Goal: Task Accomplishment & Management: Complete application form

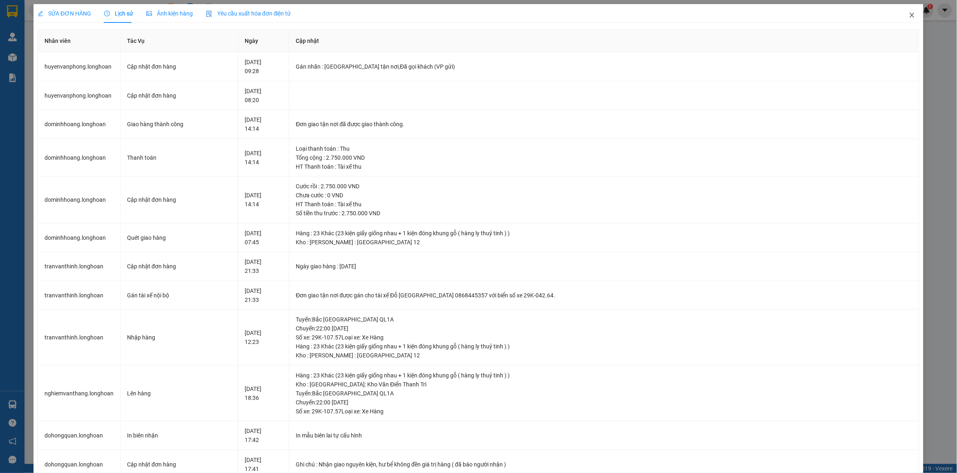
click at [909, 16] on icon "close" at bounding box center [912, 15] width 7 height 7
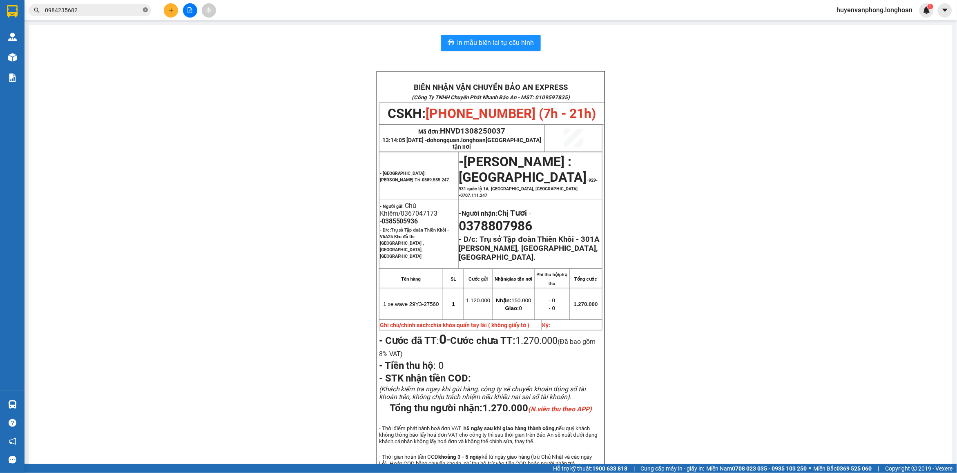
drag, startPoint x: 145, startPoint y: 8, endPoint x: 134, endPoint y: 9, distance: 11.9
click at [143, 8] on icon "close-circle" at bounding box center [145, 9] width 5 height 5
click at [103, 15] on span at bounding box center [90, 10] width 123 height 12
click at [100, 13] on input "text" at bounding box center [93, 10] width 96 height 9
paste input "0911059901"
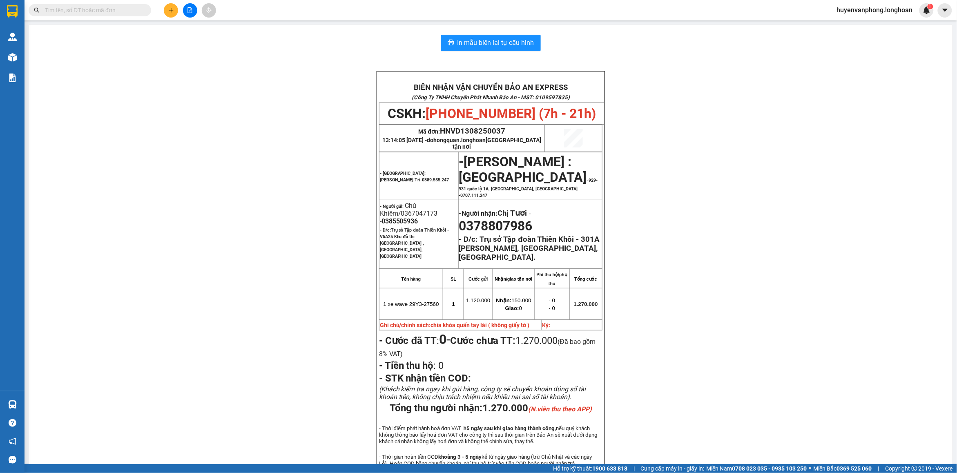
type input "0911059901"
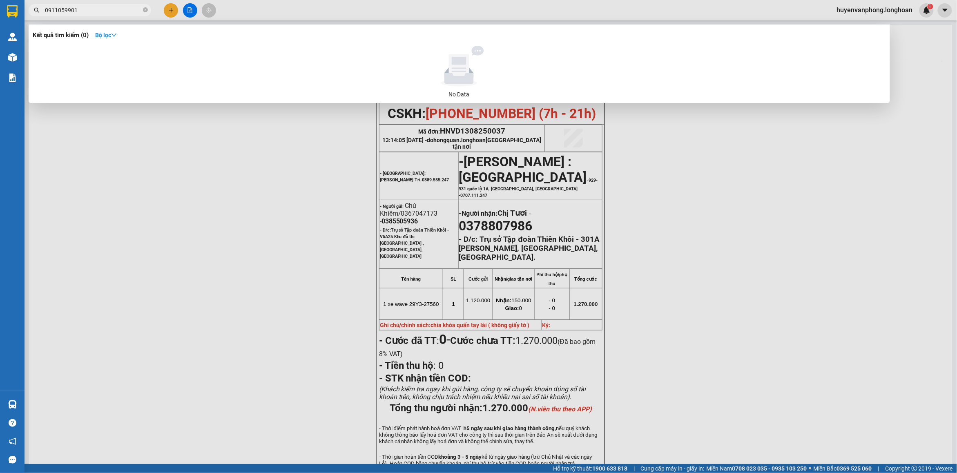
drag, startPoint x: 145, startPoint y: 9, endPoint x: 127, endPoint y: 12, distance: 17.8
click at [143, 9] on icon "close-circle" at bounding box center [145, 9] width 5 height 5
type input "0"
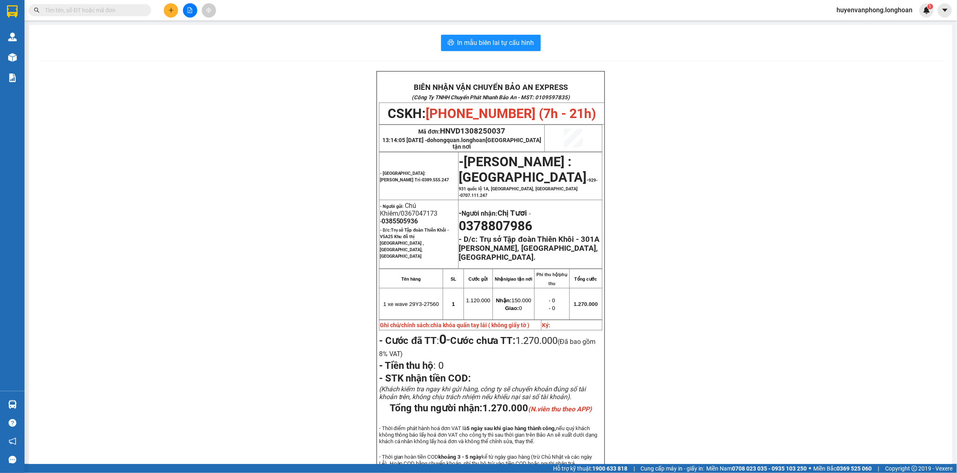
click at [121, 4] on span at bounding box center [90, 10] width 123 height 12
click at [127, 11] on input "text" at bounding box center [93, 10] width 96 height 9
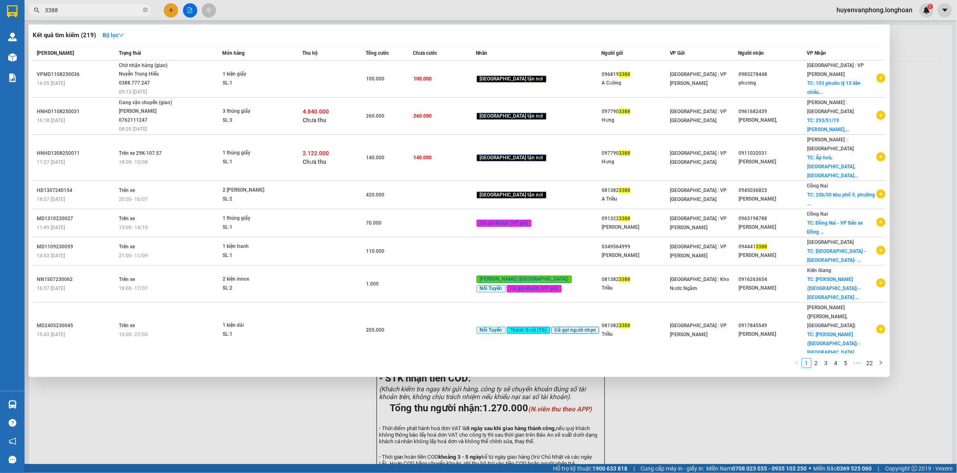
click at [45, 7] on input "3388" at bounding box center [93, 10] width 96 height 9
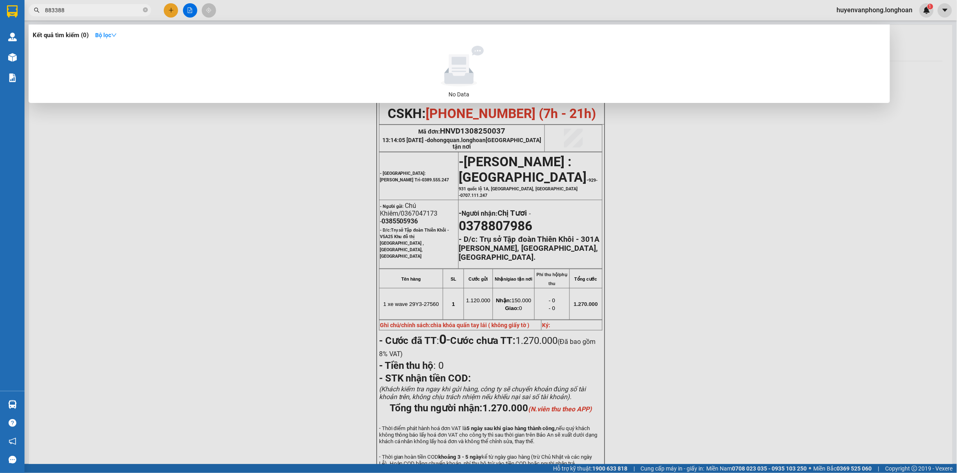
type input "883388"
click at [145, 11] on icon "close-circle" at bounding box center [145, 9] width 5 height 5
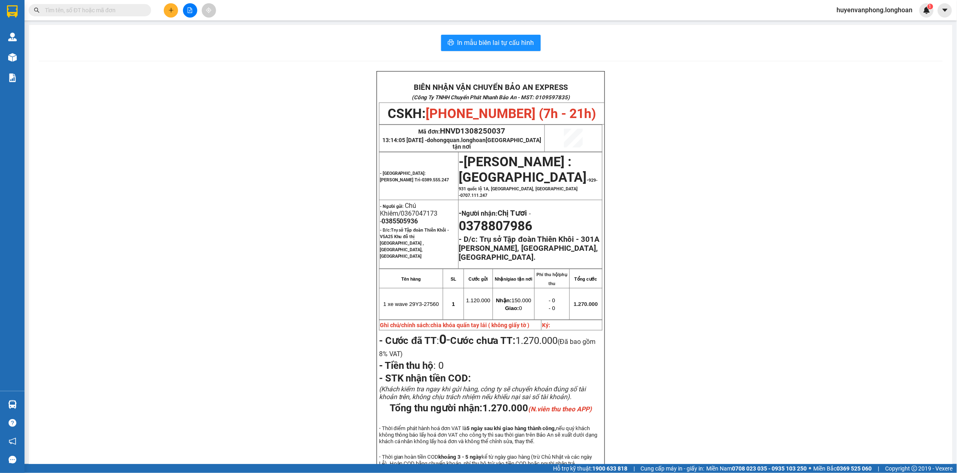
click at [113, 11] on input "text" at bounding box center [93, 10] width 96 height 9
paste input "0939873043"
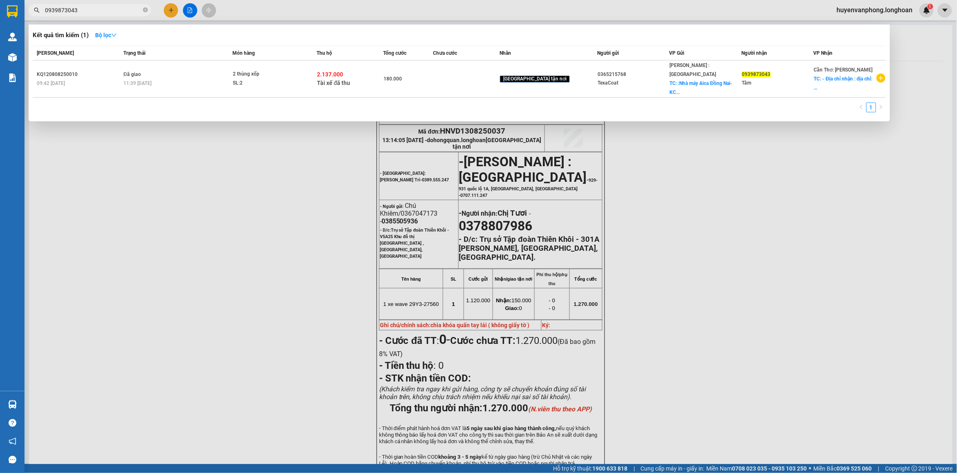
type input "0939873043"
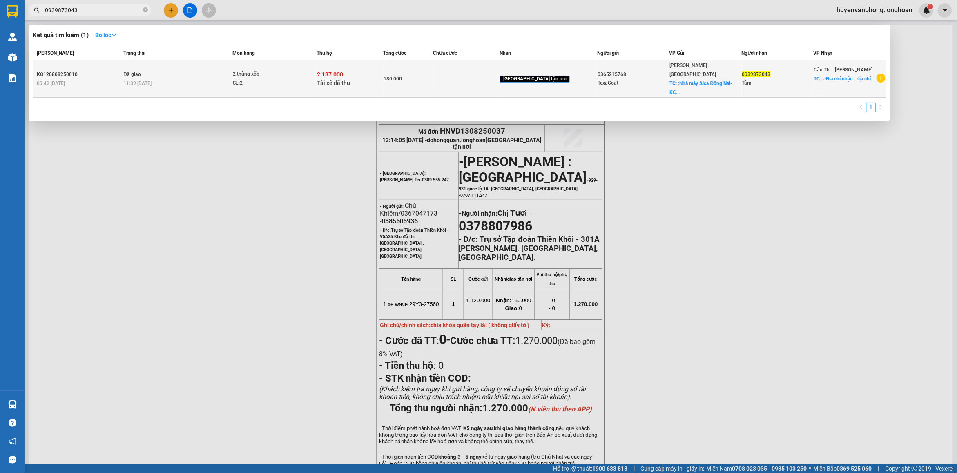
click at [255, 70] on div "2 thùng xốp" at bounding box center [263, 74] width 61 height 9
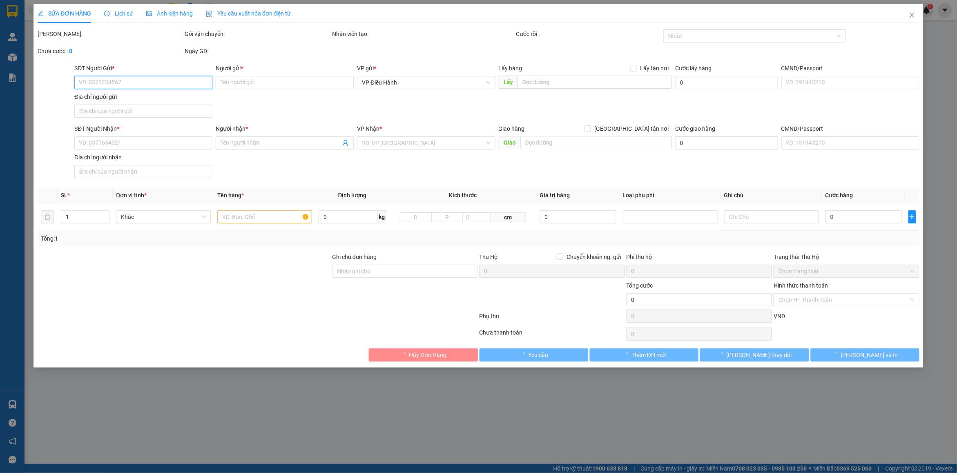
type input "0365215768"
type input "TexaCoat"
checkbox input "true"
type input ":Nhà máy Aica Đồng Nai- KCN Gò Dầu- Xã [GEOGRAPHIC_DATA] [GEOGRAPHIC_DATA]- Tỉn…"
type input "0939873043"
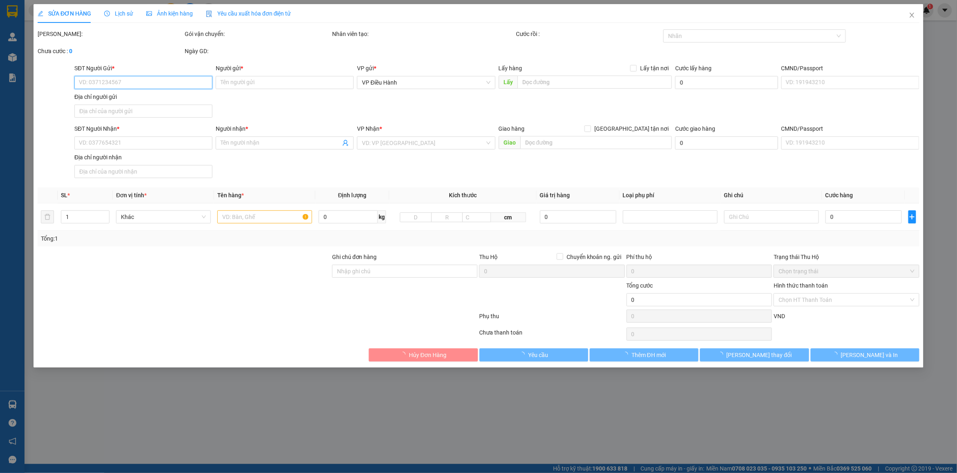
type input "Tâm"
checkbox input "true"
type input "- Địa chỉ nhận : địa chỉ: khu dân cư [GEOGRAPHIC_DATA], [GEOGRAPHIC_DATA], [GEO…"
type input "NHẬN THEO KIỆN - GIAO NGUYÊN KIỆN"
checkbox input "true"
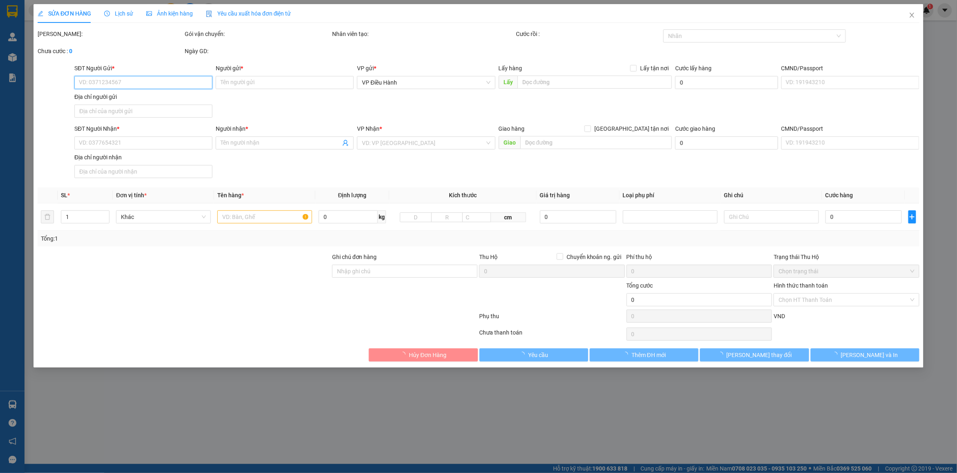
type input "2.137.000"
type input "20.000"
type input "180.000"
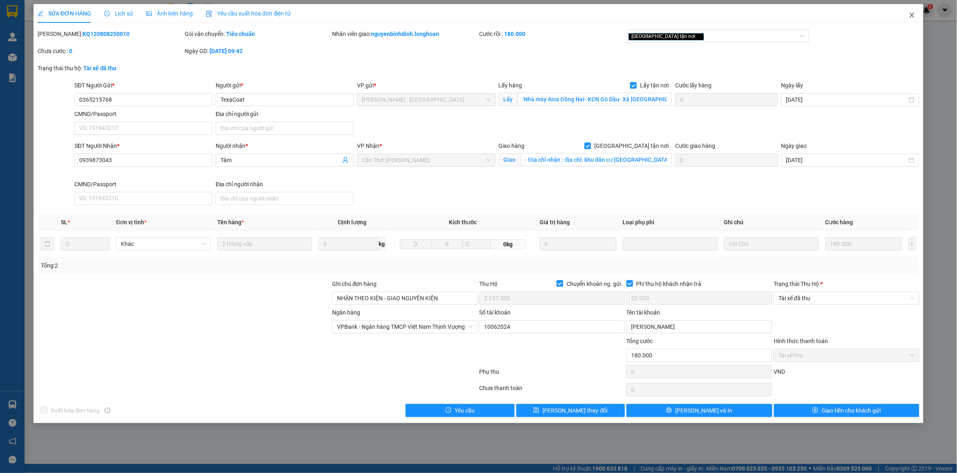
click at [915, 17] on icon "close" at bounding box center [912, 15] width 7 height 7
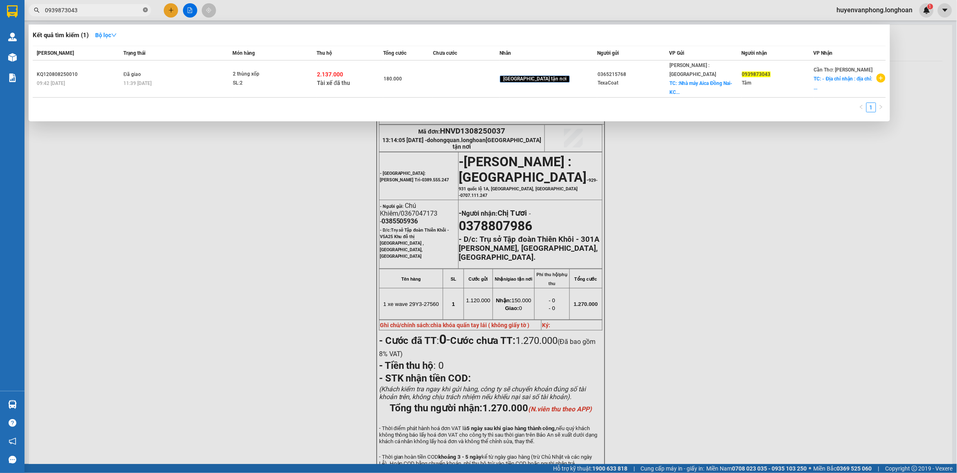
drag, startPoint x: 147, startPoint y: 10, endPoint x: 87, endPoint y: 13, distance: 60.5
click at [146, 10] on icon "close-circle" at bounding box center [145, 9] width 5 height 5
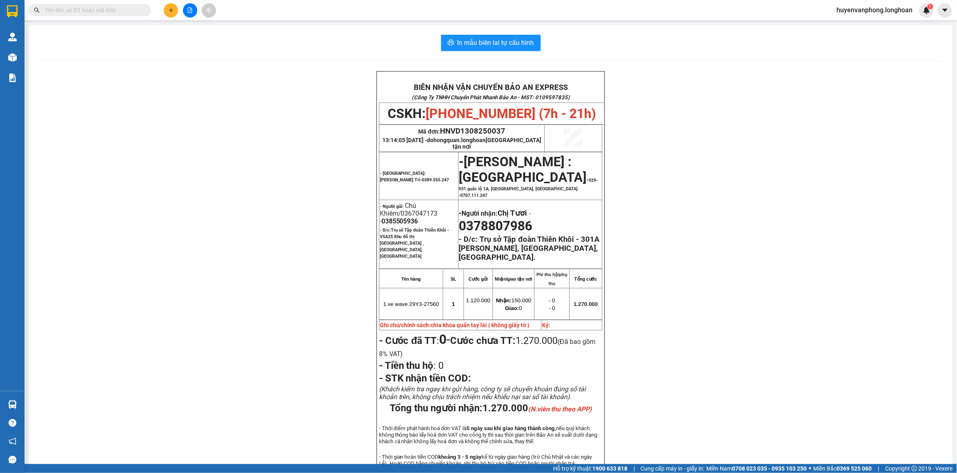
click at [87, 13] on input "text" at bounding box center [93, 10] width 96 height 9
paste input "037 8807986"
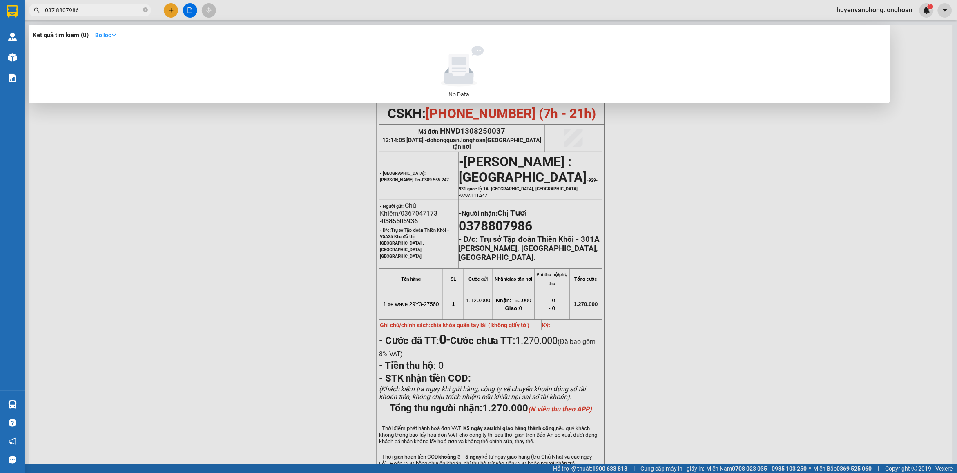
click at [54, 10] on input "037 8807986" at bounding box center [93, 10] width 96 height 9
click at [56, 9] on input "037 8807986" at bounding box center [93, 10] width 96 height 9
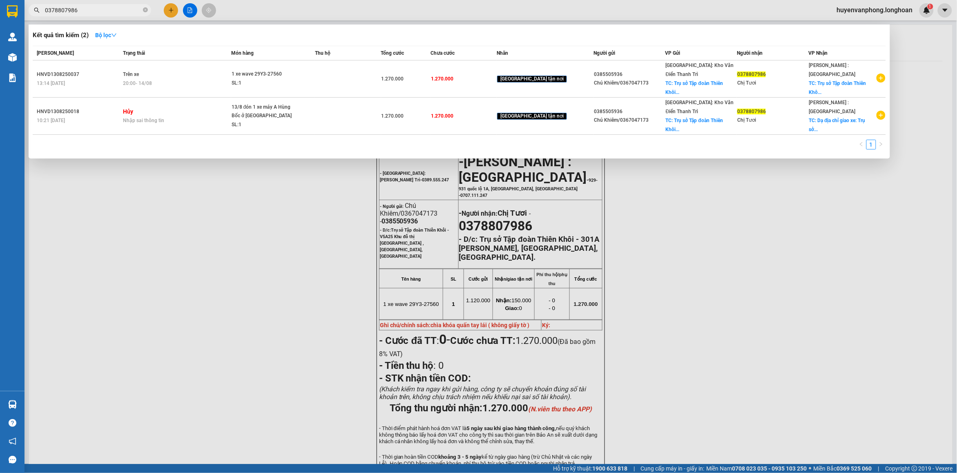
type input "0378807986"
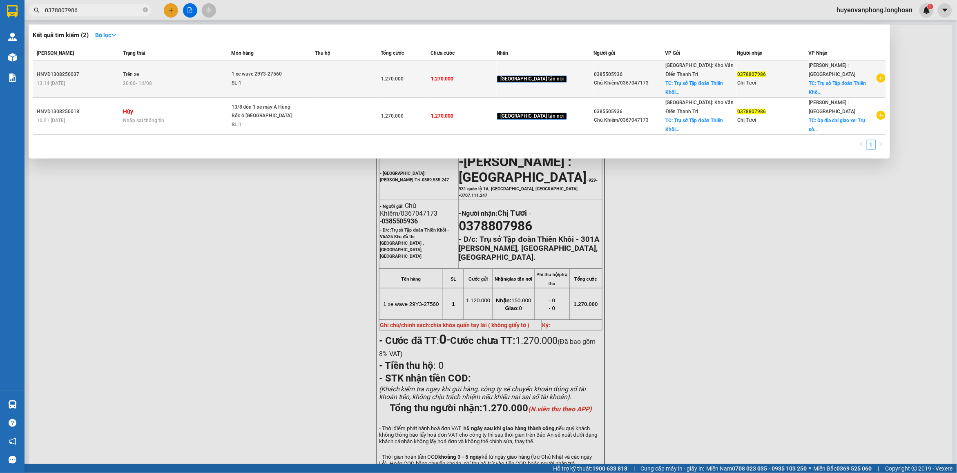
click at [381, 68] on td at bounding box center [348, 78] width 66 height 37
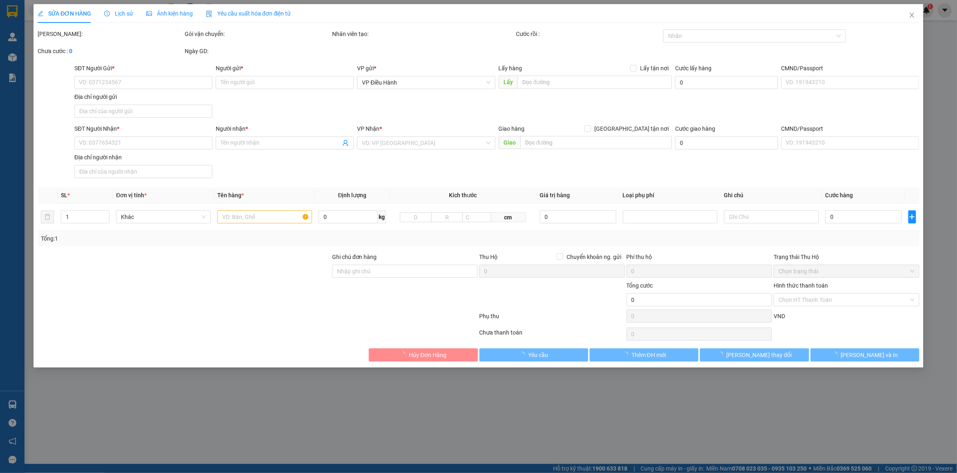
type input "0385505936"
type input "Chú Khiêm/0367047173"
checkbox input "true"
type input "Trụ sở Tập đoàn Thiên Khôi - V5A25 Khu đô thị [GEOGRAPHIC_DATA] , [GEOGRAPHIC_D…"
type input "0378807986"
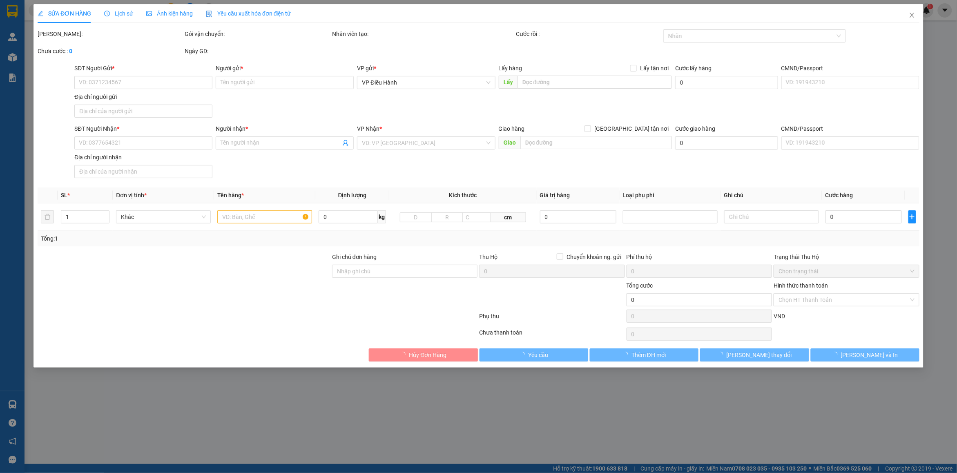
type input "Chị Tươi"
checkbox input "true"
type input "Trụ sở Tập đoàn Thiên Khôi - 301A [PERSON_NAME], [GEOGRAPHIC_DATA], [GEOGRAPHIC…"
type input "chìa khóa quấn tay lái ( không giấy tờ )"
type input "1.270.000"
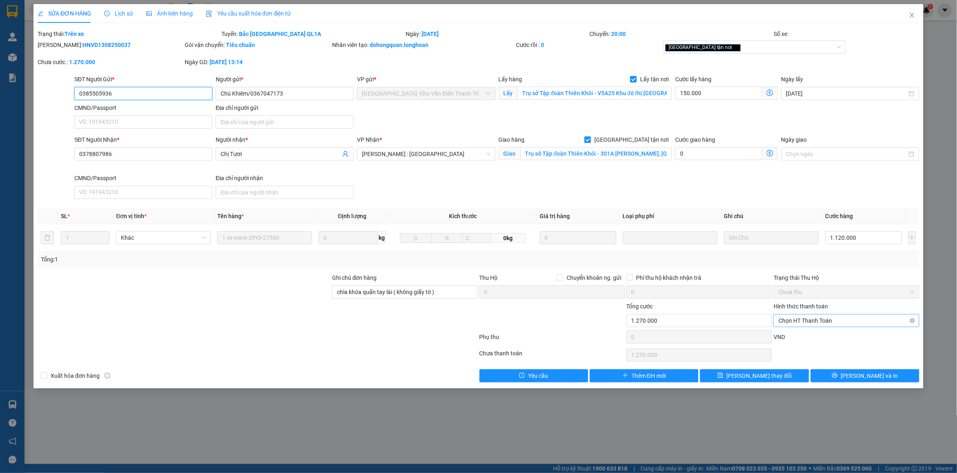
click at [815, 319] on span "Chọn HT Thanh Toán" at bounding box center [847, 321] width 136 height 12
click at [814, 364] on div "Chuyển khoản" at bounding box center [847, 363] width 136 height 9
type input "0"
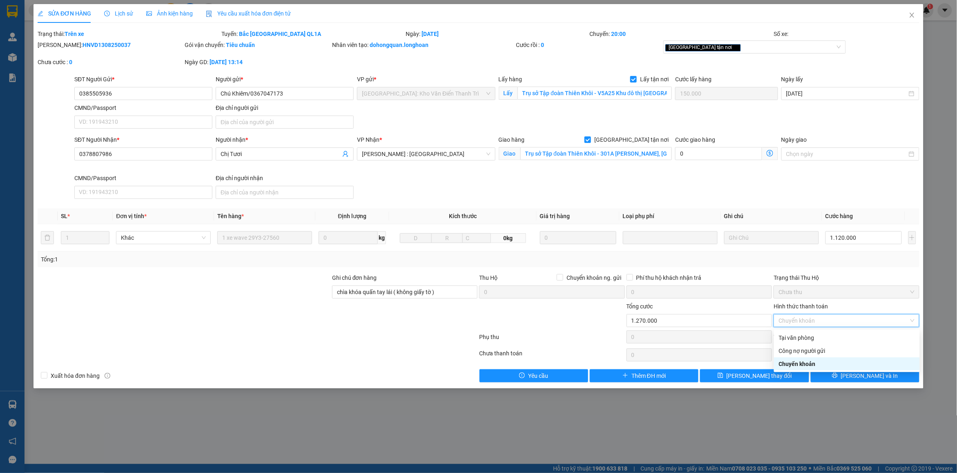
click at [806, 362] on div "Chuyển khoản" at bounding box center [847, 363] width 136 height 9
click at [838, 375] on icon "printer" at bounding box center [835, 376] width 6 height 6
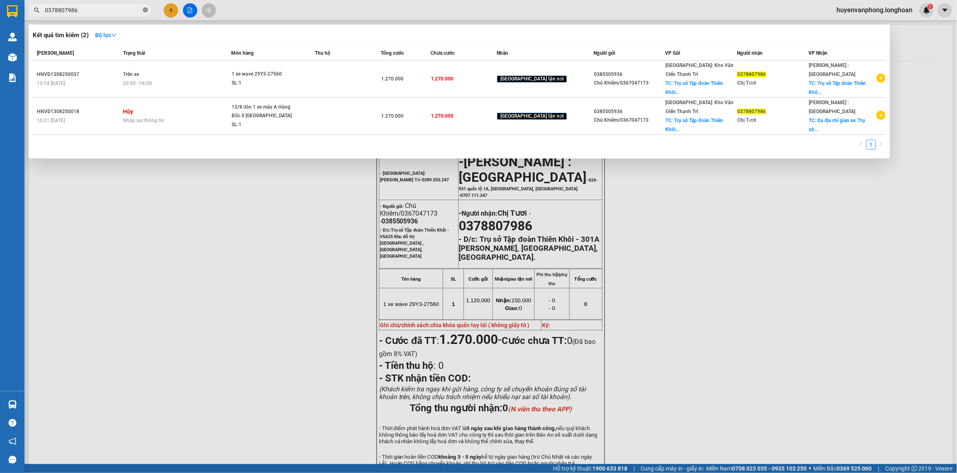
click at [145, 11] on icon "close-circle" at bounding box center [145, 9] width 5 height 5
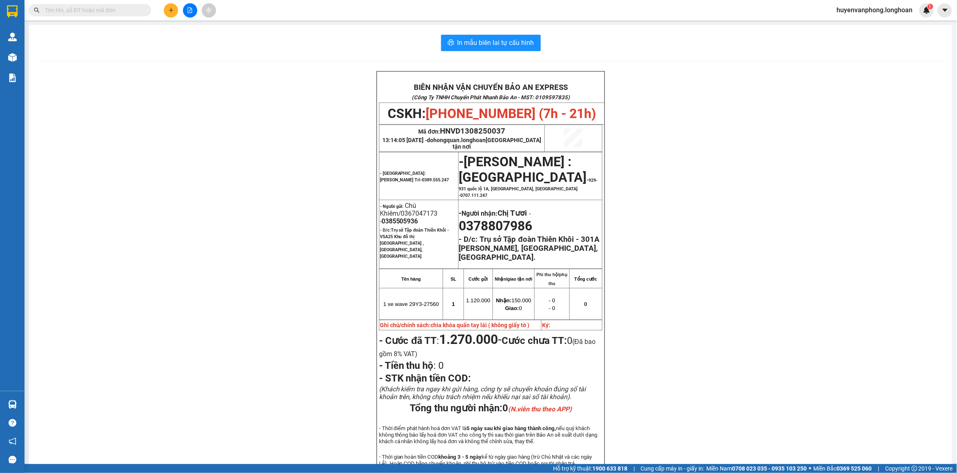
click at [100, 11] on input "text" at bounding box center [93, 10] width 96 height 9
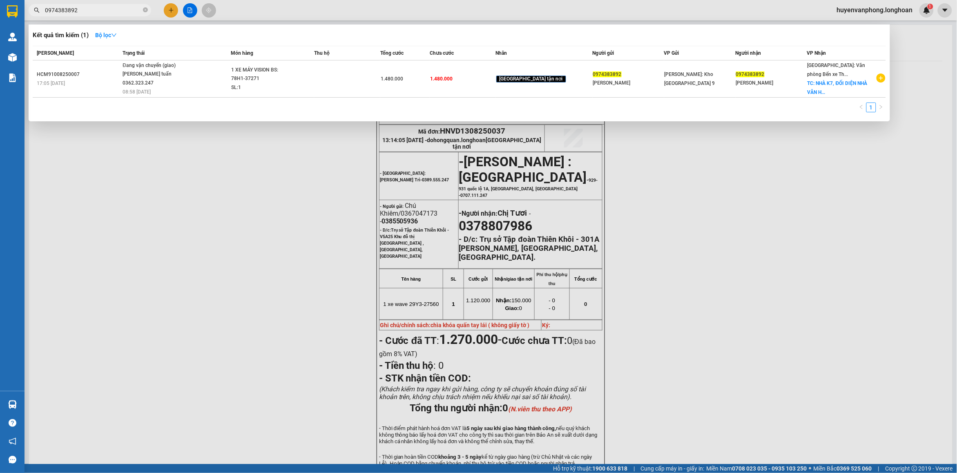
type input "0974383892"
click at [145, 8] on icon "close-circle" at bounding box center [145, 9] width 5 height 5
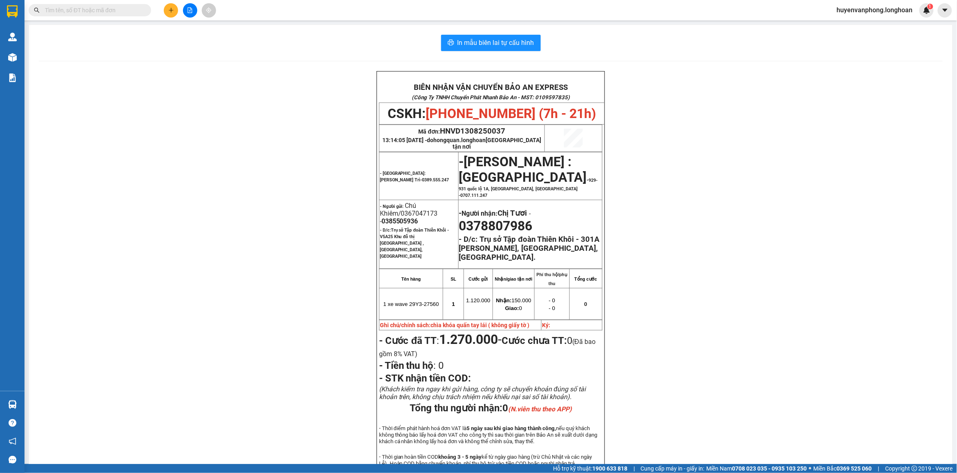
click at [92, 8] on input "text" at bounding box center [93, 10] width 96 height 9
paste input "0366753250"
type input "0366753250"
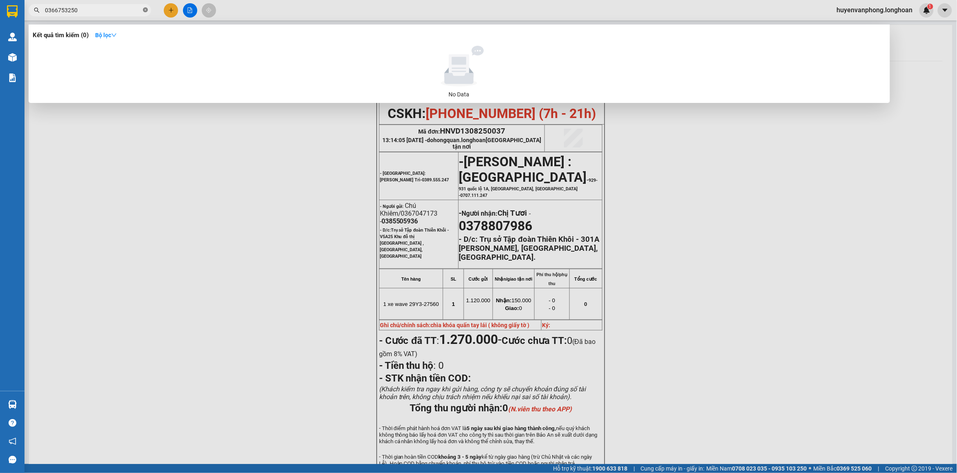
click at [145, 11] on icon "close-circle" at bounding box center [145, 9] width 5 height 5
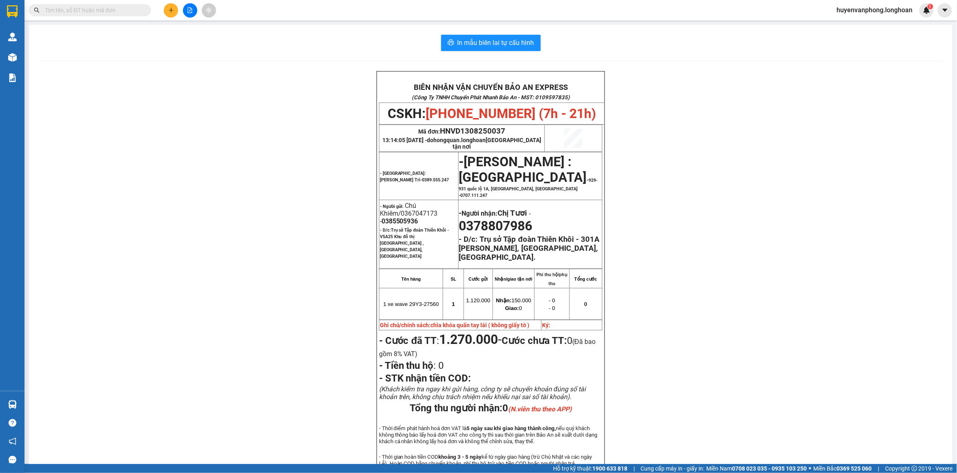
click at [107, 11] on input "text" at bounding box center [93, 10] width 96 height 9
click at [91, 7] on input "text" at bounding box center [93, 10] width 96 height 9
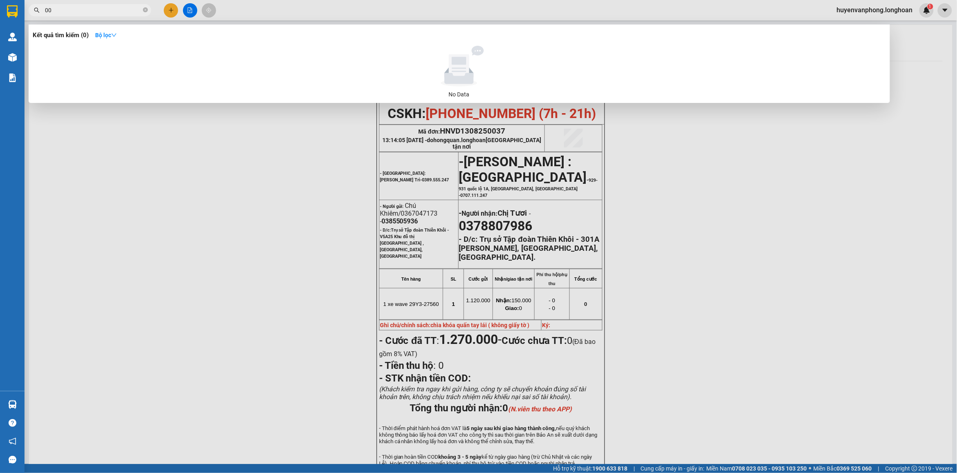
type input "0"
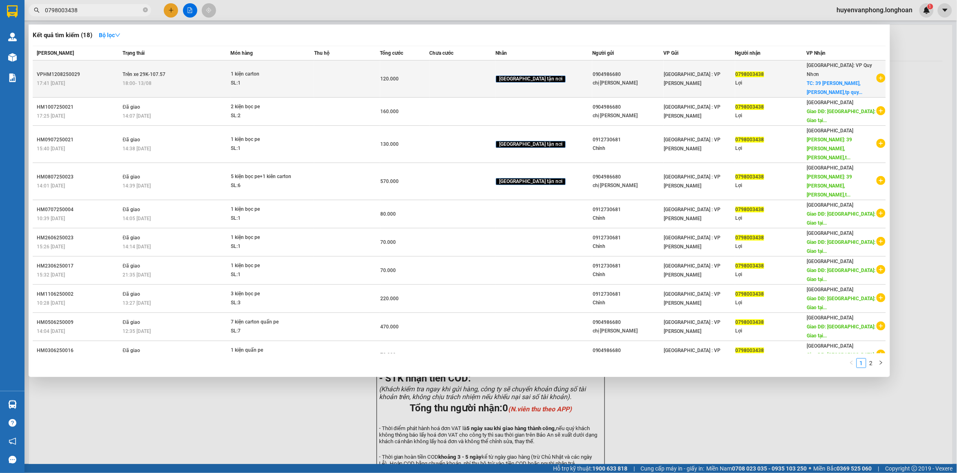
type input "0798003438"
click at [174, 79] on div "18:00 [DATE]" at bounding box center [176, 83] width 107 height 9
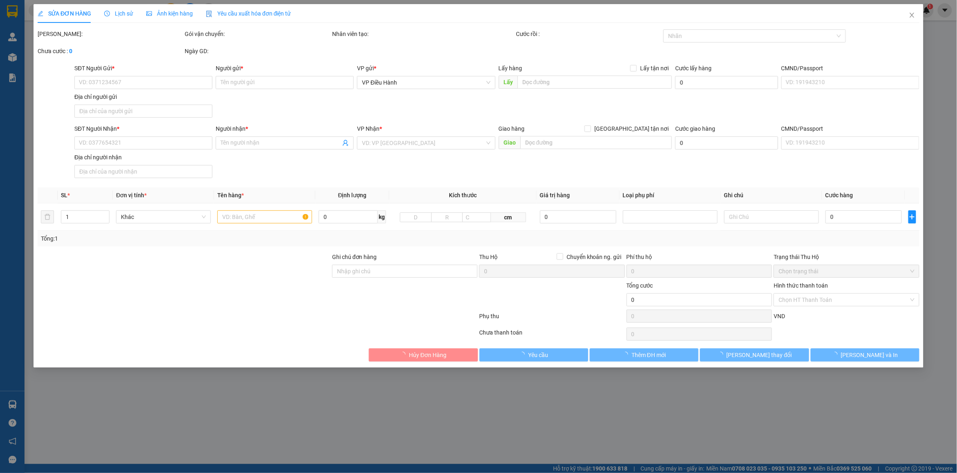
click at [118, 13] on span "Lịch sử" at bounding box center [118, 13] width 29 height 7
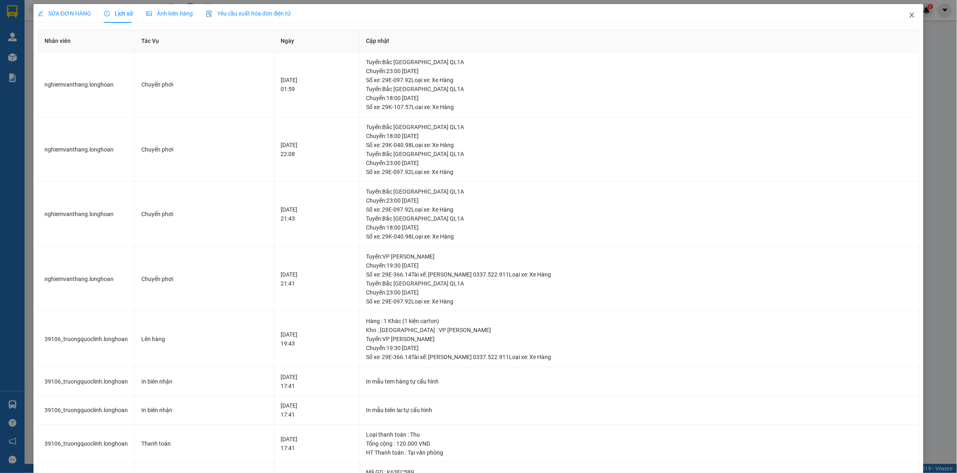
drag, startPoint x: 902, startPoint y: 16, endPoint x: 540, endPoint y: 16, distance: 362.3
click at [909, 16] on icon "close" at bounding box center [912, 15] width 7 height 7
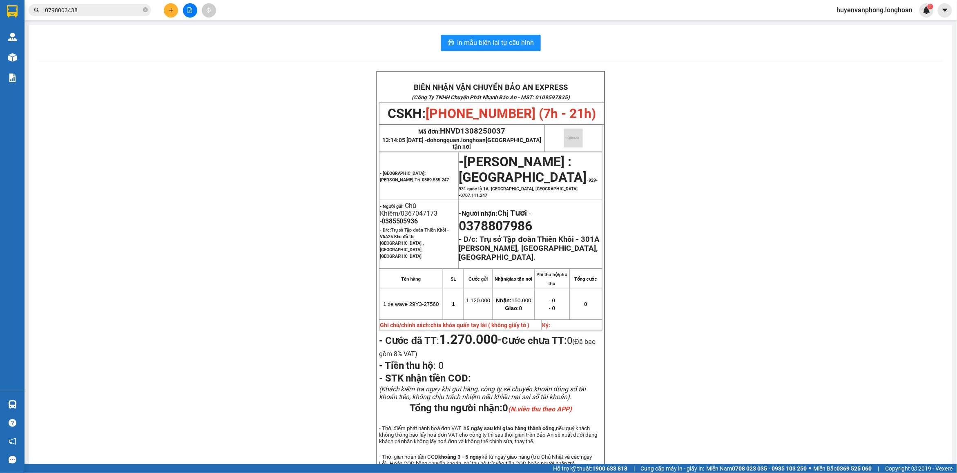
drag, startPoint x: 145, startPoint y: 8, endPoint x: 117, endPoint y: 9, distance: 28.6
click at [140, 9] on span "0798003438" at bounding box center [90, 10] width 123 height 12
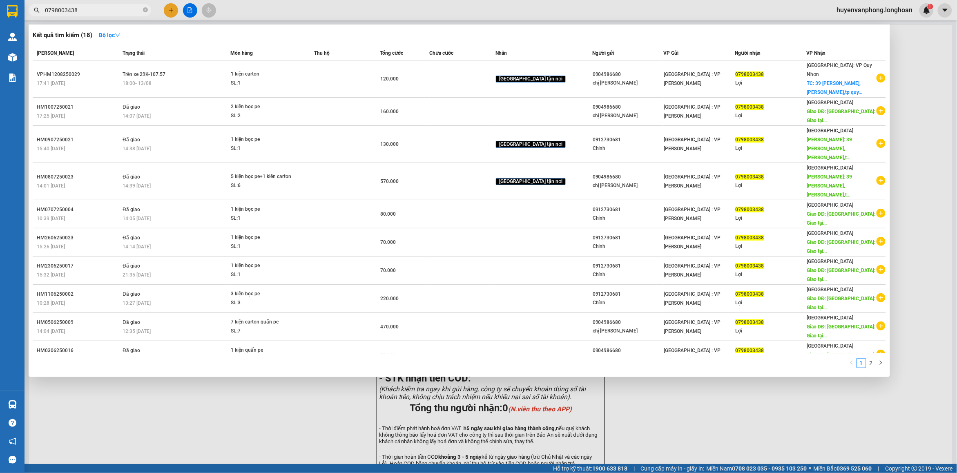
click at [84, 9] on input "0798003438" at bounding box center [93, 10] width 96 height 9
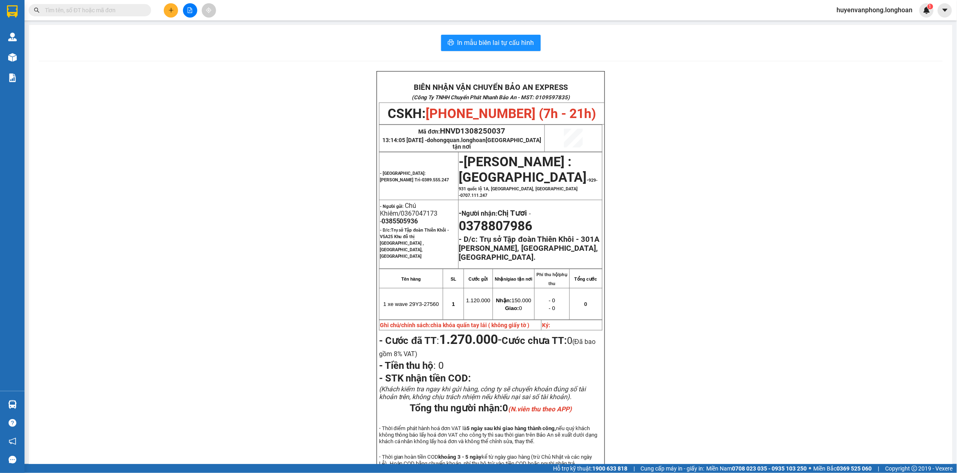
paste input "0707461167"
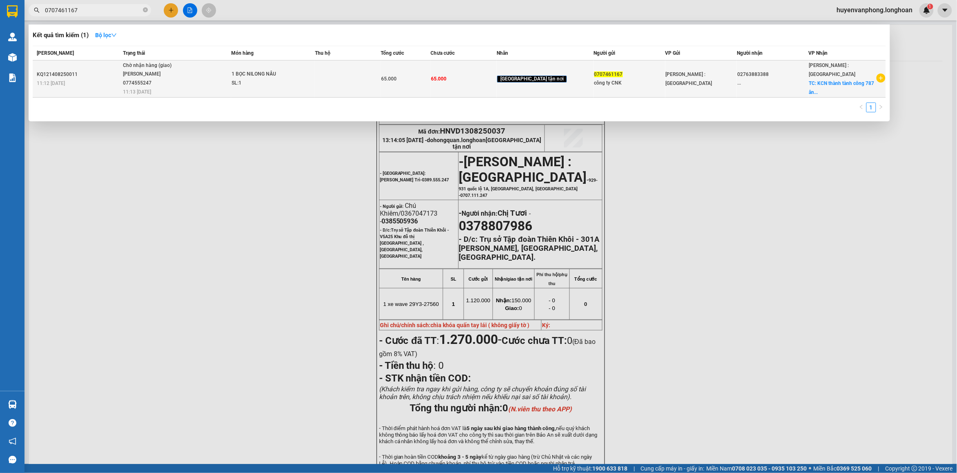
type input "0707461167"
click at [169, 78] on div "[PERSON_NAME] 0774555247" at bounding box center [153, 79] width 61 height 18
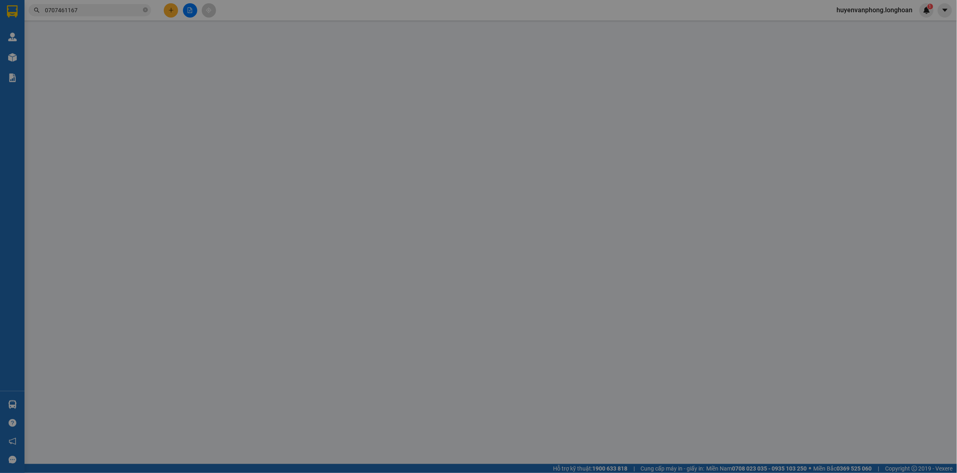
type input "0707461167"
type input "công ty CNK"
type input "02763883388"
type input "..."
checkbox input "true"
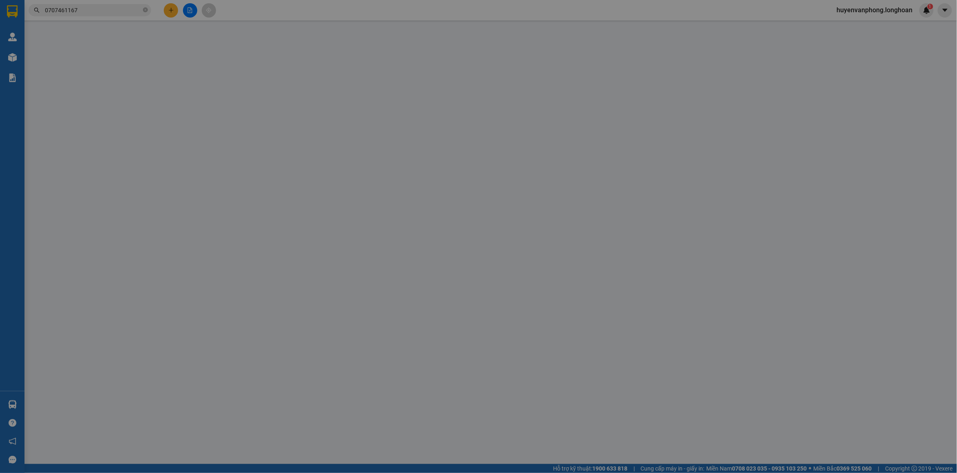
type input "KCN thành tành công 787 ân hòa trảng bàng tây nimh"
type input "65.000"
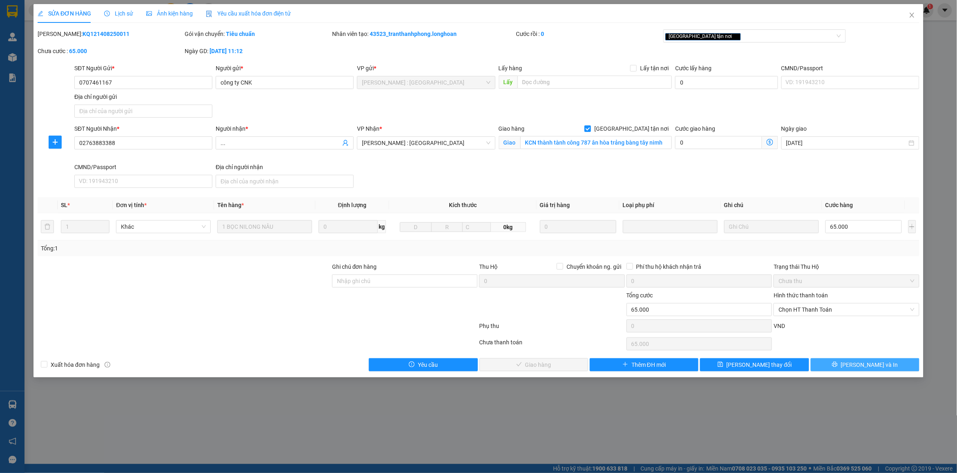
click at [838, 366] on icon "printer" at bounding box center [835, 364] width 6 height 6
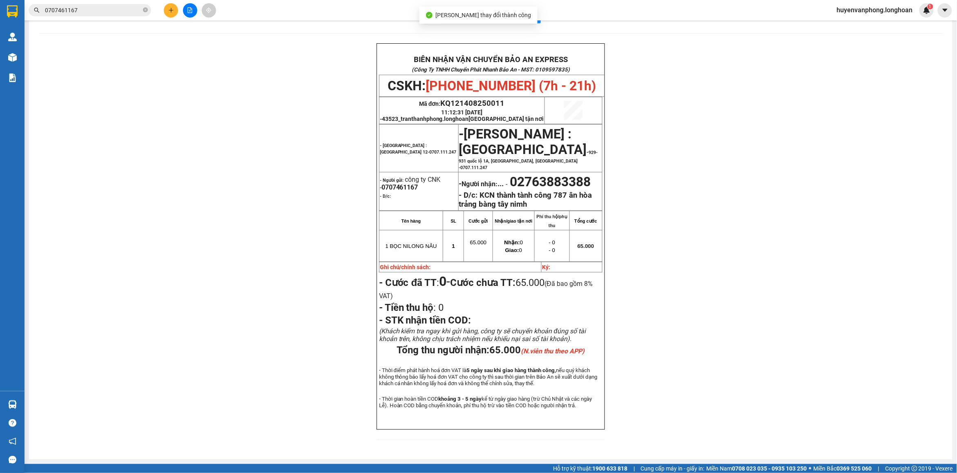
scroll to position [51, 0]
drag, startPoint x: 147, startPoint y: 11, endPoint x: 121, endPoint y: 11, distance: 26.1
click at [145, 11] on icon "close-circle" at bounding box center [145, 9] width 5 height 5
click at [100, 11] on input "text" at bounding box center [93, 10] width 96 height 9
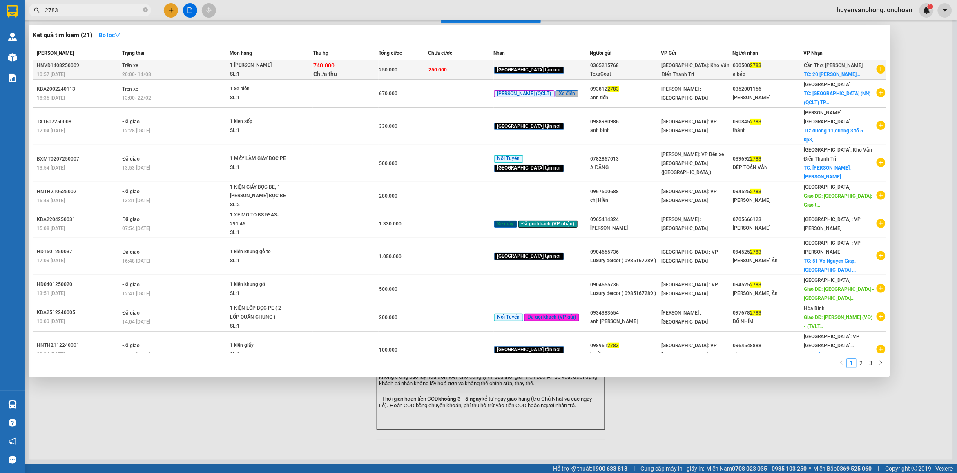
type input "2783"
click at [269, 76] on div "SL: 1" at bounding box center [260, 74] width 61 height 9
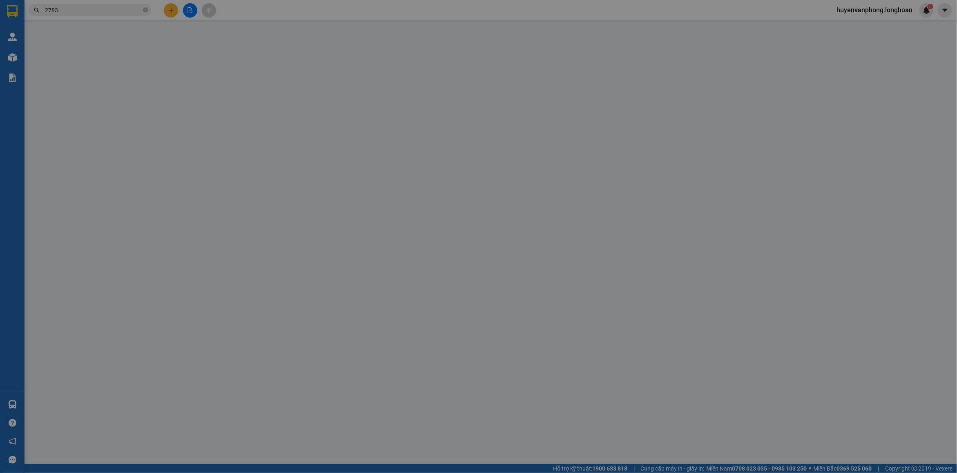
type input "0365215768"
type input "TexaCoat"
type input "0905002783"
type input "a bảo"
checkbox input "true"
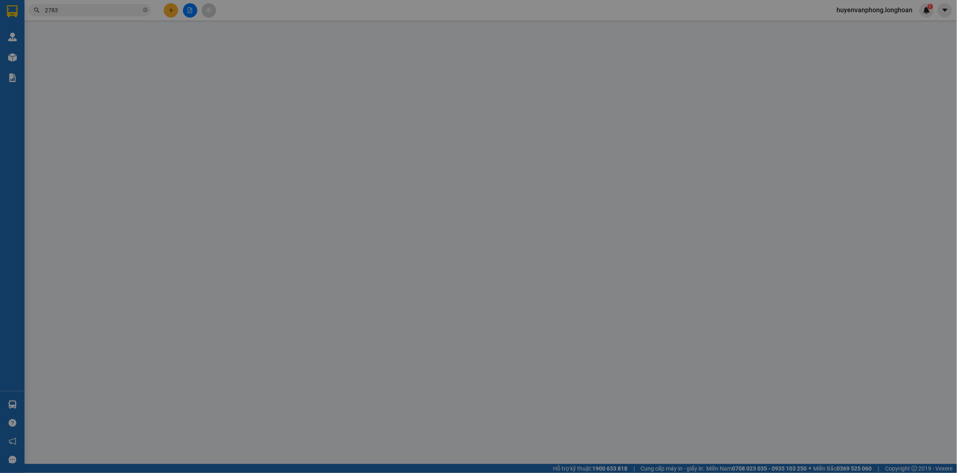
type input "20 [PERSON_NAME] p dương đông phú quốc [GEOGRAPHIC_DATA]"
type input "250.000"
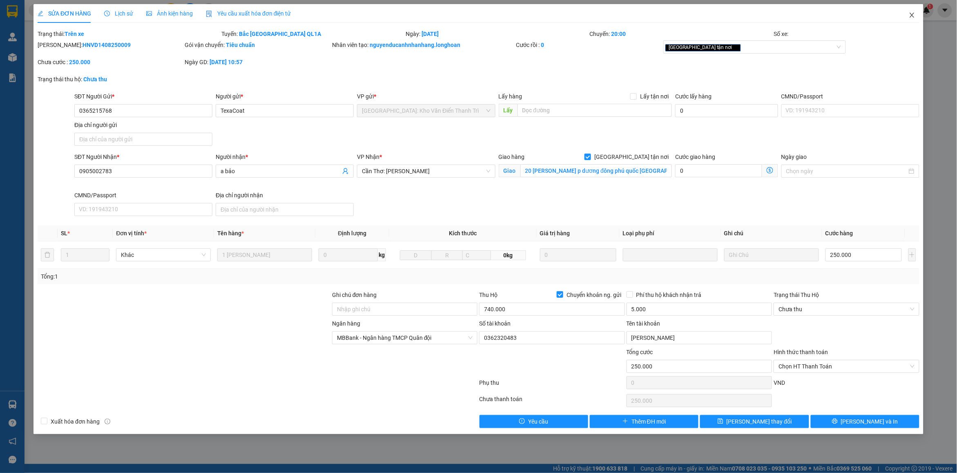
click at [910, 13] on icon "close" at bounding box center [912, 15] width 7 height 7
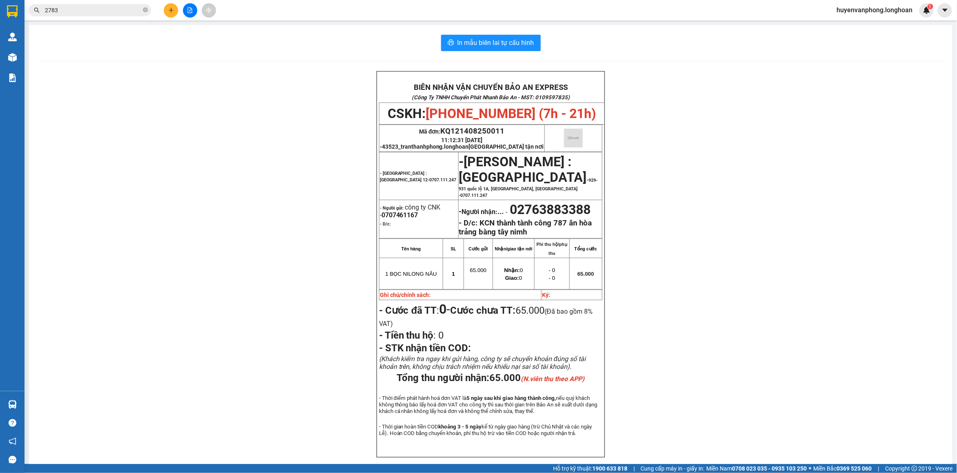
click at [109, 11] on input "2783" at bounding box center [93, 10] width 96 height 9
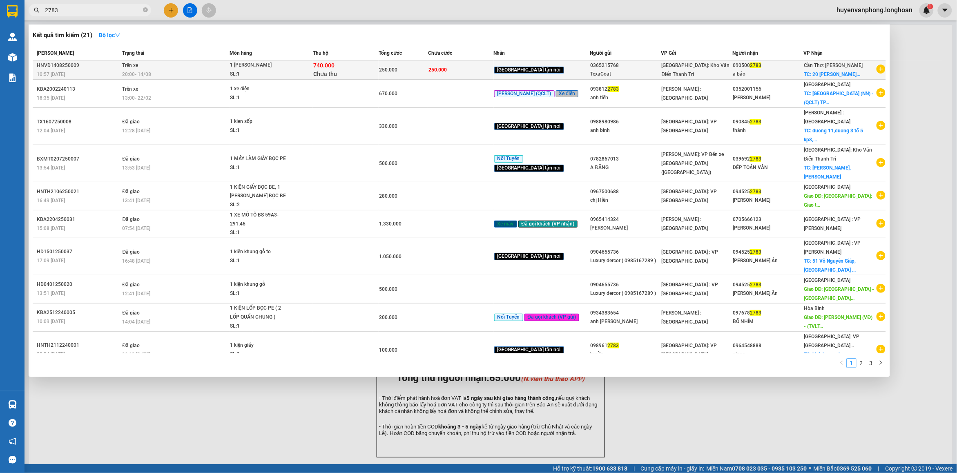
click at [219, 77] on div "20:00 [DATE]" at bounding box center [175, 74] width 107 height 9
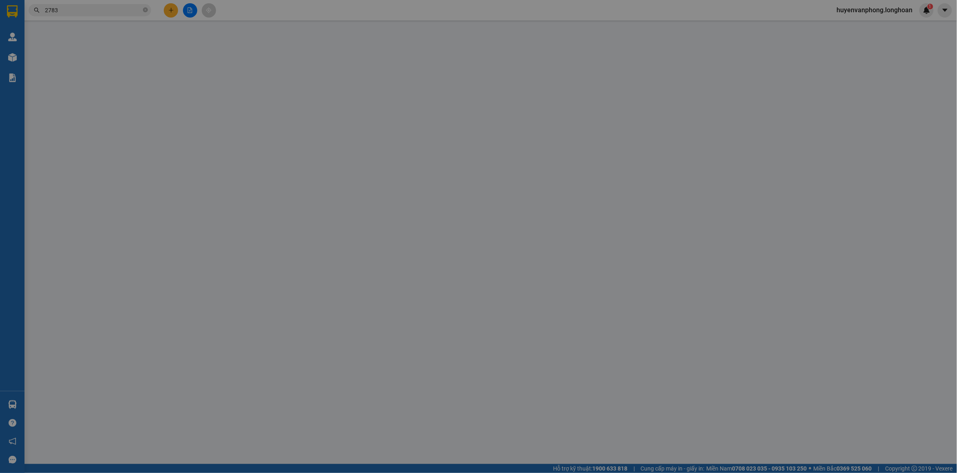
type input "0365215768"
type input "TexaCoat"
type input "0905002783"
type input "a bảo"
checkbox input "true"
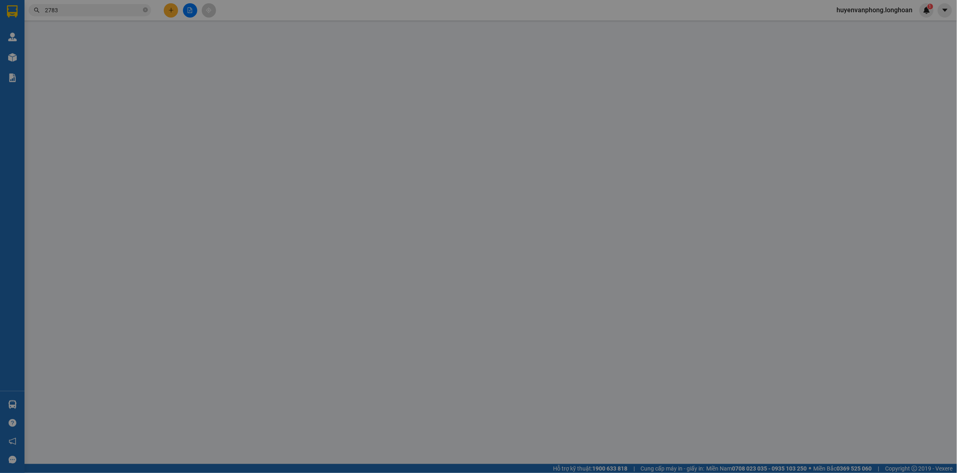
type input "20 [PERSON_NAME] p dương đông phú quốc [GEOGRAPHIC_DATA]"
type input "250.000"
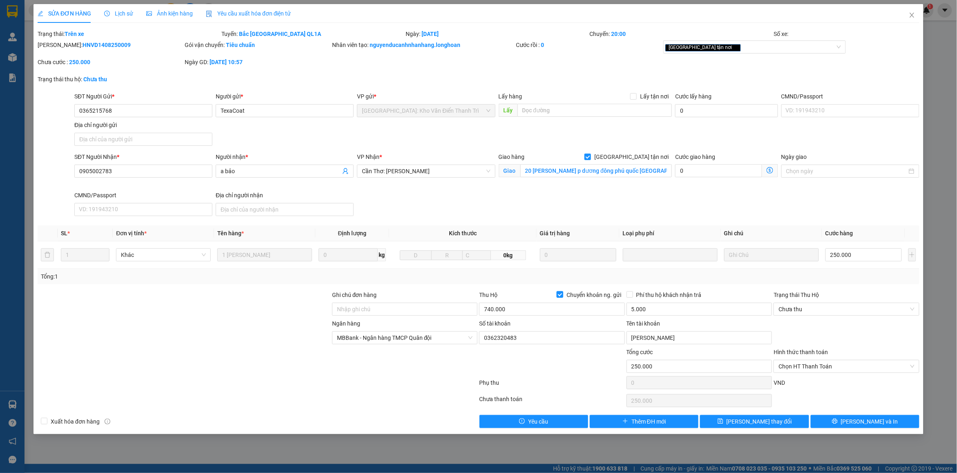
click at [557, 296] on input "Chuyển khoản ng. gửi" at bounding box center [560, 294] width 6 height 6
checkbox input "false"
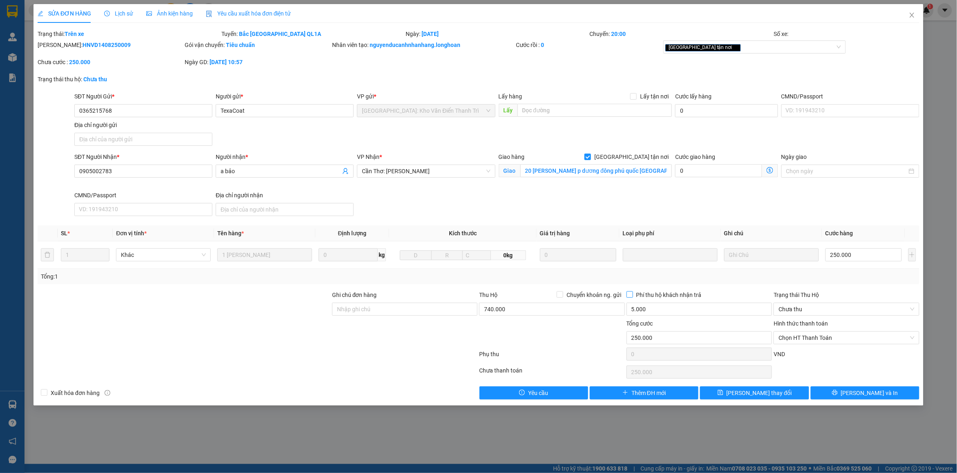
click at [632, 297] on input "Phí thu hộ khách nhận trả" at bounding box center [630, 294] width 6 height 6
checkbox input "true"
click at [856, 393] on button "[PERSON_NAME] và In" at bounding box center [865, 392] width 109 height 13
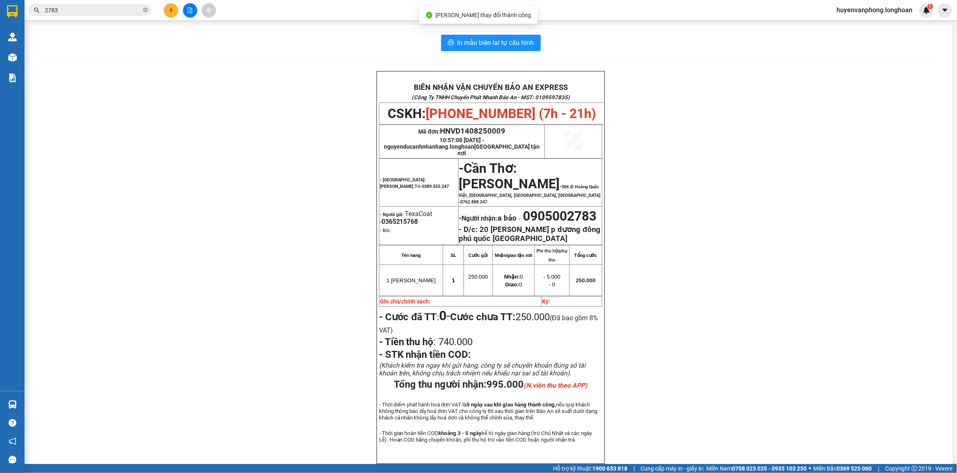
scroll to position [51, 0]
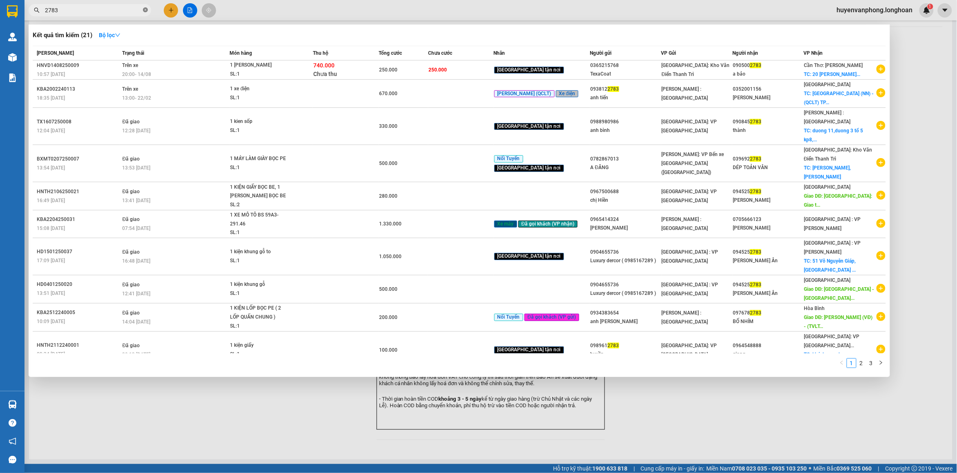
click at [144, 13] on span at bounding box center [145, 11] width 5 height 8
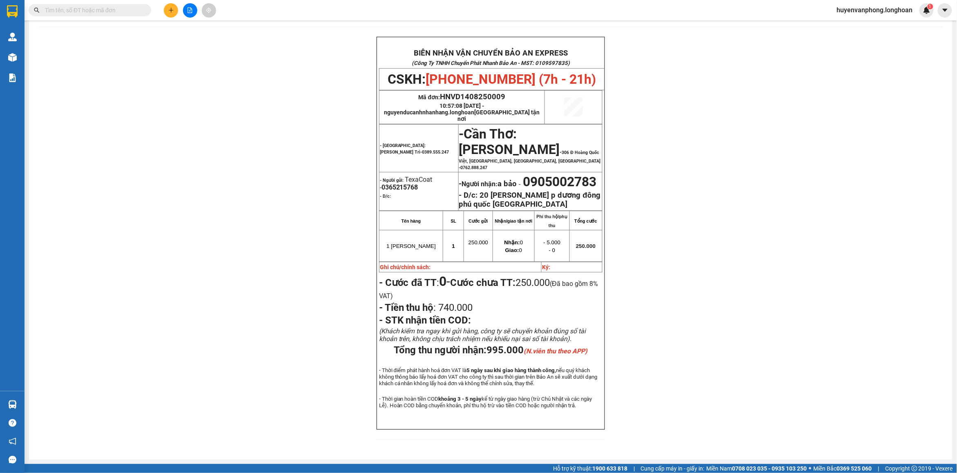
click at [126, 9] on input "text" at bounding box center [93, 10] width 96 height 9
paste input "0707461167"
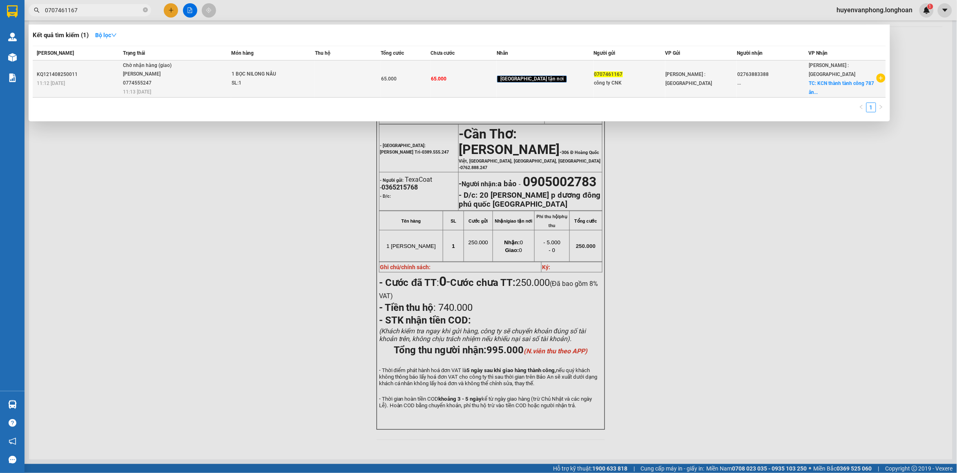
type input "0707461167"
click at [284, 83] on div "SL: 1" at bounding box center [262, 83] width 61 height 9
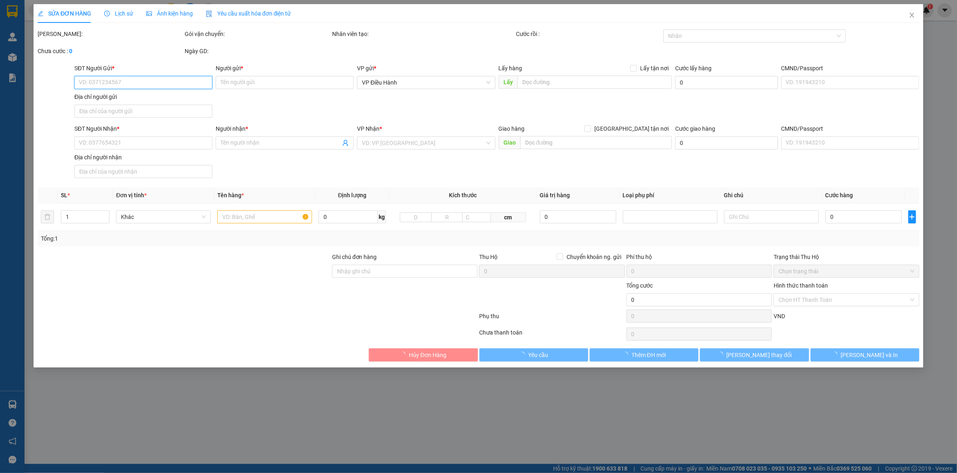
type input "0707461167"
type input "công ty CNK"
type input "02763883388"
type input "..."
checkbox input "true"
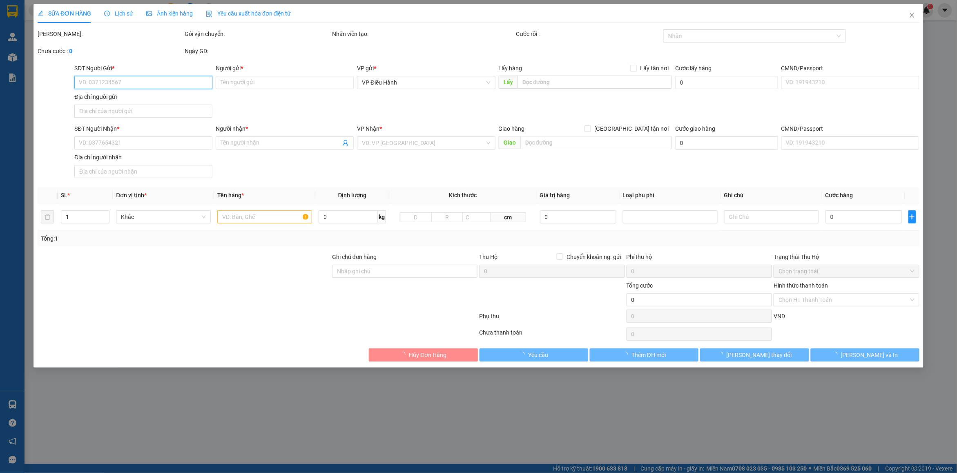
type input "KCN thành tành công 787 ân hòa trảng bàng tây nimh"
type input "65.000"
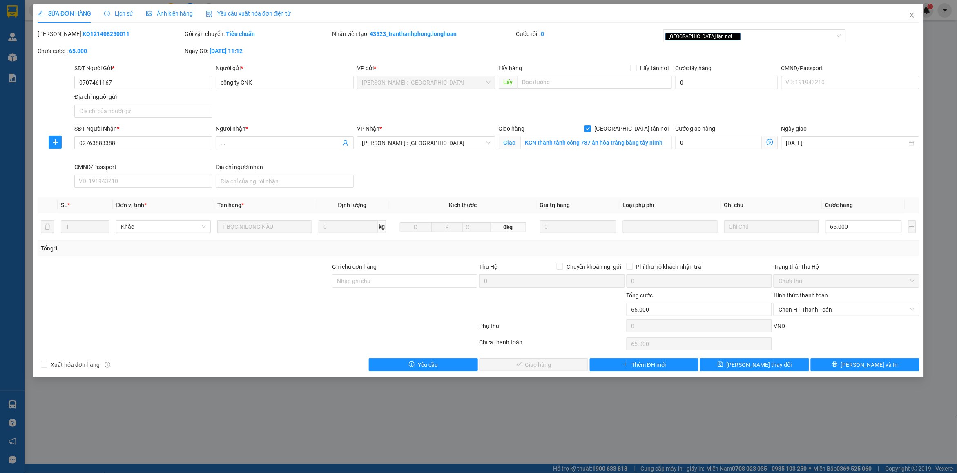
click at [117, 11] on span "Lịch sử" at bounding box center [118, 13] width 29 height 7
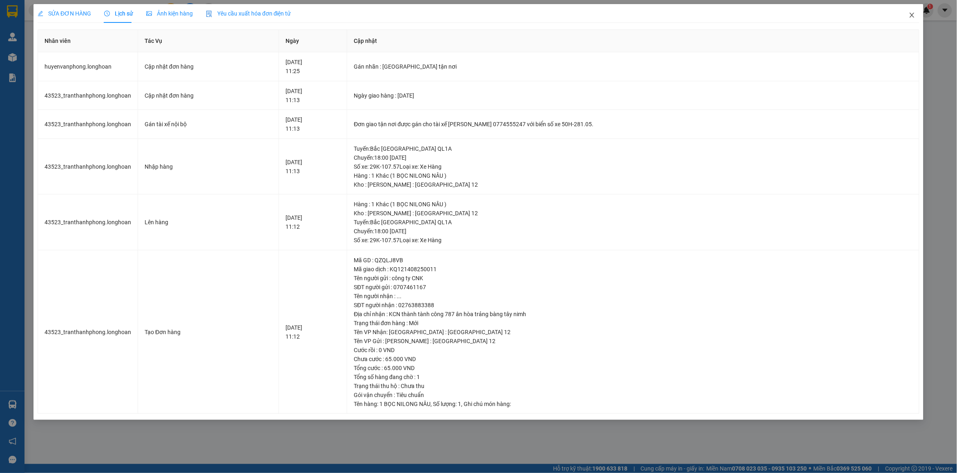
click at [915, 12] on icon "close" at bounding box center [912, 15] width 7 height 7
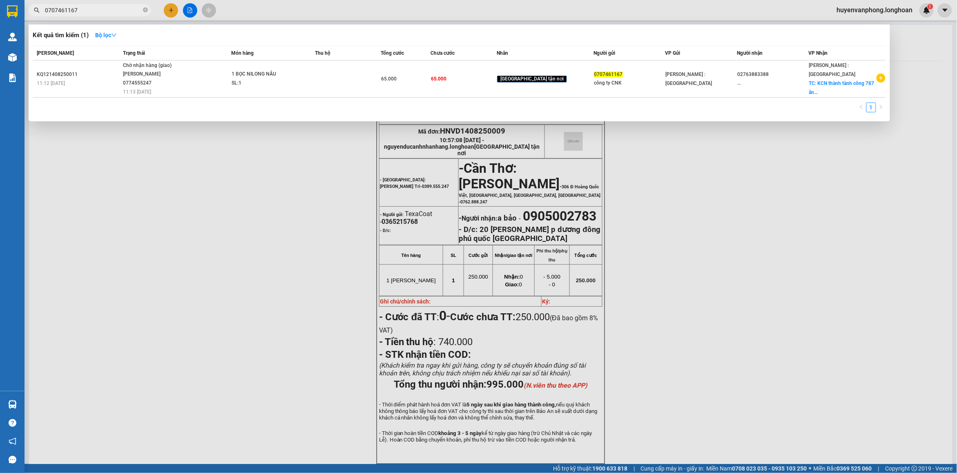
click at [119, 11] on input "0707461167" at bounding box center [93, 10] width 96 height 9
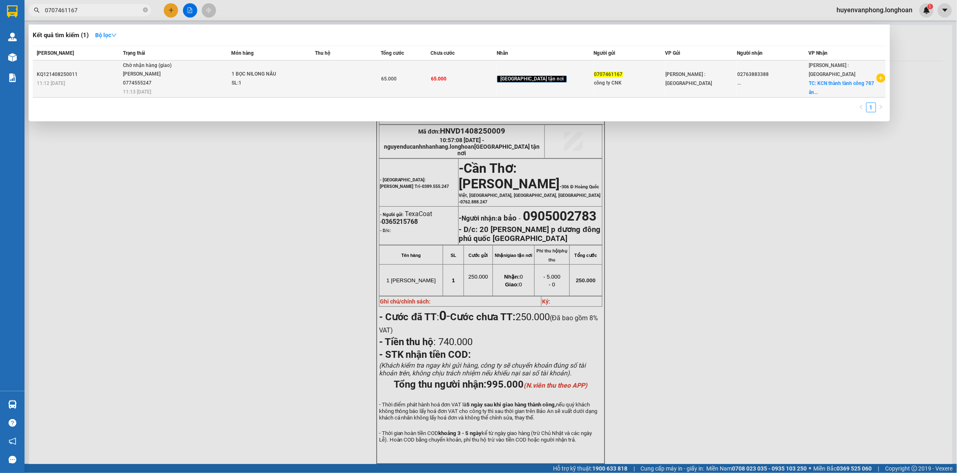
click at [274, 84] on div "SL: 1" at bounding box center [262, 83] width 61 height 9
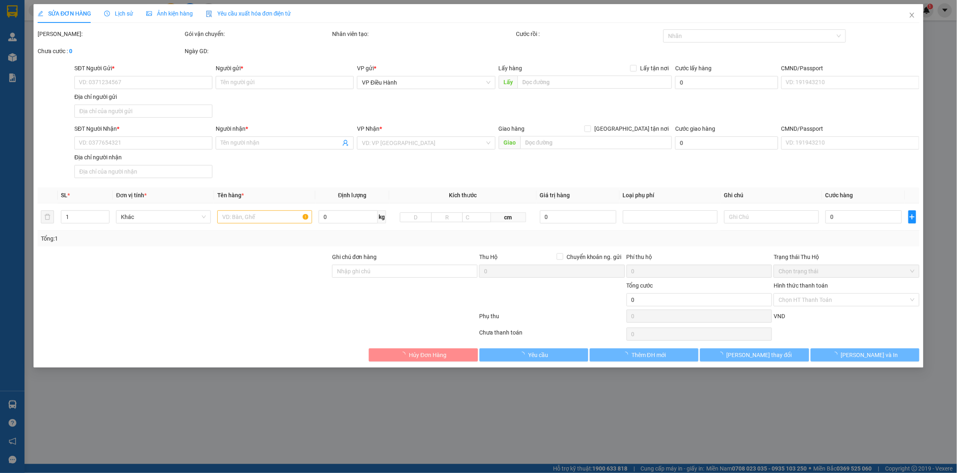
type input "0707461167"
type input "công ty CNK"
type input "02763883388"
type input "..."
checkbox input "true"
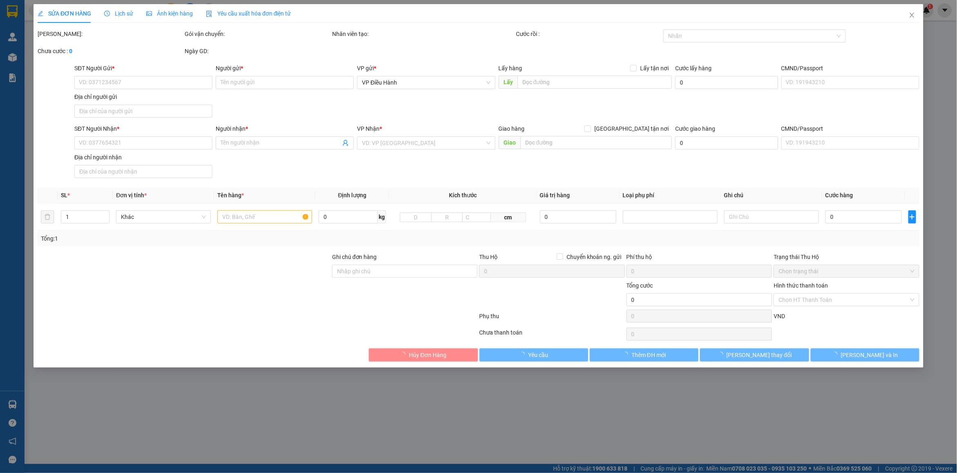
type input "KCN thành tành công 787 ân hòa trảng bàng tây nimh"
type input "65.000"
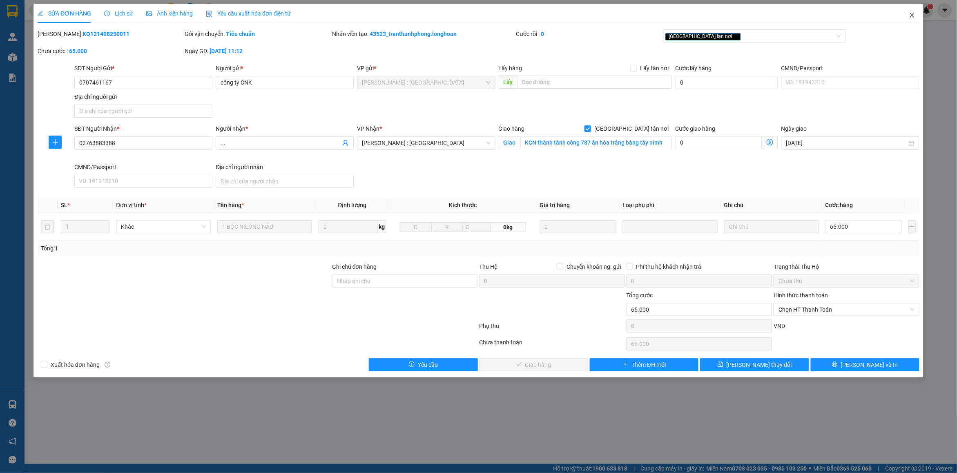
click at [908, 19] on span "Close" at bounding box center [912, 15] width 23 height 23
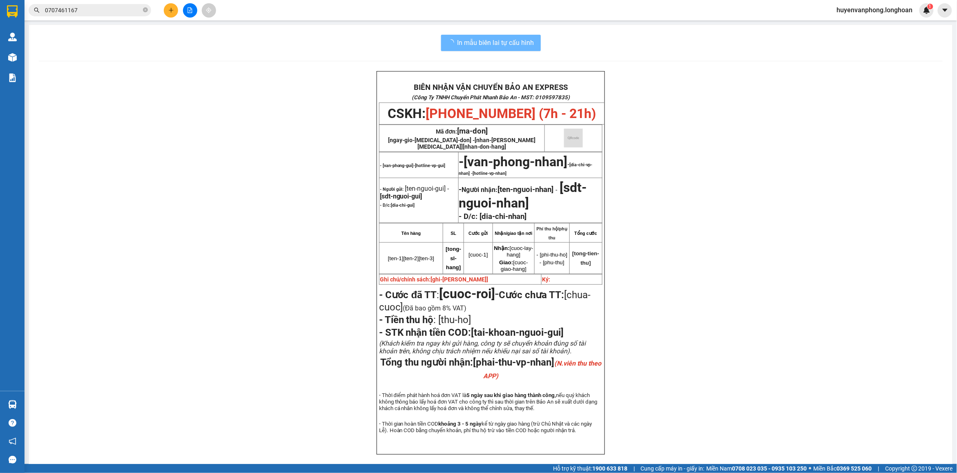
click at [146, 10] on icon "close-circle" at bounding box center [145, 9] width 5 height 5
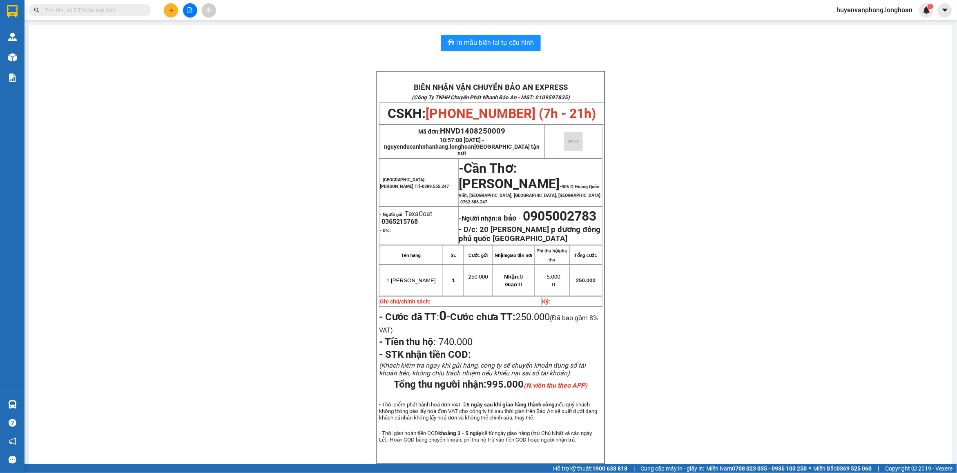
click at [109, 13] on input "text" at bounding box center [93, 10] width 96 height 9
paste input "0932991993"
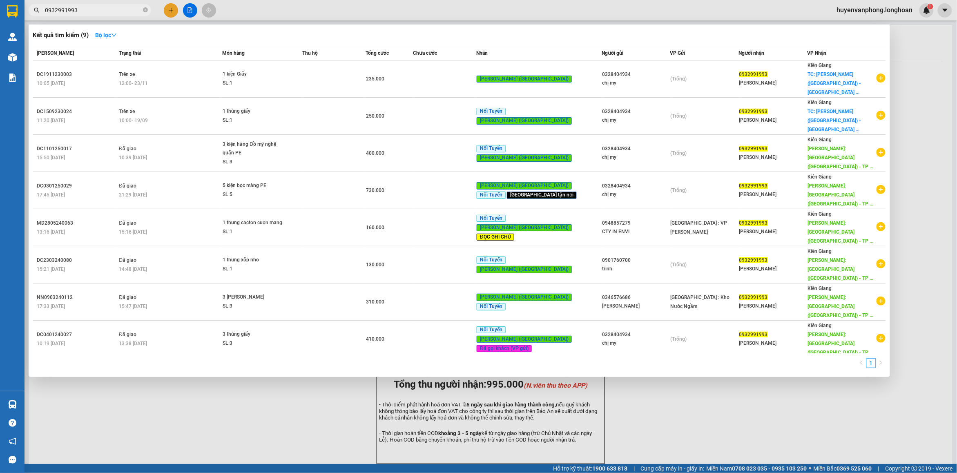
type input "0932991993"
click at [143, 9] on icon "close-circle" at bounding box center [145, 9] width 5 height 5
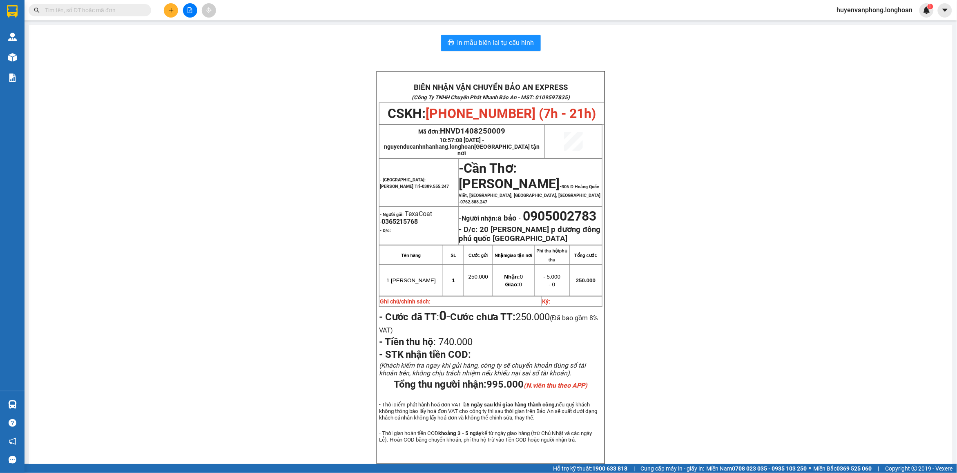
click at [103, 8] on input "text" at bounding box center [93, 10] width 96 height 9
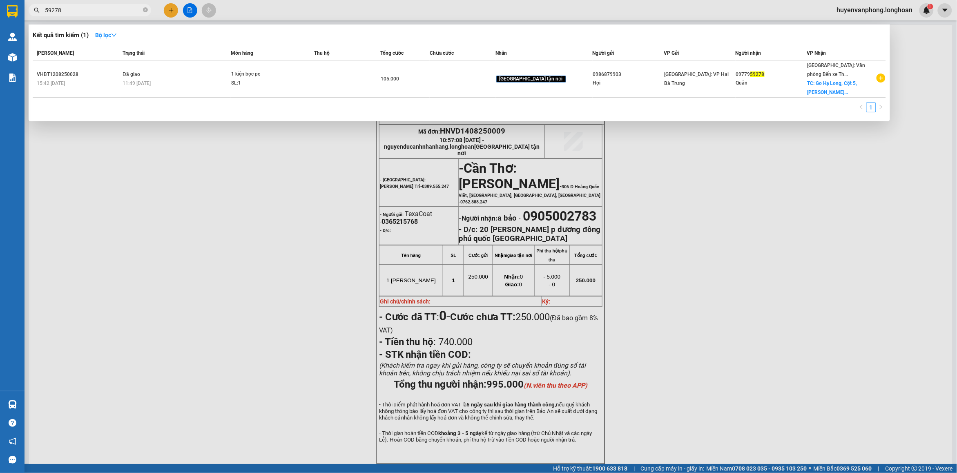
type input "59278"
drag, startPoint x: 146, startPoint y: 11, endPoint x: 91, endPoint y: 9, distance: 55.2
click at [145, 11] on icon "close-circle" at bounding box center [145, 9] width 5 height 5
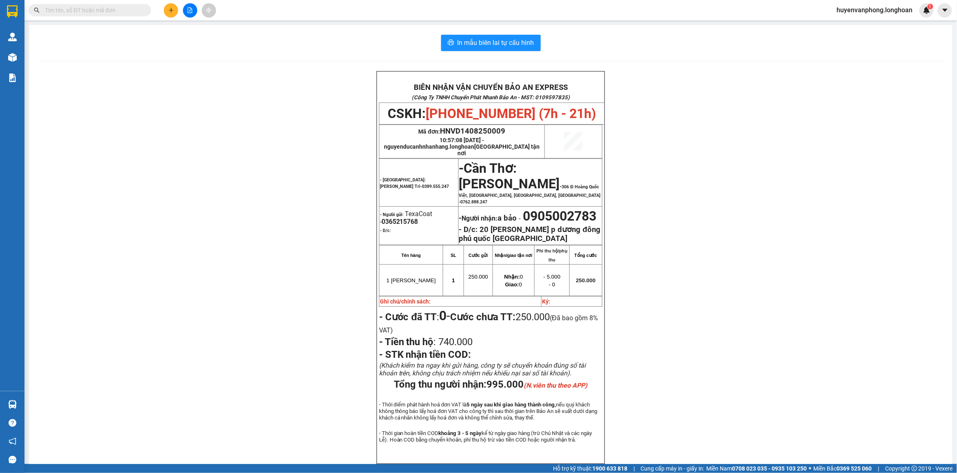
click at [91, 9] on input "text" at bounding box center [93, 10] width 96 height 9
paste input "0364167201"
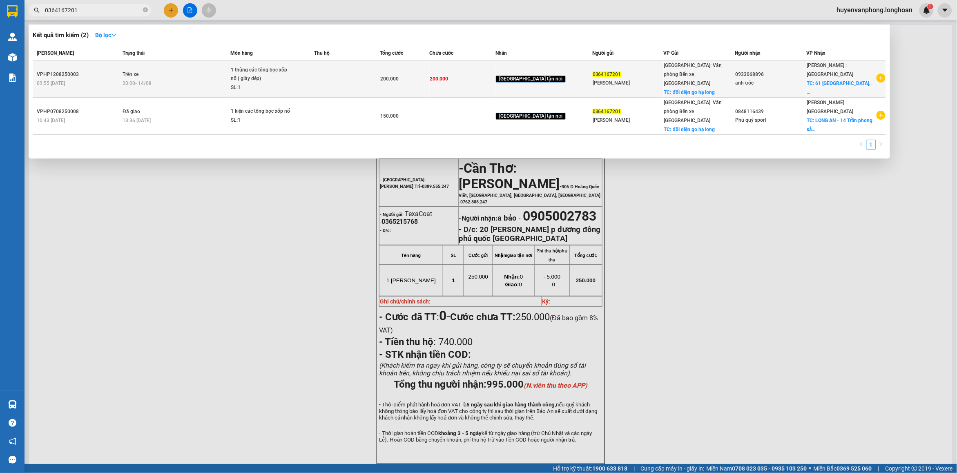
type input "0364167201"
click at [292, 70] on div "1 thùng các tông bọc xốp nổ ( giày dép)" at bounding box center [261, 75] width 61 height 18
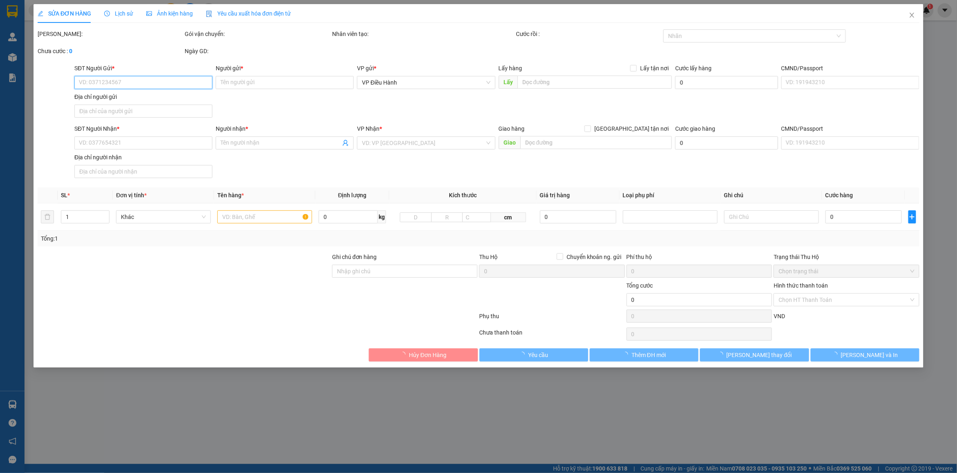
type input "0364167201"
type input "[PERSON_NAME]"
checkbox input "true"
type input "đối diện go hạ long"
type input "0933068896"
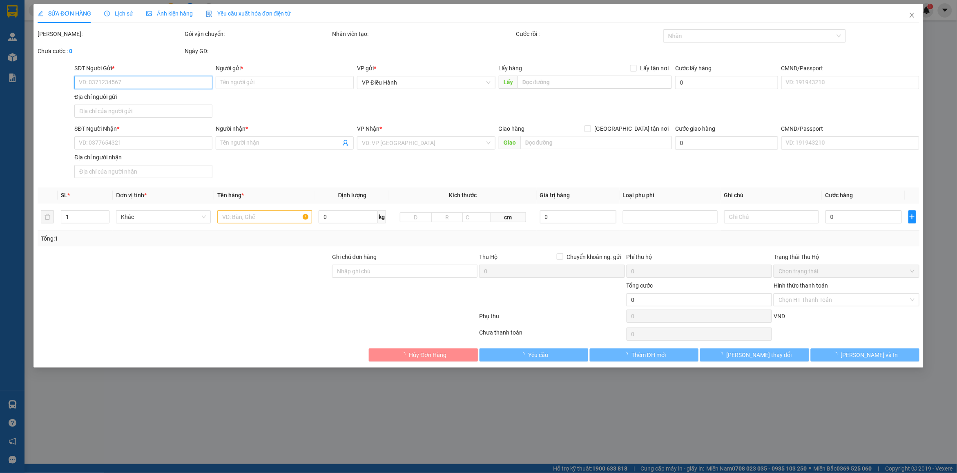
type input "anh ước"
checkbox input "true"
type input "61 [GEOGRAPHIC_DATA], [GEOGRAPHIC_DATA], [GEOGRAPHIC_DATA]"
type input "200.000"
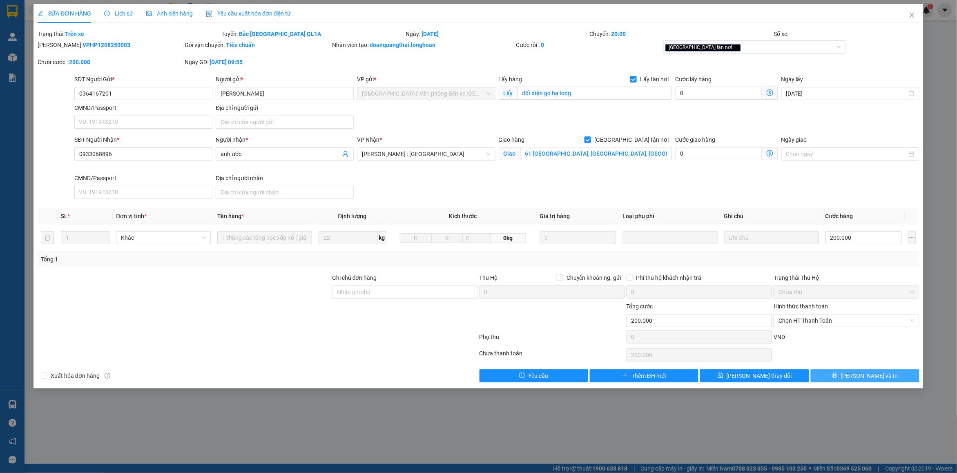
click at [854, 372] on button "[PERSON_NAME] và In" at bounding box center [865, 375] width 109 height 13
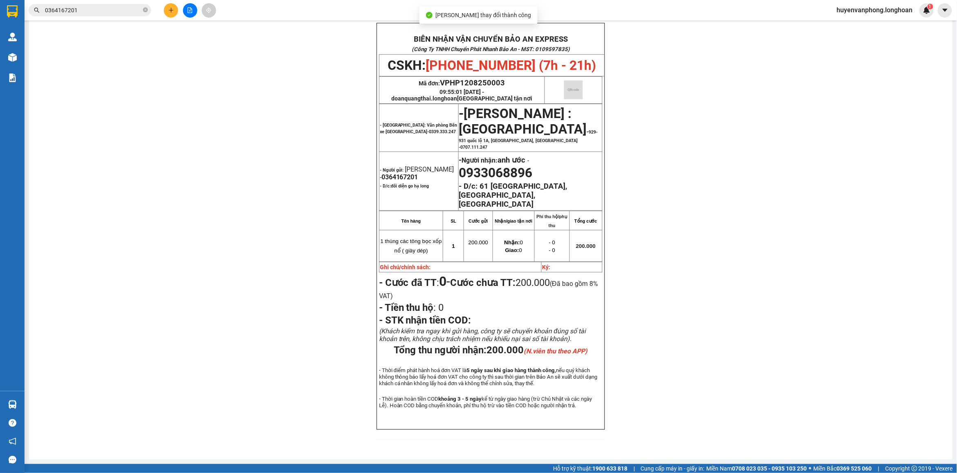
scroll to position [51, 0]
click at [143, 13] on span at bounding box center [145, 11] width 5 height 8
click at [118, 9] on input "text" at bounding box center [93, 10] width 96 height 9
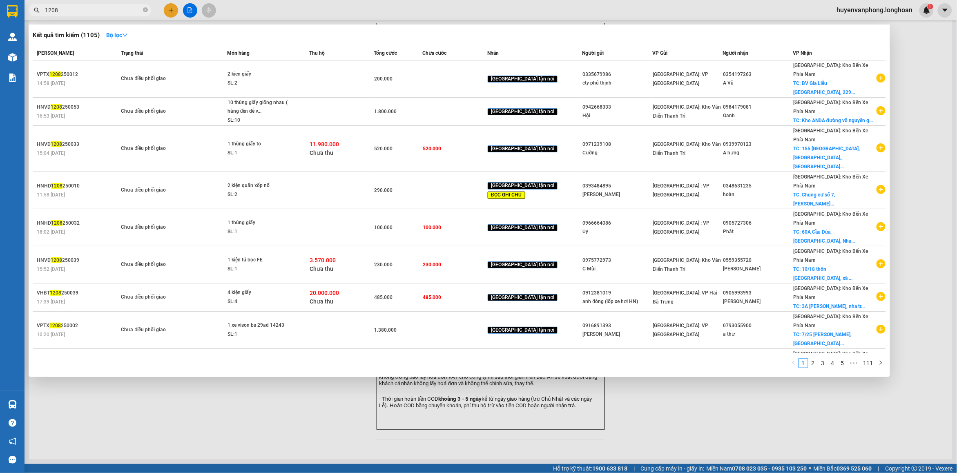
click at [312, 448] on div at bounding box center [478, 236] width 957 height 473
click at [60, 8] on input "1208" at bounding box center [93, 10] width 96 height 9
click at [44, 9] on span "1208" at bounding box center [90, 10] width 123 height 12
click at [92, 7] on input "1208" at bounding box center [93, 10] width 96 height 9
click at [45, 8] on input "1208" at bounding box center [93, 10] width 96 height 9
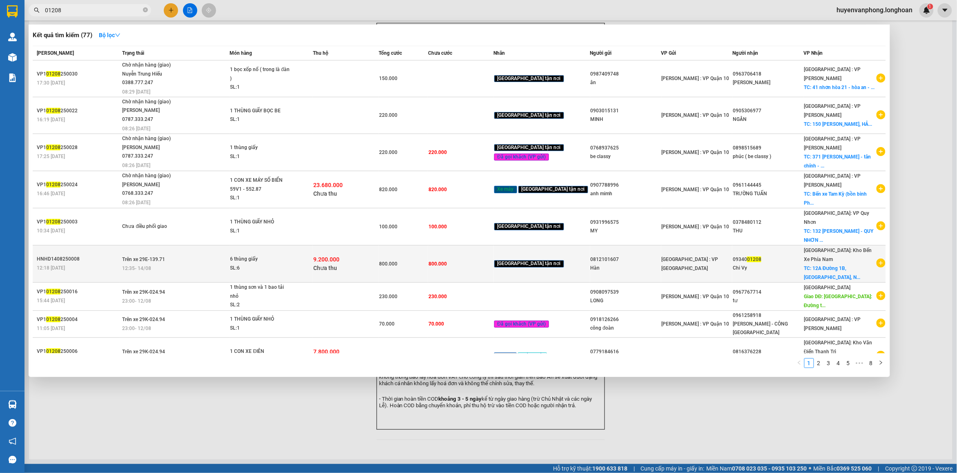
type input "01208"
click at [446, 254] on td "800.000" at bounding box center [461, 263] width 66 height 37
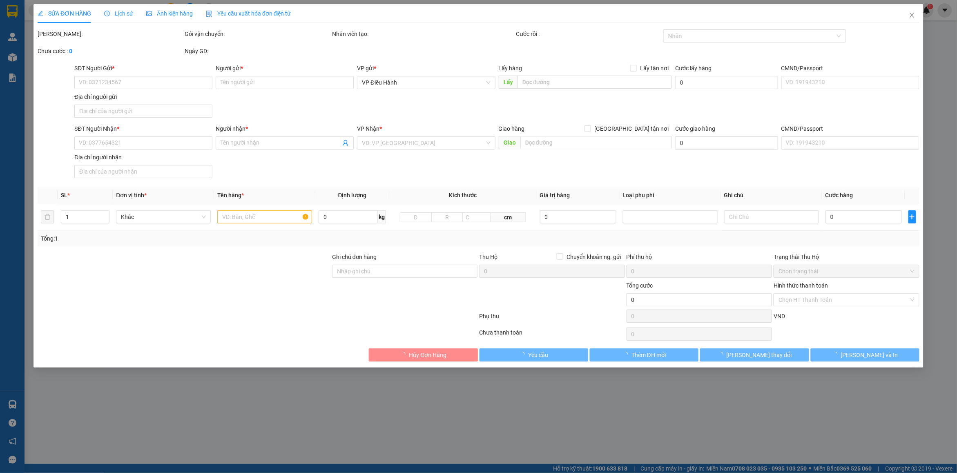
type input "0812101607"
type input "Hàn"
type input "0934001208"
type input "Chi Vy"
checkbox input "true"
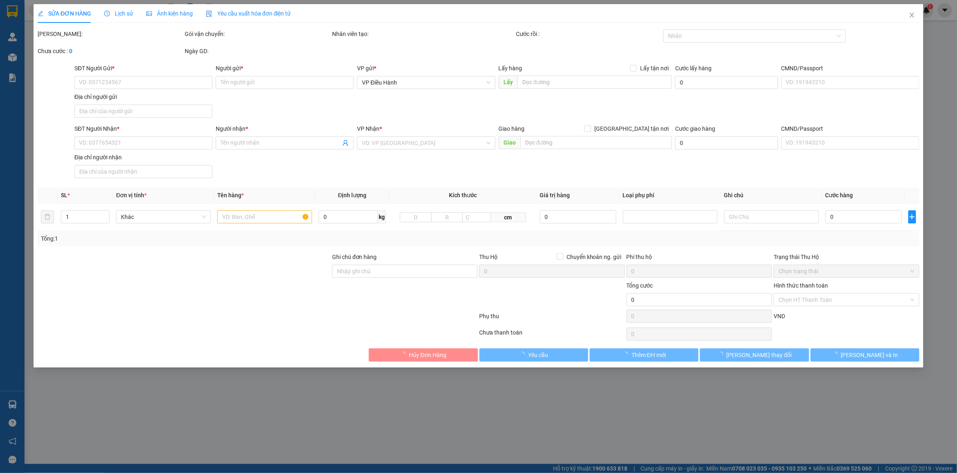
type input "12A Đường 1B, [GEOGRAPHIC_DATA], [GEOGRAPHIC_DATA]"
type input "800.000"
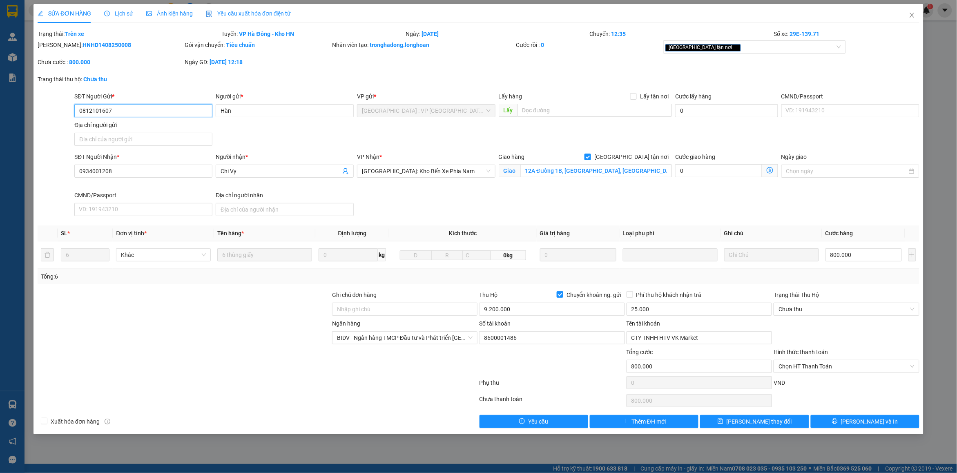
drag, startPoint x: 113, startPoint y: 111, endPoint x: 71, endPoint y: 111, distance: 42.1
click at [71, 111] on div "SĐT Người Gửi * 0812101607 0812101607 Người gửi * Hàn VP gửi * [GEOGRAPHIC_DATA…" at bounding box center [478, 120] width 883 height 57
click at [911, 19] on span "Close" at bounding box center [912, 15] width 23 height 23
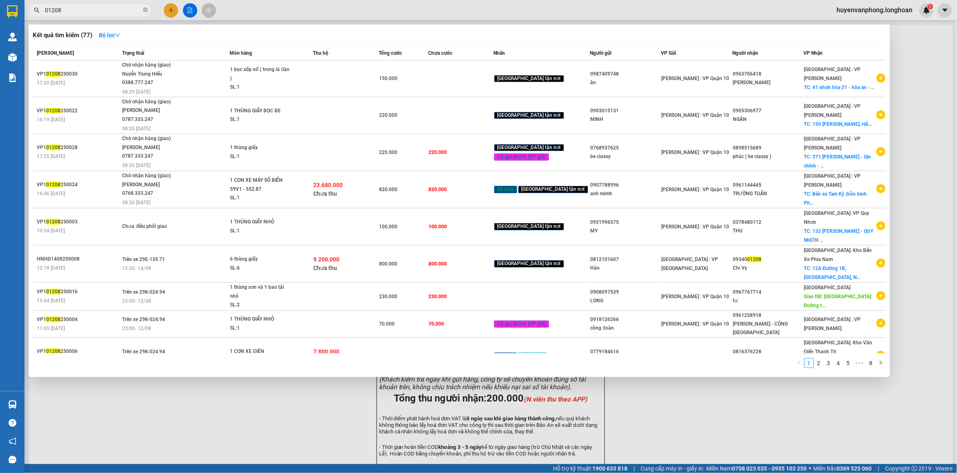
click at [141, 11] on span "01208" at bounding box center [90, 10] width 123 height 12
click at [90, 11] on input "01208" at bounding box center [93, 10] width 96 height 9
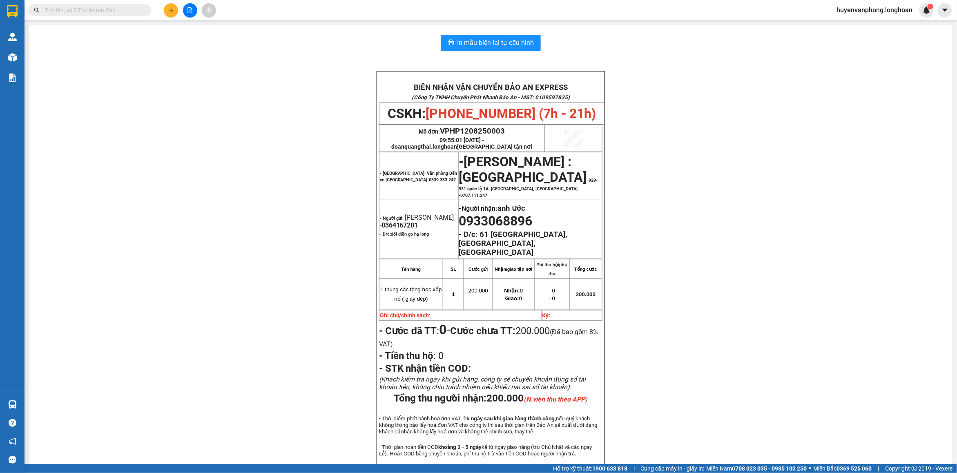
paste input "HNVD1408250011"
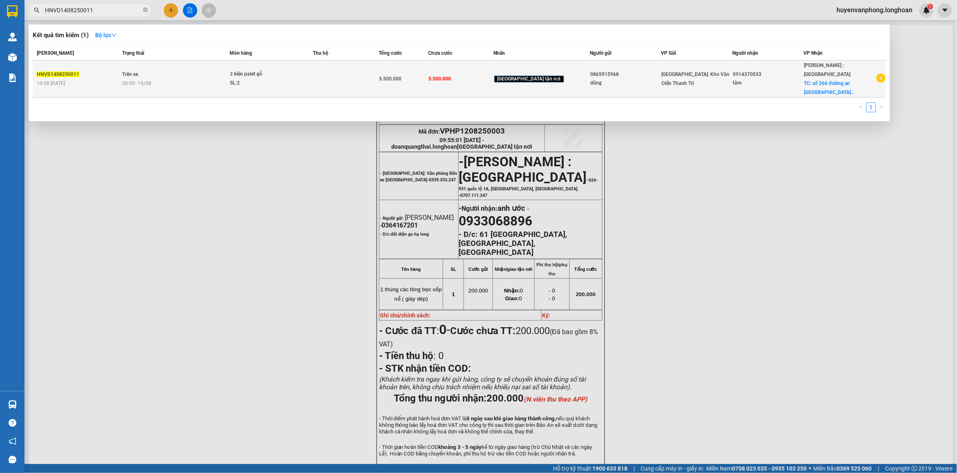
type input "HNVD1408250011"
click at [379, 82] on td at bounding box center [346, 78] width 66 height 37
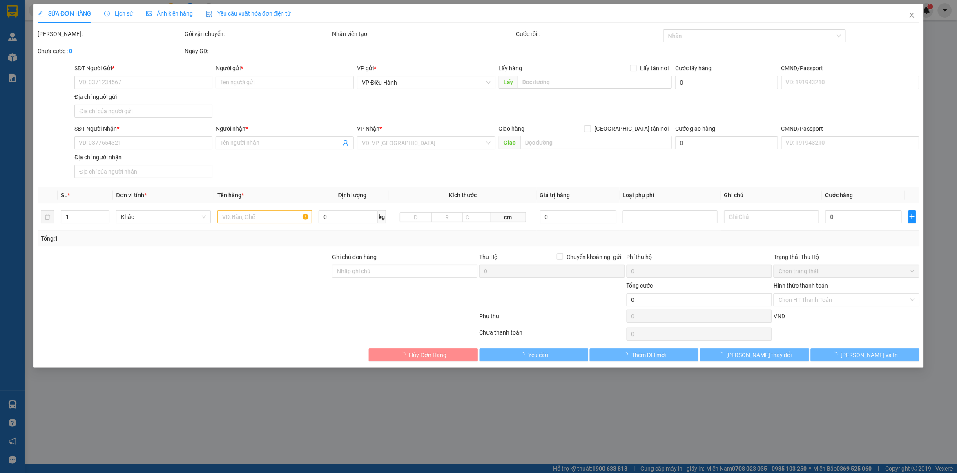
type input "0865915968"
type input "dũng"
type input "0914370033"
type input "tâm"
checkbox input "true"
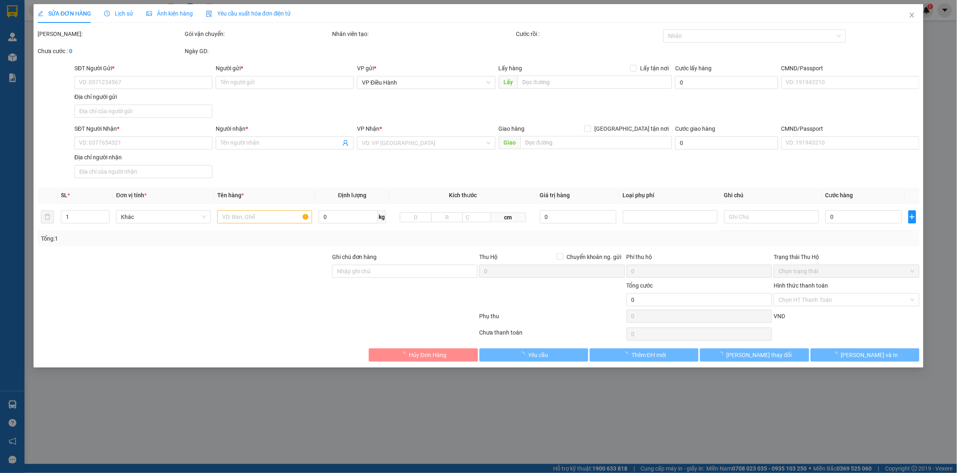
type input "số 266 đường an [GEOGRAPHIC_DATA] 3 p an [GEOGRAPHIC_DATA]"
type input "hàng giao nguyên kiện, hư vỡ ko đền"
type input "5.500.000"
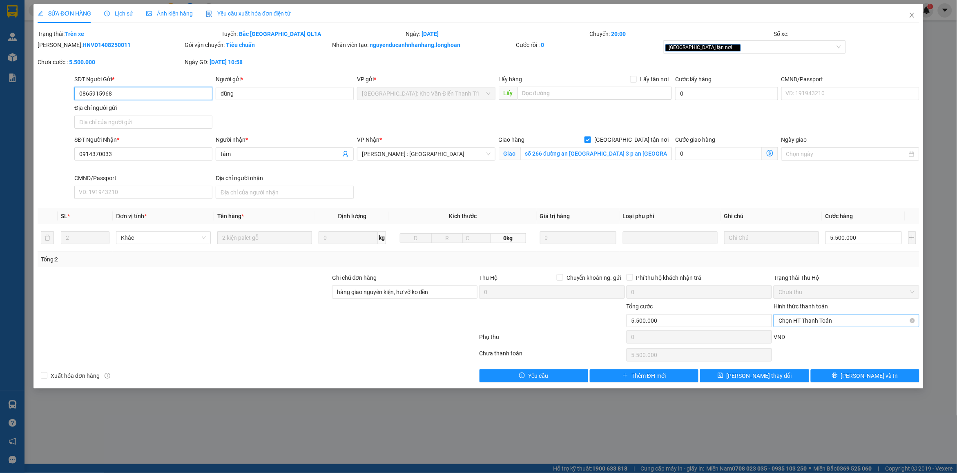
click at [821, 321] on span "Chọn HT Thanh Toán" at bounding box center [847, 321] width 136 height 12
click at [813, 366] on div "Chuyển khoản" at bounding box center [847, 363] width 136 height 9
type input "0"
click at [858, 379] on span "[PERSON_NAME] và In" at bounding box center [869, 375] width 57 height 9
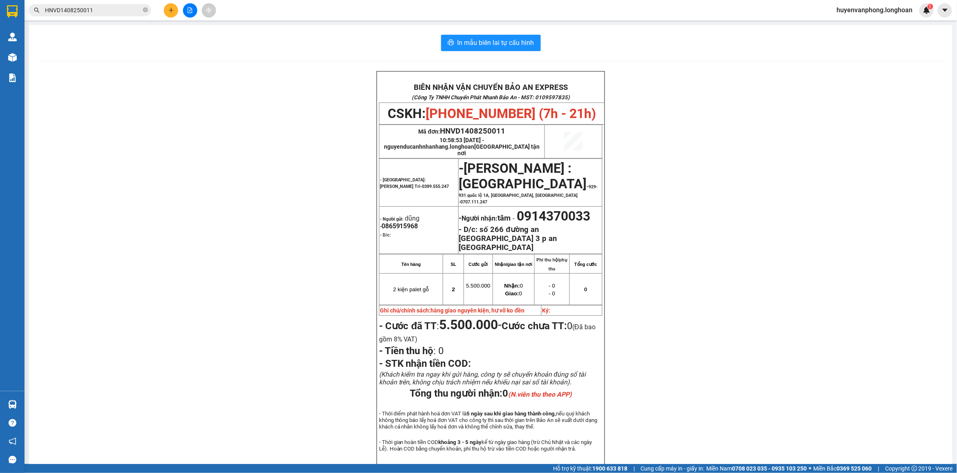
click at [143, 11] on icon "close-circle" at bounding box center [145, 9] width 5 height 5
click at [103, 15] on span at bounding box center [90, 10] width 123 height 12
click at [102, 13] on input "text" at bounding box center [93, 10] width 96 height 9
paste input "0902471486"
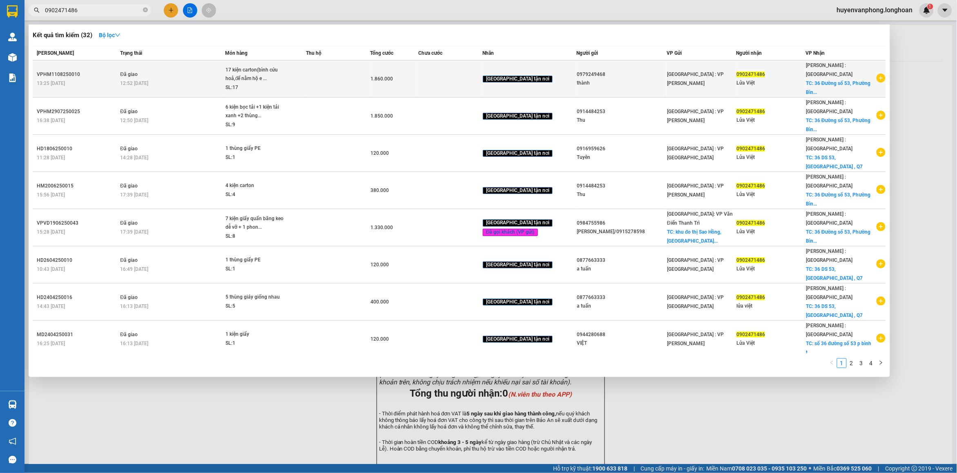
type input "0902471486"
click at [178, 79] on div "12:52 [DATE]" at bounding box center [172, 83] width 105 height 9
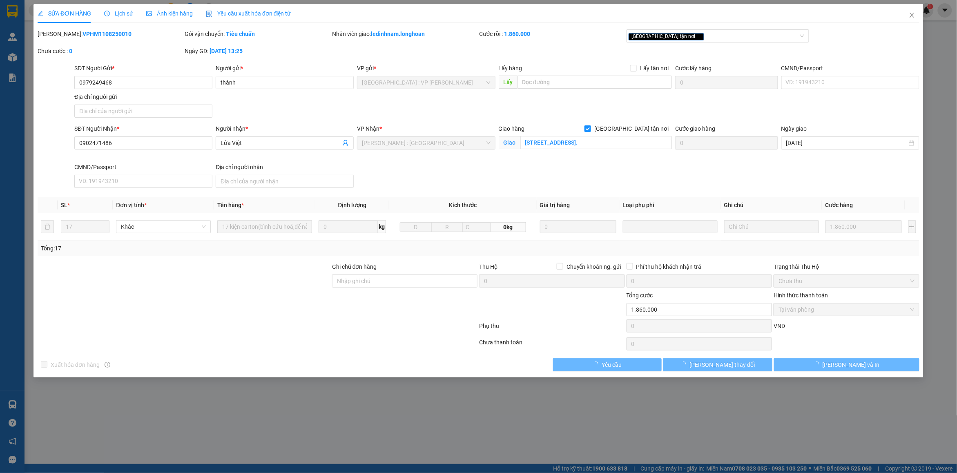
click at [125, 12] on span "Lịch sử" at bounding box center [118, 13] width 29 height 7
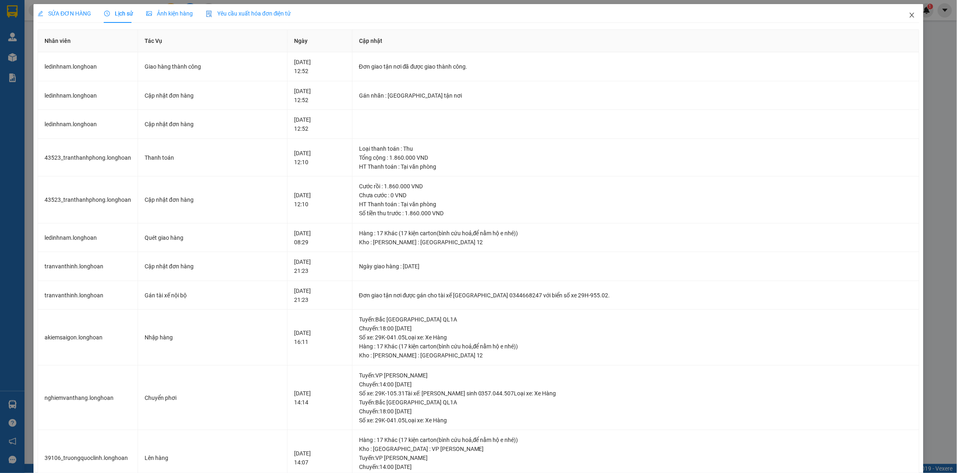
click at [909, 13] on icon "close" at bounding box center [912, 15] width 7 height 7
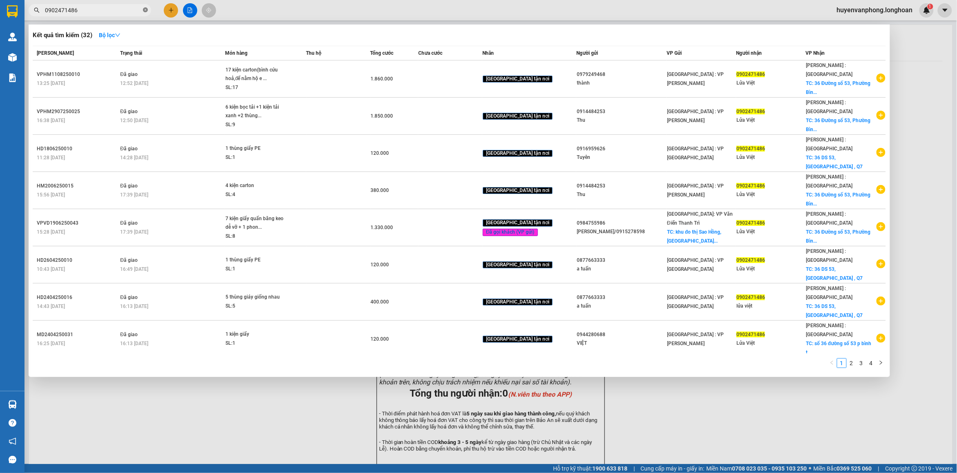
click at [144, 10] on icon "close-circle" at bounding box center [145, 9] width 5 height 5
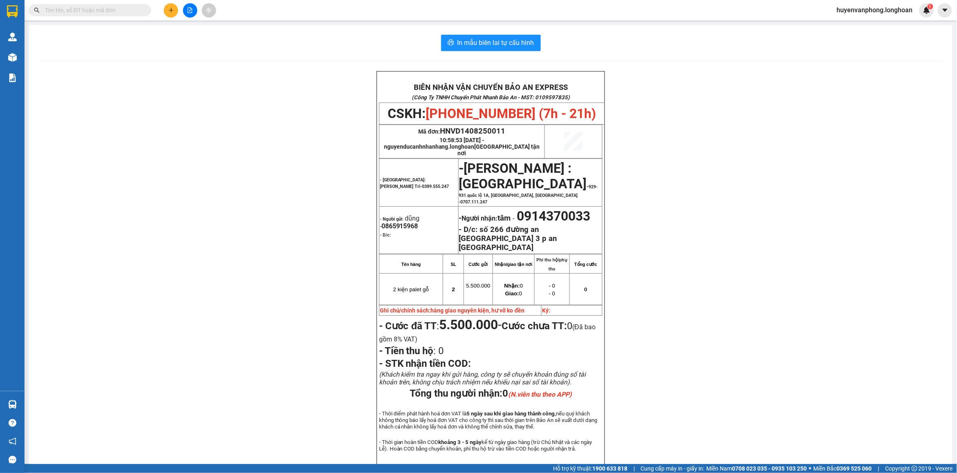
click at [101, 11] on input "text" at bounding box center [93, 10] width 96 height 9
paste input "HNVD1108250060"
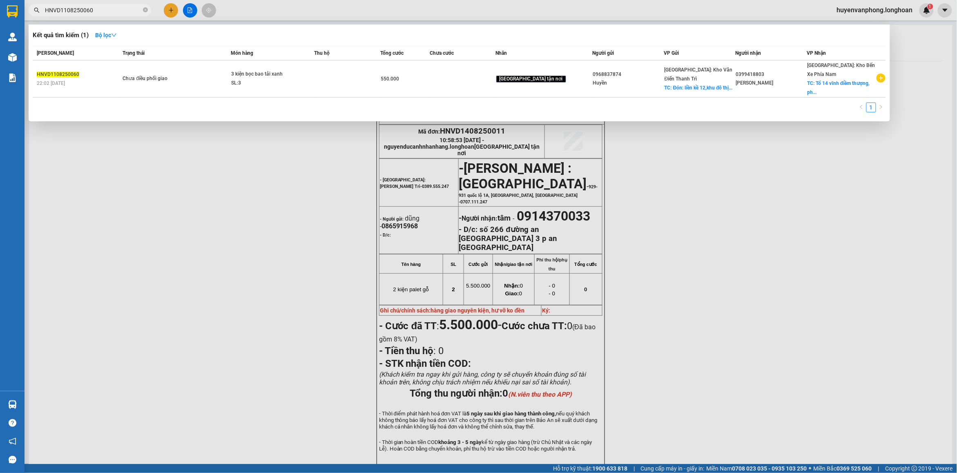
type input "HNVD1108250060"
drag, startPoint x: 146, startPoint y: 9, endPoint x: 124, endPoint y: 12, distance: 22.6
click at [145, 9] on icon "close-circle" at bounding box center [145, 9] width 5 height 5
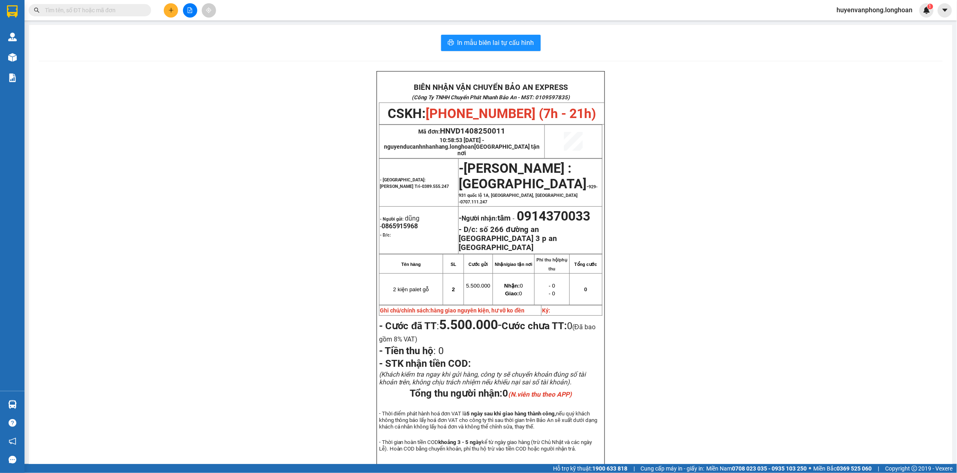
drag, startPoint x: 104, startPoint y: 12, endPoint x: 134, endPoint y: 6, distance: 30.4
click at [104, 12] on input "text" at bounding box center [93, 10] width 96 height 9
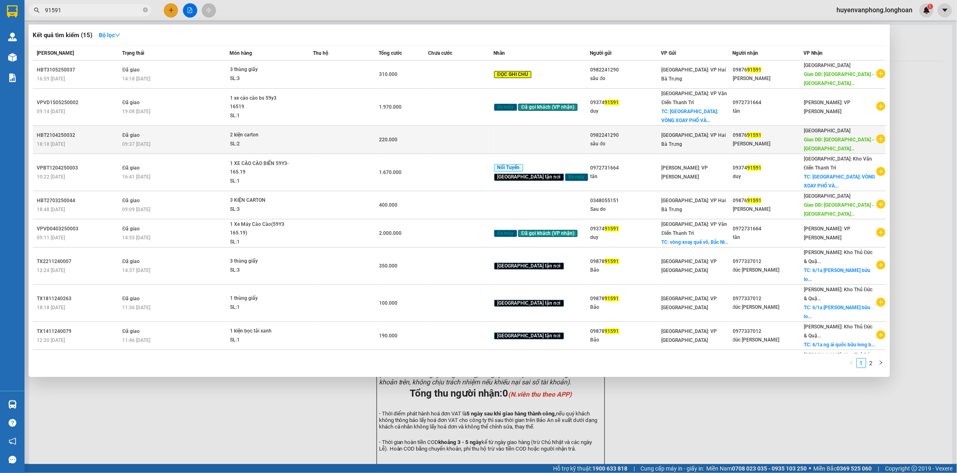
type input "91591"
click at [352, 126] on td at bounding box center [346, 140] width 66 height 28
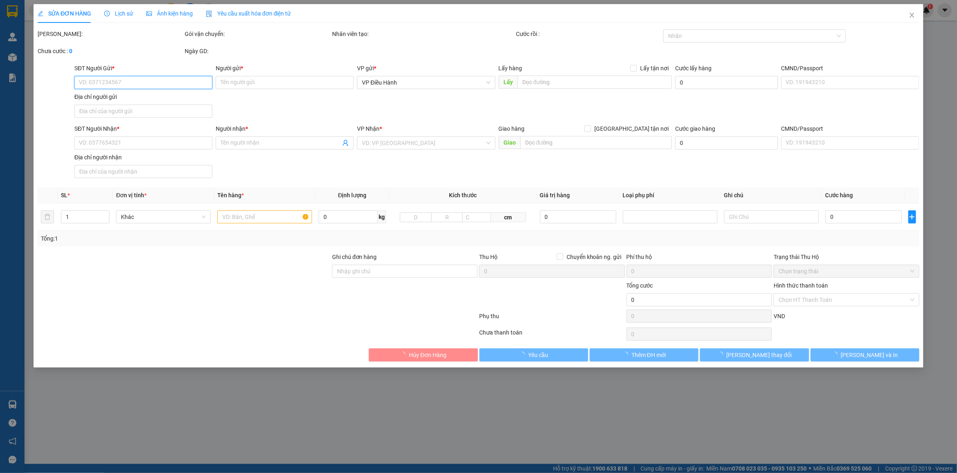
type input "0982241290"
type input "sâu đo"
type input "0987691591"
type input "[PERSON_NAME]"
type input "[GEOGRAPHIC_DATA] - [GEOGRAPHIC_DATA] QL 1A"
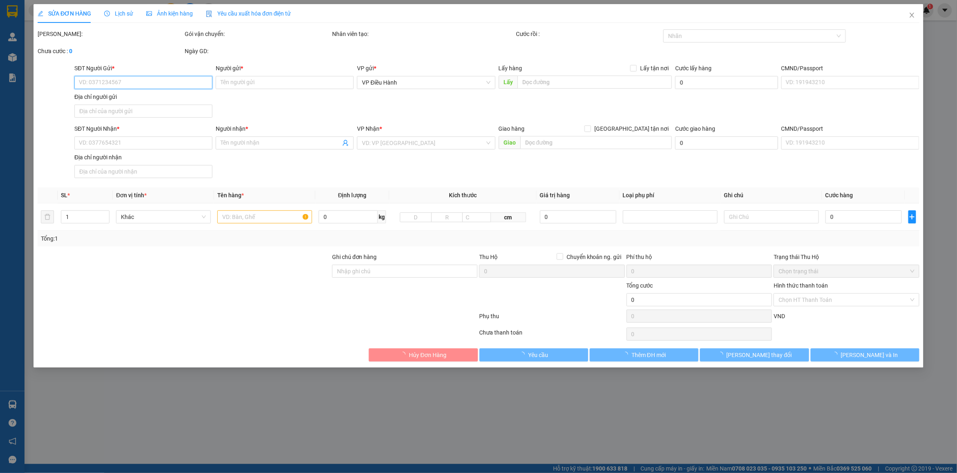
type input "220.000"
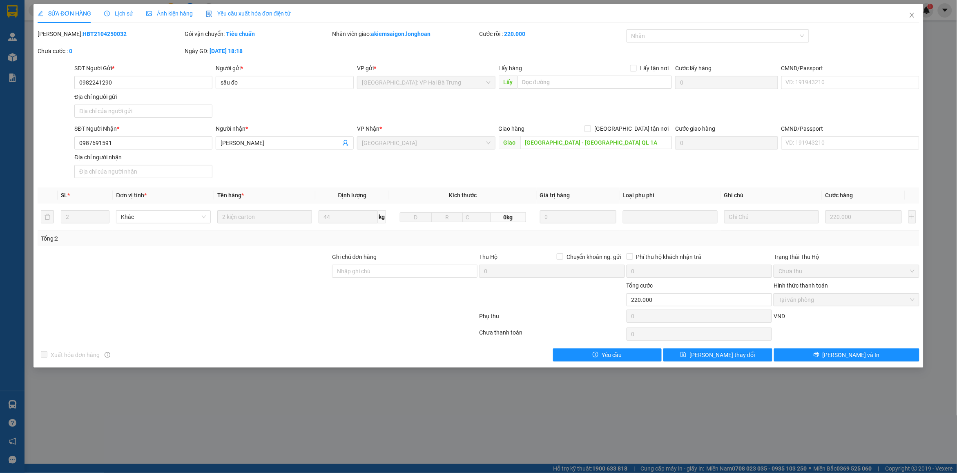
click at [117, 10] on span "Lịch sử" at bounding box center [118, 13] width 29 height 7
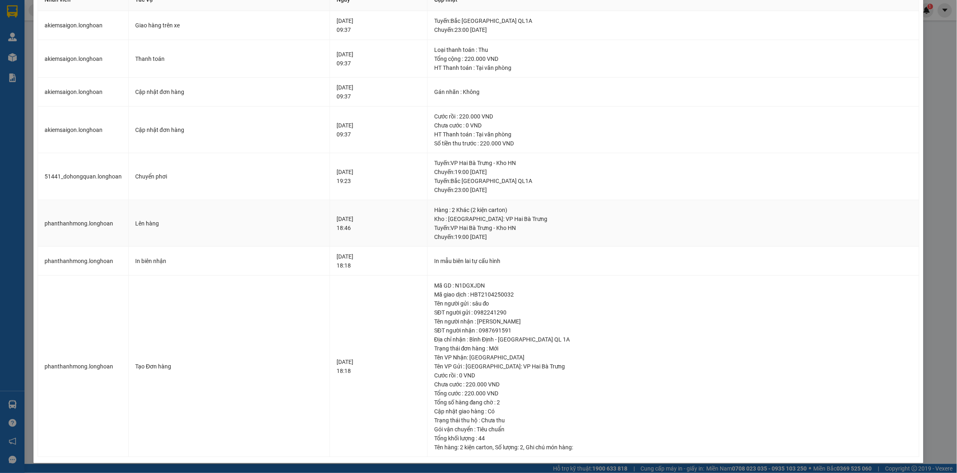
scroll to position [42, 0]
drag, startPoint x: 452, startPoint y: 303, endPoint x: 554, endPoint y: 332, distance: 106.5
click at [569, 337] on td "Mã GD : N1DGXJDN Mã giao dịch : HBT2104250032 Tên người gửi : sâu đo SĐT người …" at bounding box center [674, 367] width 492 height 182
copy td "Tên người gửi : sâu đo SĐT người gửi : 0982241290 Tên người nhận : [PERSON_NAME…"
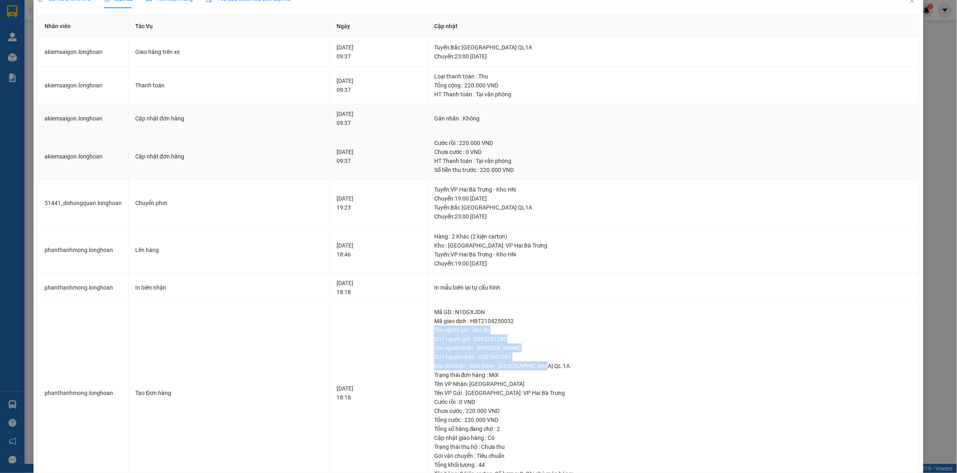
scroll to position [0, 0]
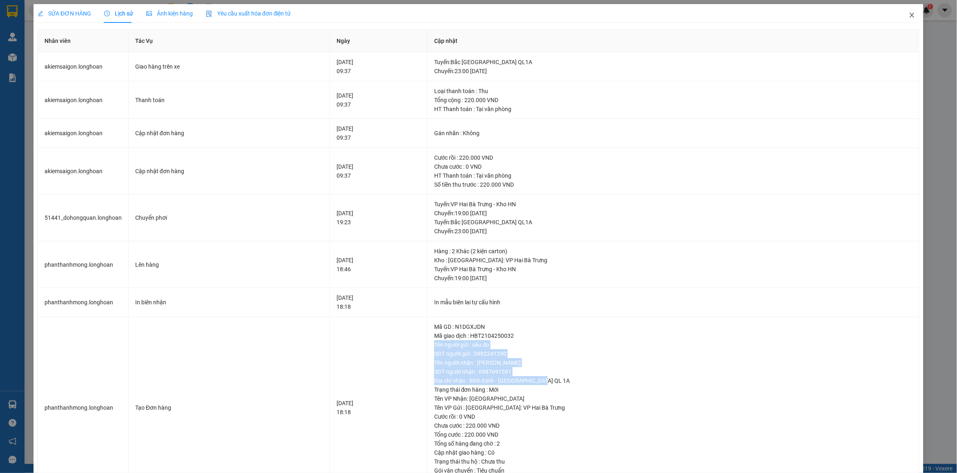
click at [909, 17] on icon "close" at bounding box center [912, 15] width 7 height 7
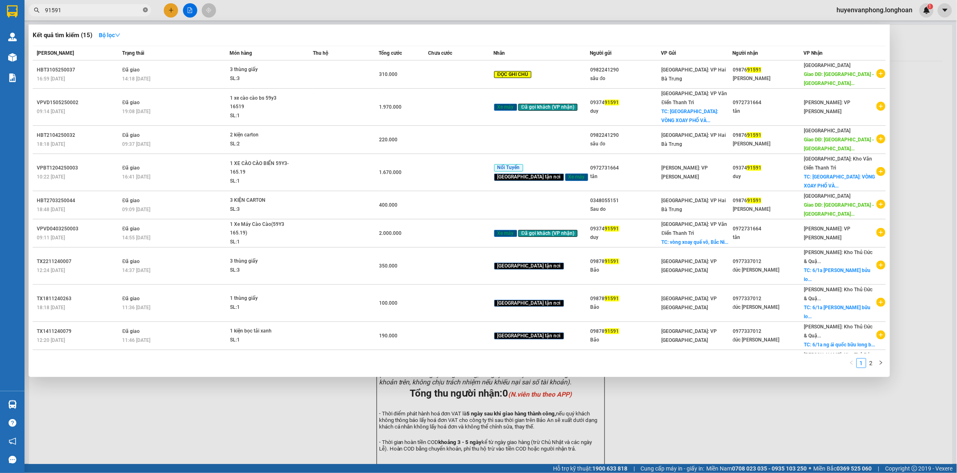
click at [145, 11] on icon "close-circle" at bounding box center [145, 9] width 5 height 5
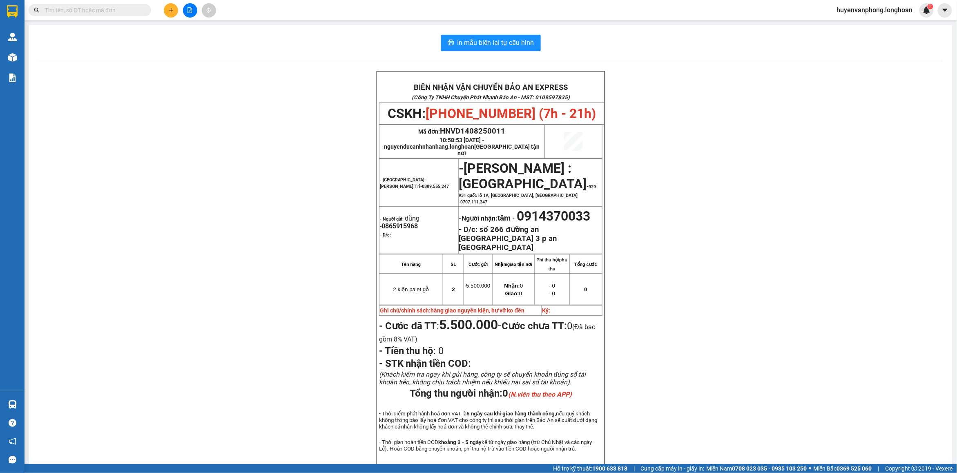
click at [124, 11] on input "text" at bounding box center [93, 10] width 96 height 9
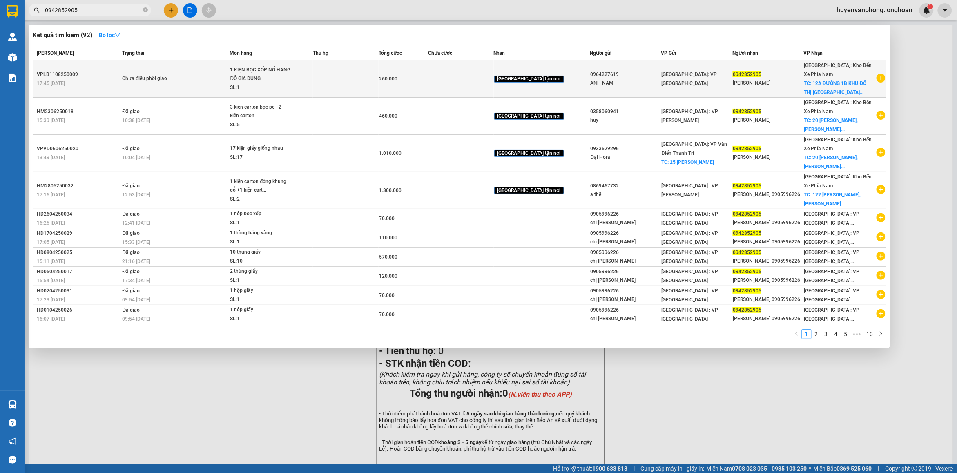
type input "0942852905"
click at [229, 78] on span "Chưa điều phối giao" at bounding box center [175, 78] width 107 height 9
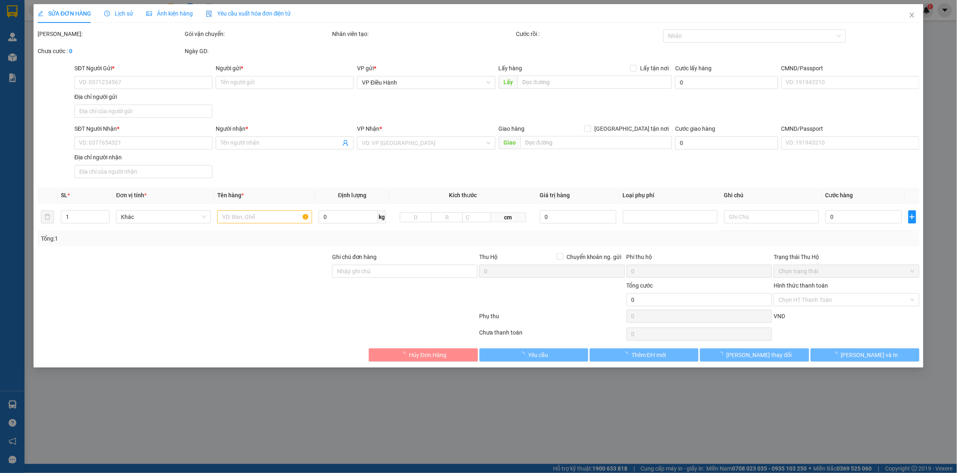
type input "0964227619"
type input "ANH NAM"
type input "0942852905"
type input "[PERSON_NAME]"
checkbox input "true"
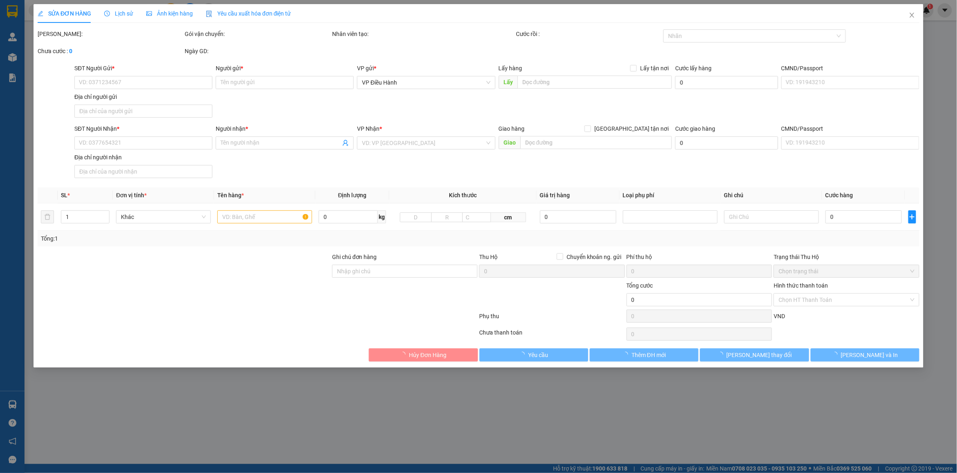
type input "12A ĐƯỜNG 1B KHU ĐÔ THỊ [GEOGRAPHIC_DATA], [GEOGRAPHIC_DATA], [GEOGRAPHIC_DATA]…"
type input "260.000"
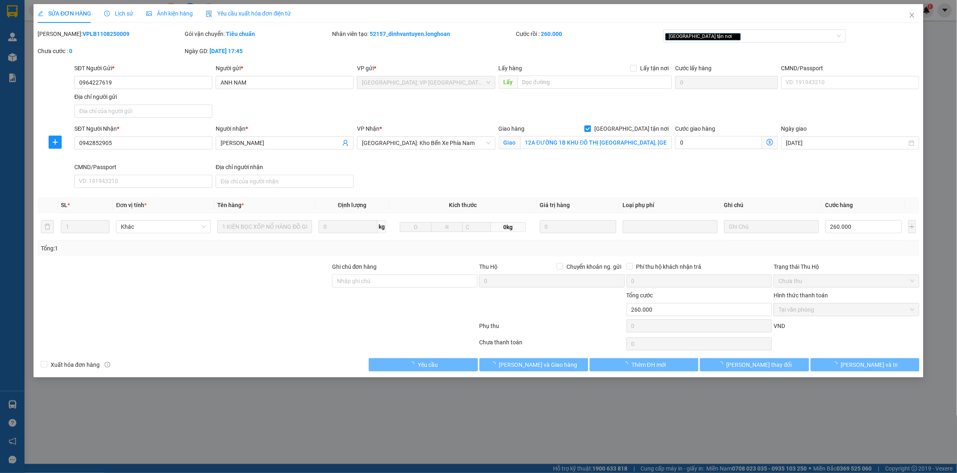
click at [121, 19] on div "Lịch sử" at bounding box center [118, 13] width 29 height 19
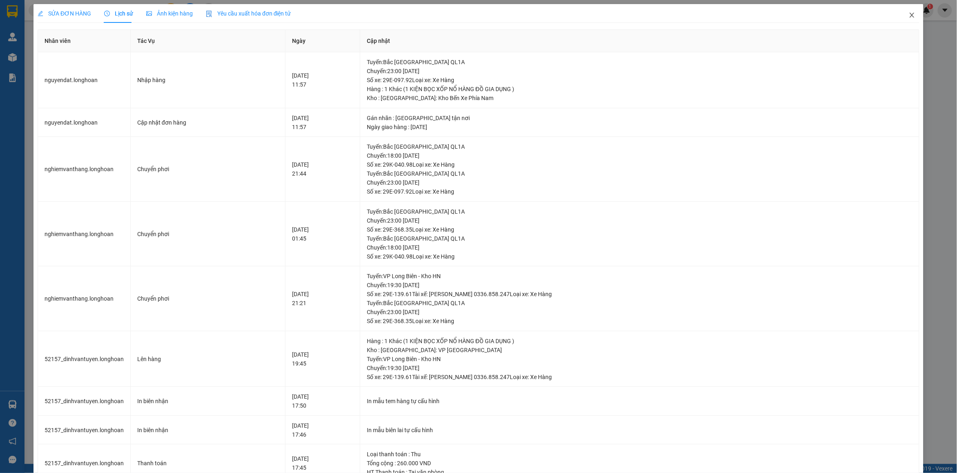
drag, startPoint x: 903, startPoint y: 17, endPoint x: 211, endPoint y: 21, distance: 691.9
click at [909, 16] on icon "close" at bounding box center [912, 15] width 7 height 7
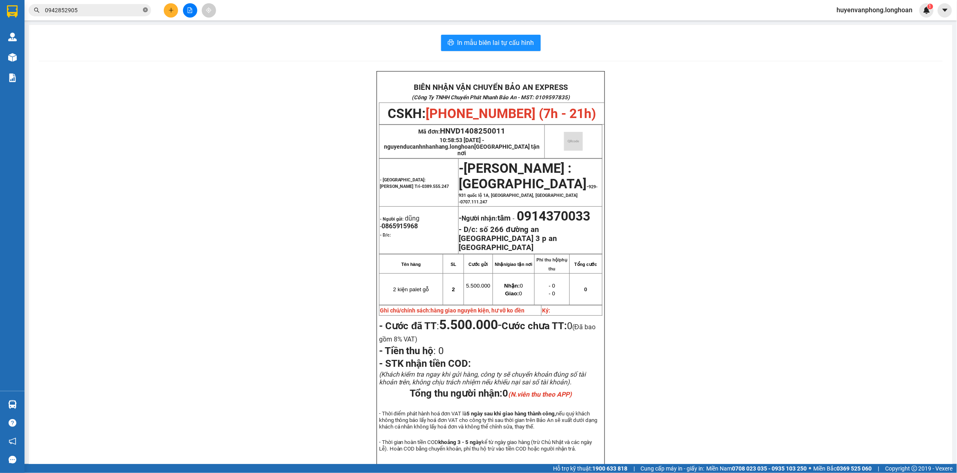
drag, startPoint x: 147, startPoint y: 9, endPoint x: 125, endPoint y: 9, distance: 22.1
click at [147, 9] on icon "close-circle" at bounding box center [145, 9] width 5 height 5
click at [106, 9] on input "text" at bounding box center [93, 10] width 96 height 9
paste input "0932991993"
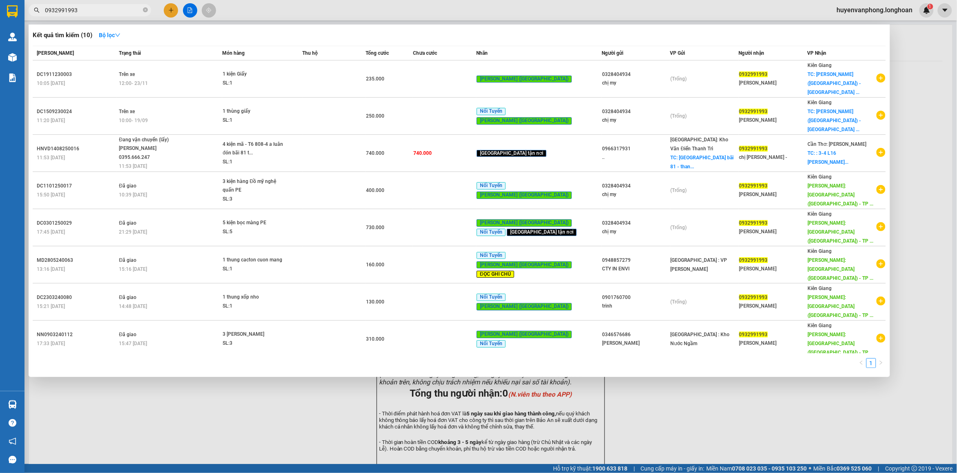
type input "0932991993"
drag, startPoint x: 145, startPoint y: 11, endPoint x: 108, endPoint y: 11, distance: 37.2
click at [145, 11] on icon "close-circle" at bounding box center [145, 9] width 5 height 5
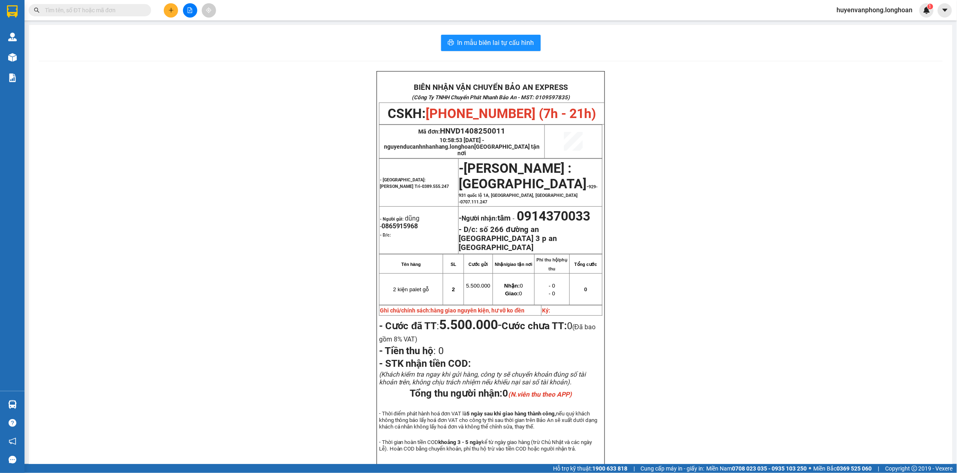
click at [106, 9] on input "text" at bounding box center [93, 10] width 96 height 9
paste input "096 6317931"
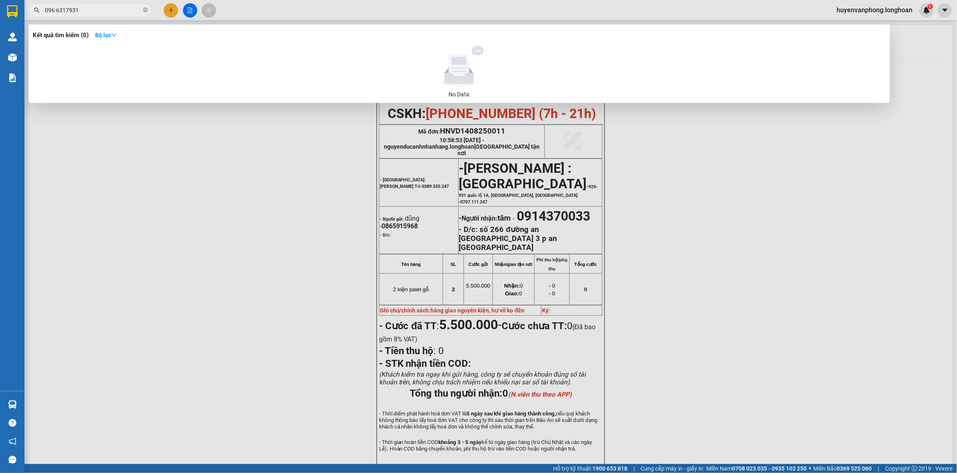
click at [56, 11] on input "096 6317931" at bounding box center [93, 10] width 96 height 9
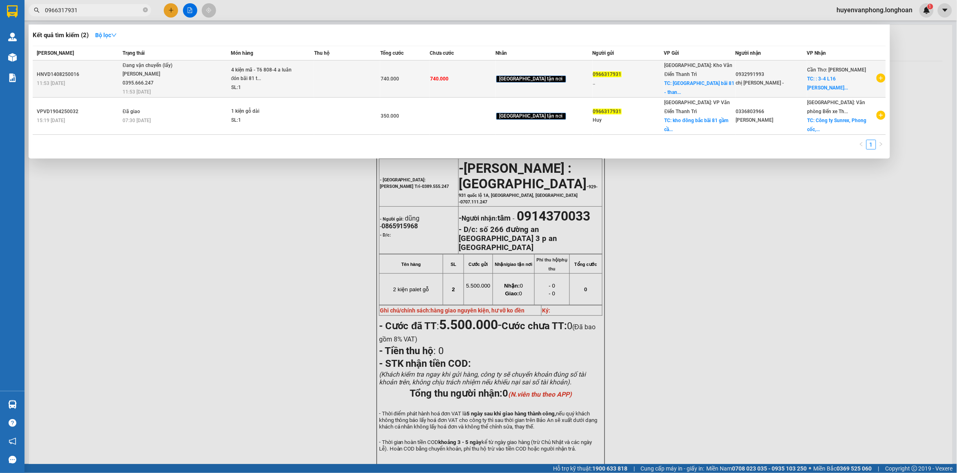
type input "0966317931"
click at [306, 80] on span "4 kiện mã - T6 808-4 a luân đón bãi 81 t... SL: 1" at bounding box center [272, 79] width 83 height 27
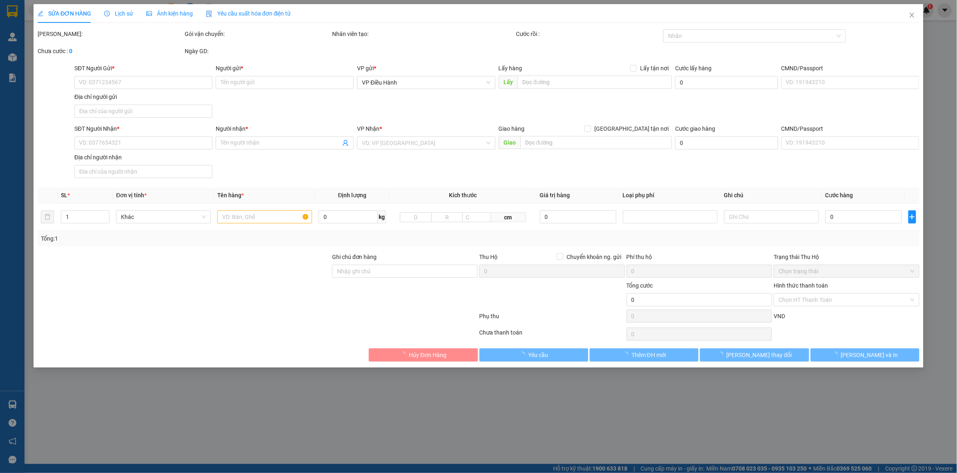
type input "0966317931"
type input ".."
checkbox input "true"
type input "[GEOGRAPHIC_DATA] bãi 81 - [GEOGRAPHIC_DATA]"
type input "0932991993"
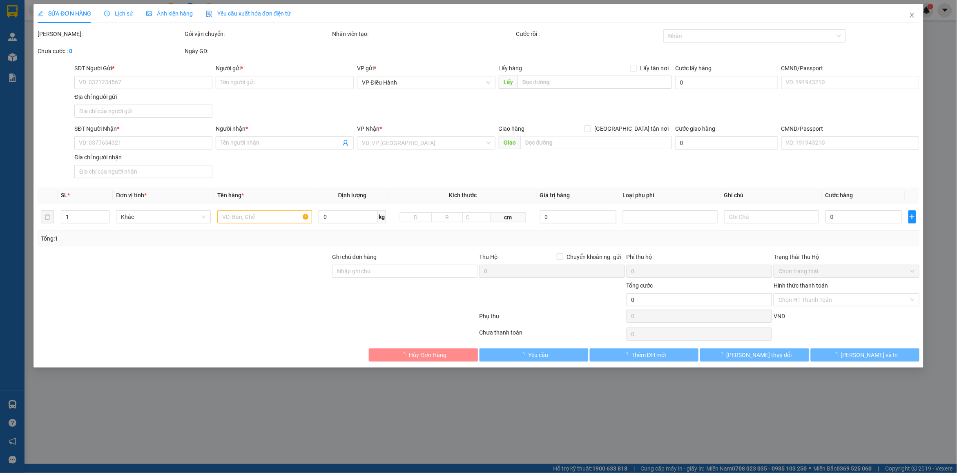
type input "chị [PERSON_NAME] -"
checkbox input "true"
type input ": 3-4 L16 Huỳnh Thúc Kháng, [GEOGRAPHIC_DATA], [GEOGRAPHIC_DATA]"
type input "740.000"
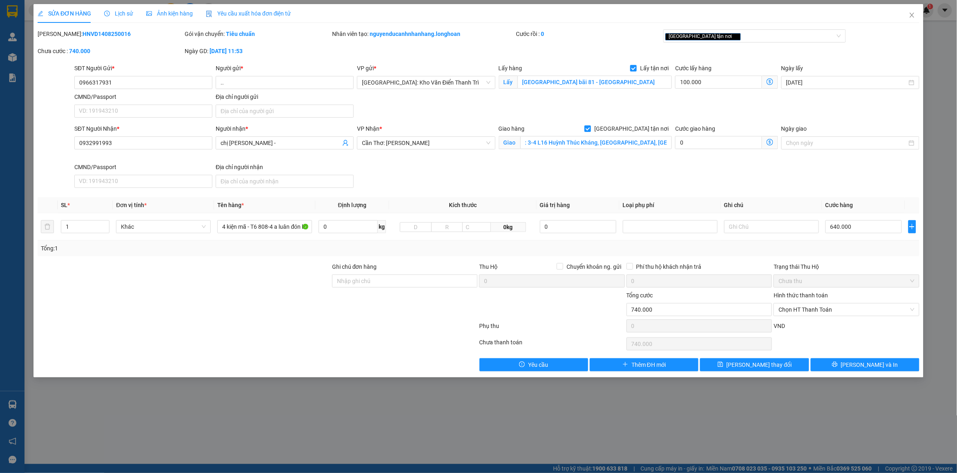
click at [123, 11] on span "Lịch sử" at bounding box center [118, 13] width 29 height 7
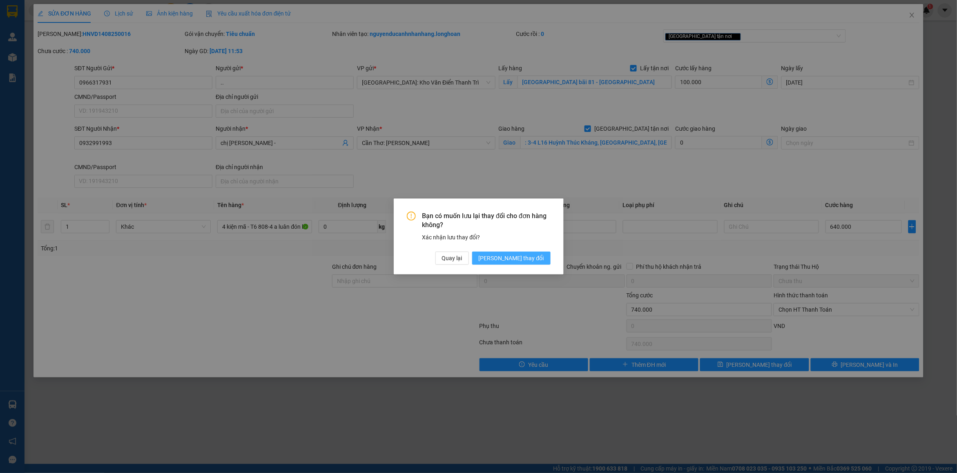
click at [521, 258] on span "[PERSON_NAME] thay đổi" at bounding box center [511, 258] width 65 height 9
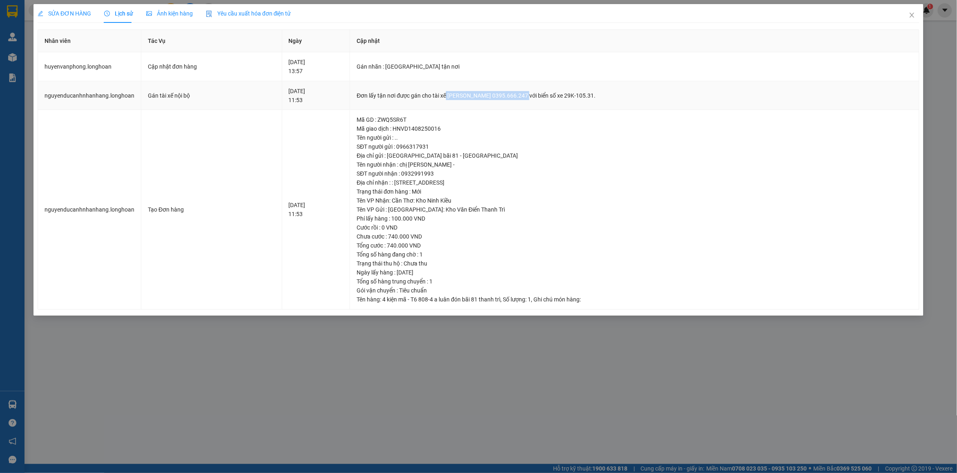
drag, startPoint x: 468, startPoint y: 98, endPoint x: 546, endPoint y: 95, distance: 77.3
click at [546, 95] on div "Đơn lấy tận nơi được gán cho tài xế [PERSON_NAME] 0395.666.247 với biển số xe 2…" at bounding box center [635, 95] width 556 height 9
copy div "[PERSON_NAME] 0395.666.247"
click at [919, 18] on span "Close" at bounding box center [912, 15] width 23 height 23
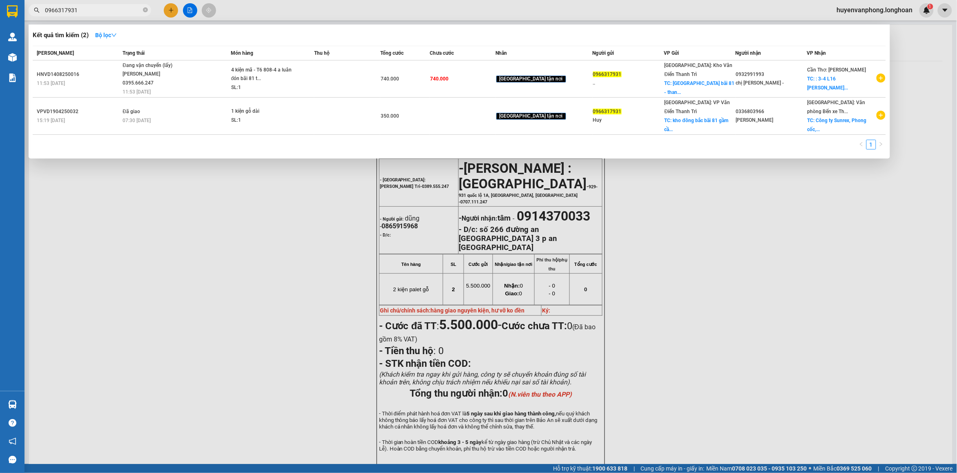
drag, startPoint x: 146, startPoint y: 9, endPoint x: 100, endPoint y: 17, distance: 46.5
click at [146, 9] on icon "close-circle" at bounding box center [145, 9] width 5 height 5
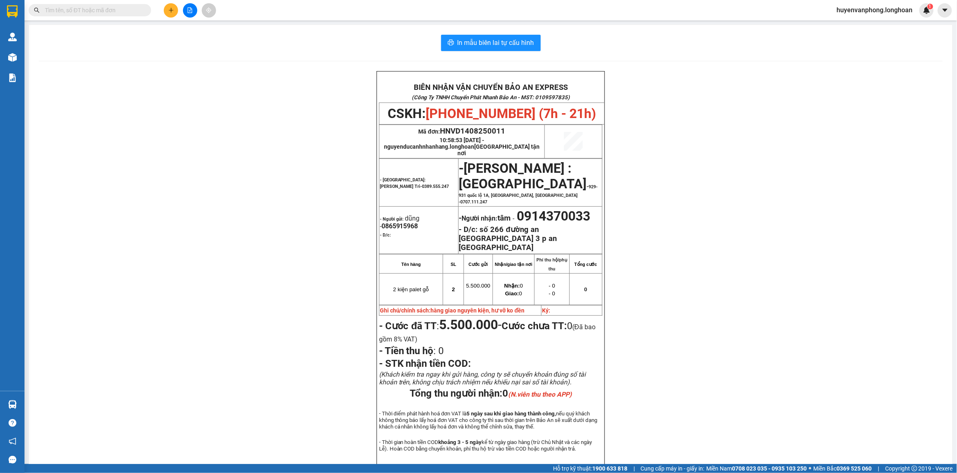
click at [94, 4] on span at bounding box center [90, 10] width 123 height 12
click at [89, 6] on input "text" at bounding box center [93, 10] width 96 height 9
paste input "0929969922"
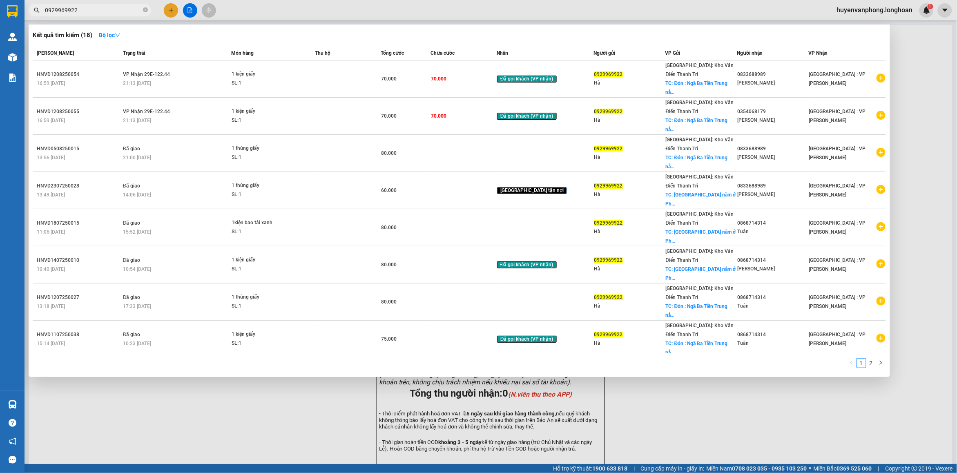
type input "0929969922"
click at [145, 11] on icon "close-circle" at bounding box center [145, 9] width 5 height 5
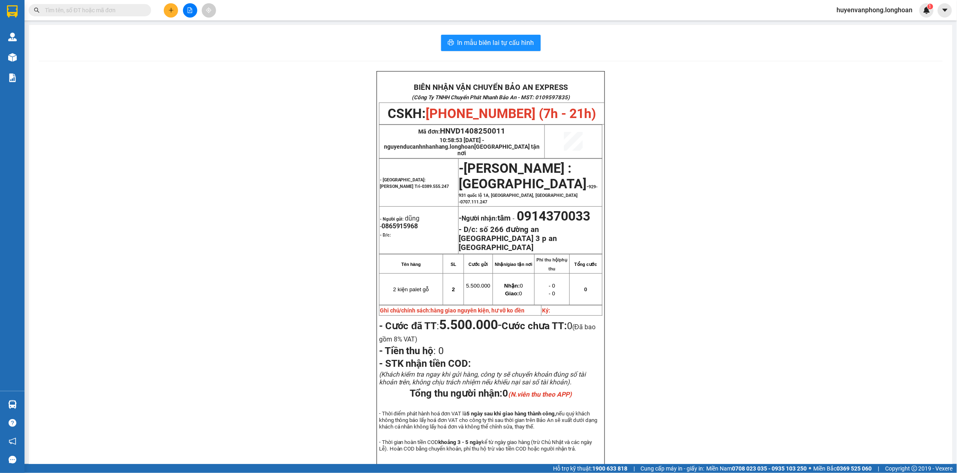
click at [107, 9] on input "text" at bounding box center [93, 10] width 96 height 9
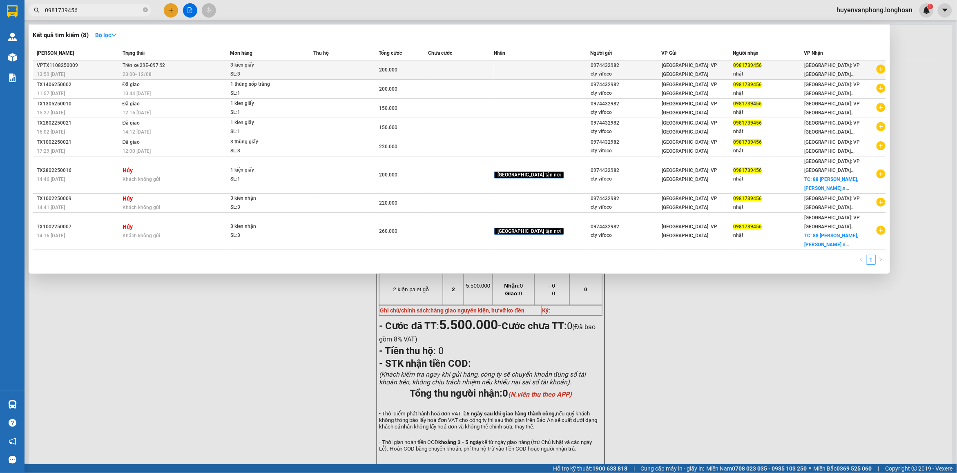
type input "0981739456"
click at [107, 62] on div "VPTX1108250009" at bounding box center [78, 65] width 83 height 9
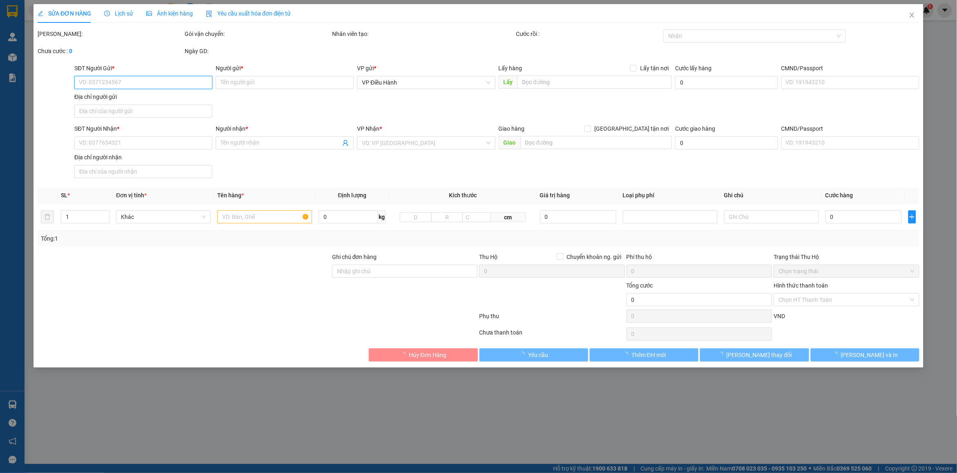
type input "0974432982"
type input "cty vifoco"
type input "0981739456"
type input "nhật"
type input "200.000"
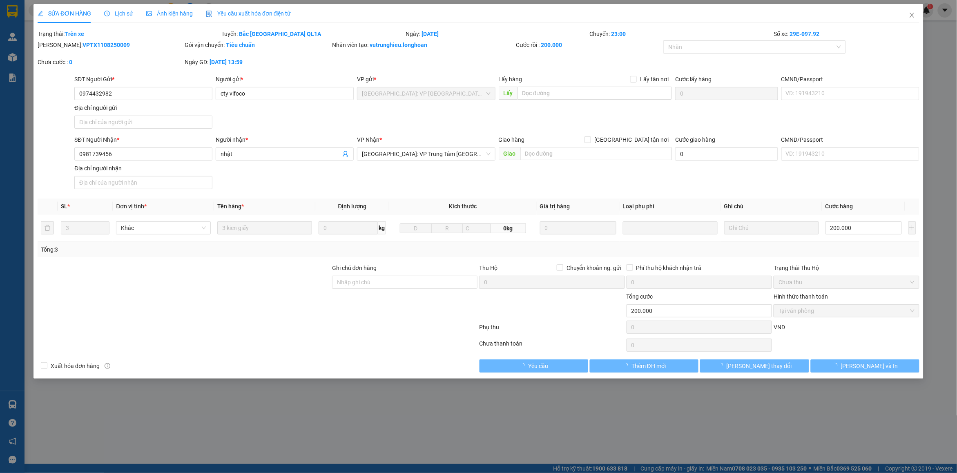
click at [123, 13] on span "Lịch sử" at bounding box center [118, 13] width 29 height 7
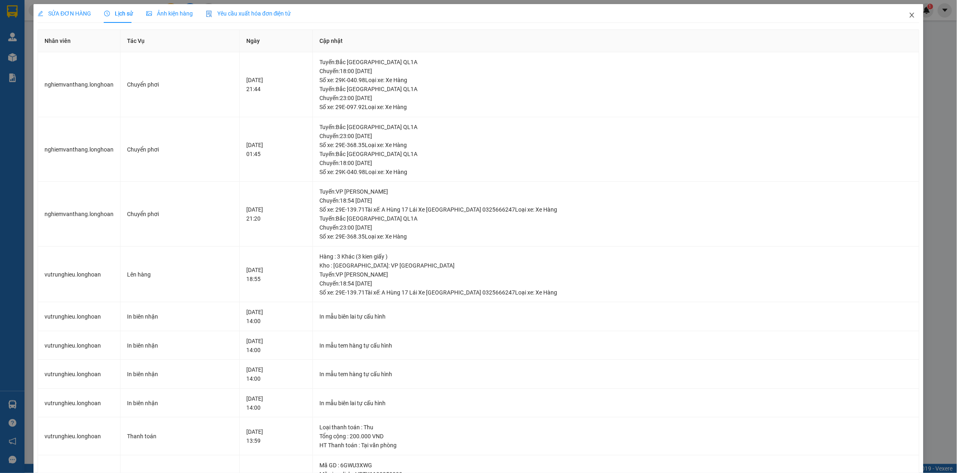
click at [901, 21] on span "Close" at bounding box center [912, 15] width 23 height 23
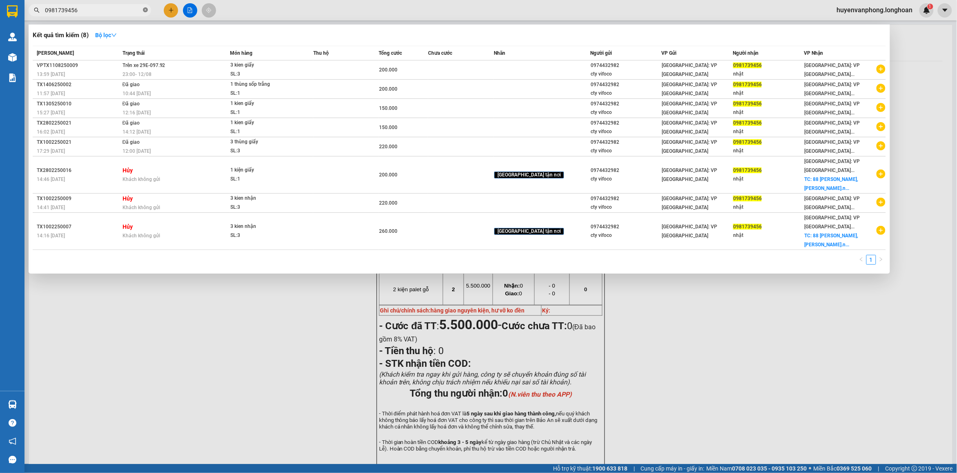
click at [144, 9] on icon "close-circle" at bounding box center [145, 9] width 5 height 5
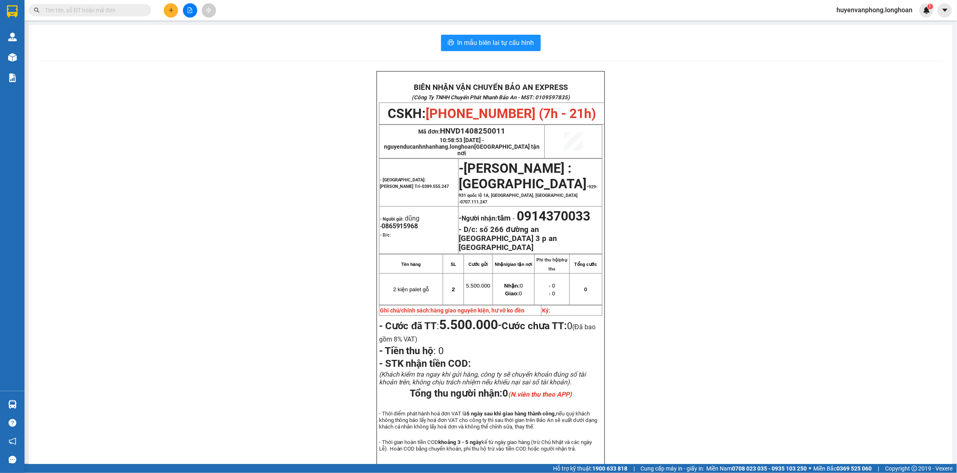
click at [115, 12] on input "text" at bounding box center [93, 10] width 96 height 9
paste input "0909312155"
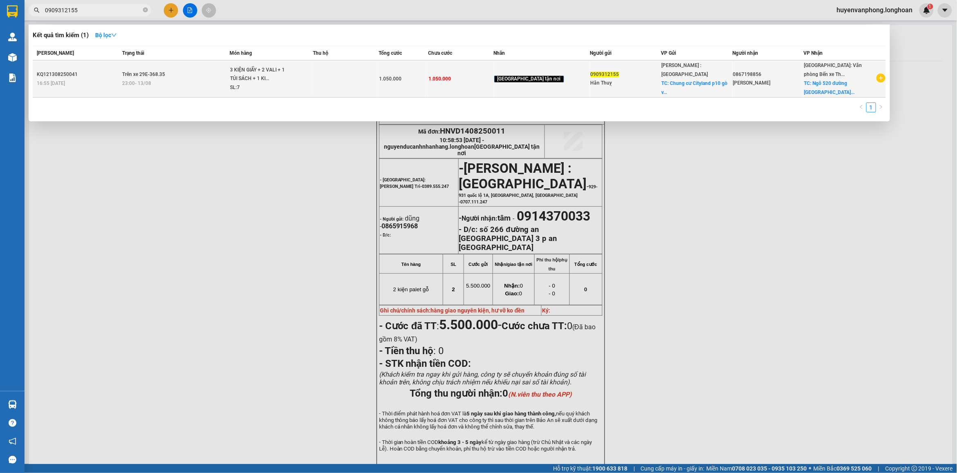
type input "0909312155"
click at [340, 85] on td at bounding box center [346, 78] width 66 height 37
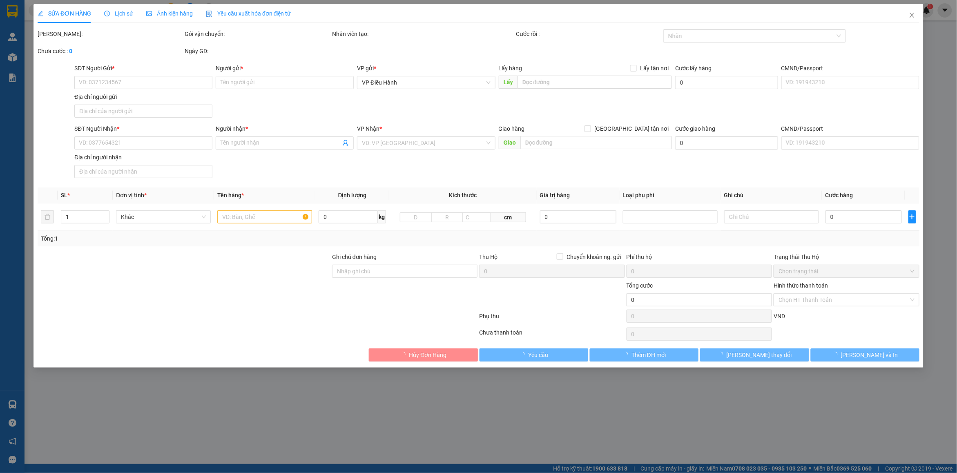
type input "0909312155"
type input "Hân Thuỵ"
checkbox input "true"
type input "[PERSON_NAME] cư Cityland p10 gò vấp"
type input "0867198856"
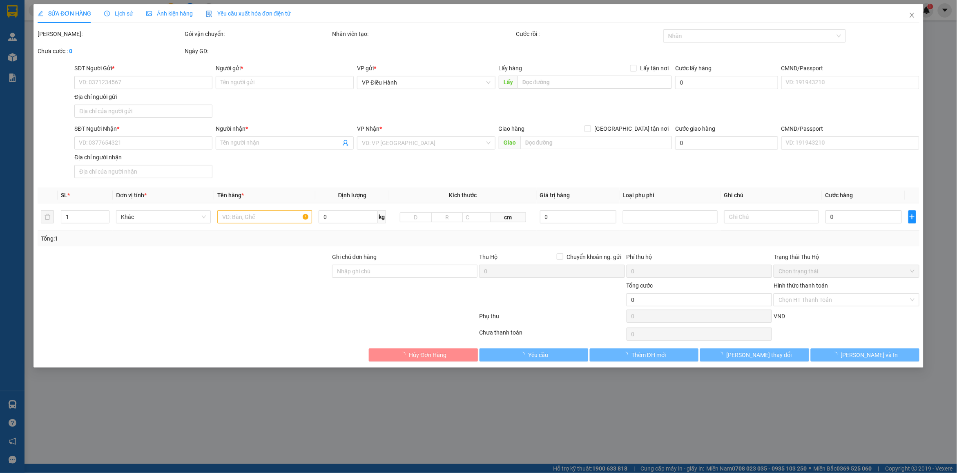
type input "[PERSON_NAME]"
checkbox input "true"
type input "Ngõ 520 đường [GEOGRAPHIC_DATA], [GEOGRAPHIC_DATA], [GEOGRAPHIC_DATA], [GEOGRAP…"
type input "1.050.000"
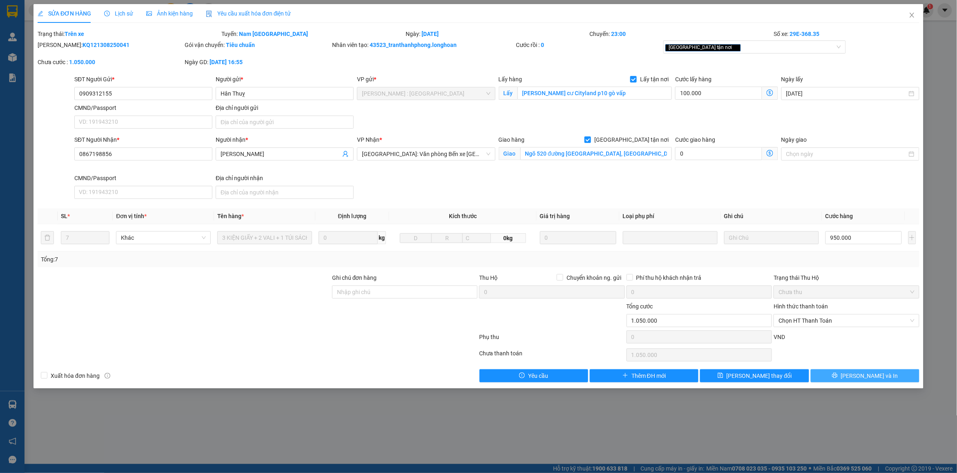
click at [871, 379] on span "[PERSON_NAME] và In" at bounding box center [869, 375] width 57 height 9
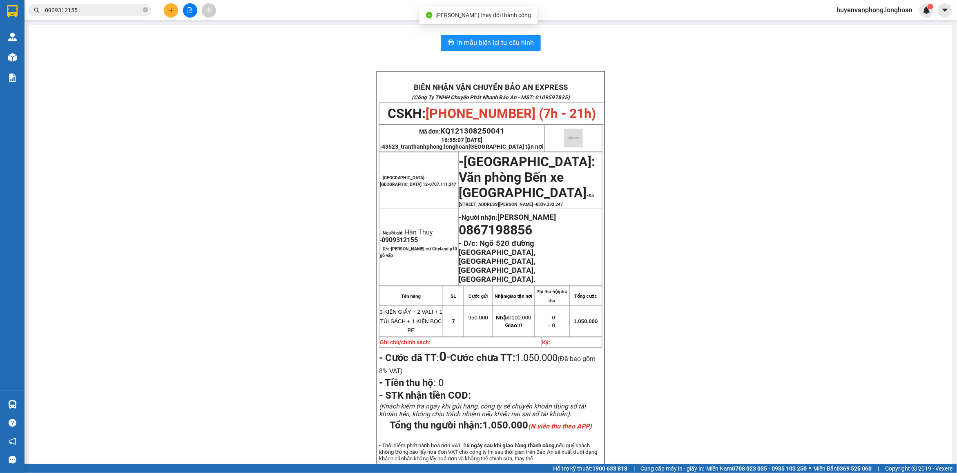
scroll to position [51, 0]
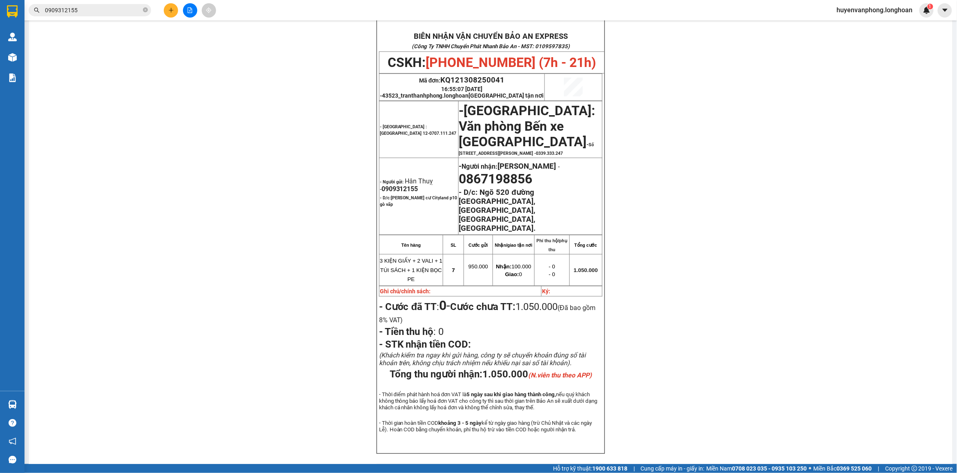
click at [84, 12] on input "0909312155" at bounding box center [93, 10] width 96 height 9
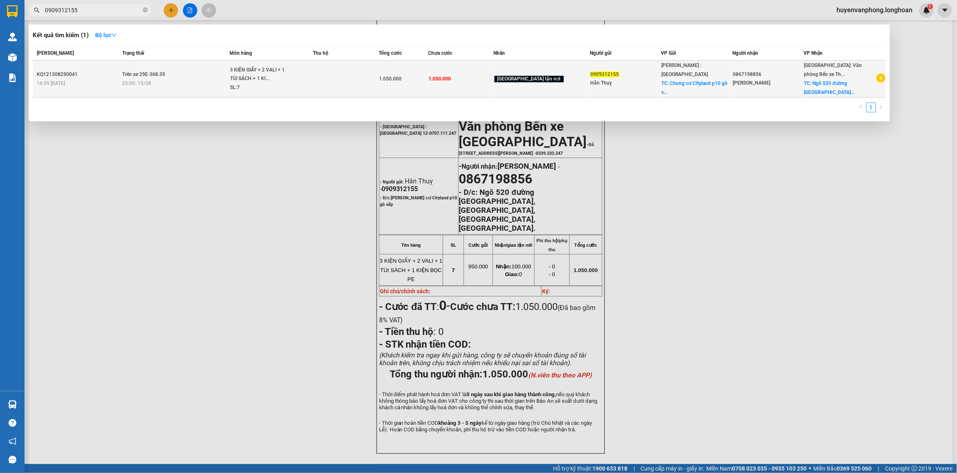
click at [254, 87] on div "SL: 7" at bounding box center [260, 87] width 61 height 9
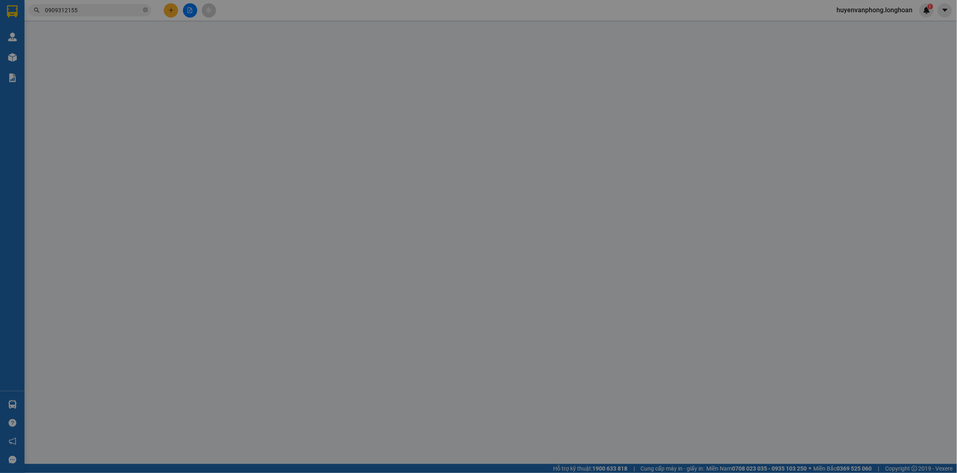
type input "0909312155"
type input "Hân Thuỵ"
checkbox input "true"
type input "[PERSON_NAME] cư Cityland p10 gò vấp"
type input "0867198856"
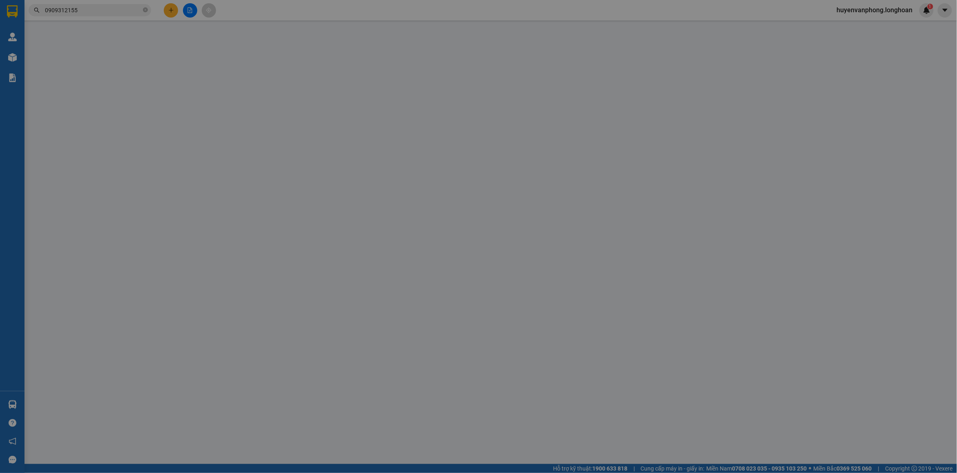
type input "[PERSON_NAME]"
checkbox input "true"
type input "Ngõ 520 đường [GEOGRAPHIC_DATA], [GEOGRAPHIC_DATA], [GEOGRAPHIC_DATA], [GEOGRAP…"
type input "1.050.000"
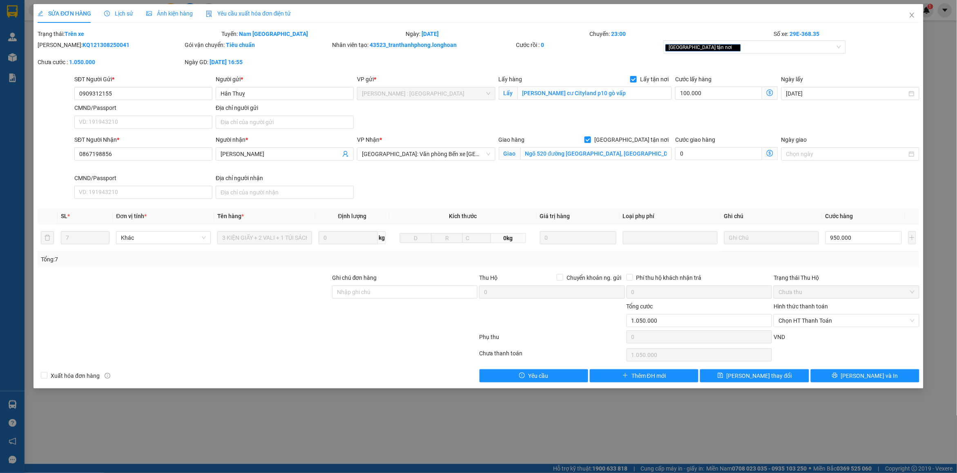
click at [120, 9] on div "Lịch sử" at bounding box center [118, 13] width 29 height 9
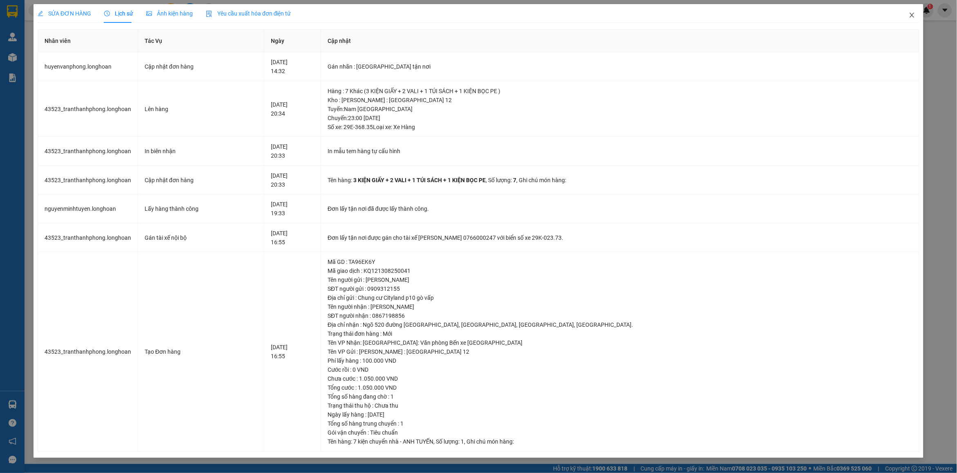
drag, startPoint x: 914, startPoint y: 18, endPoint x: 905, endPoint y: 20, distance: 8.8
click at [905, 20] on span "Close" at bounding box center [912, 15] width 23 height 23
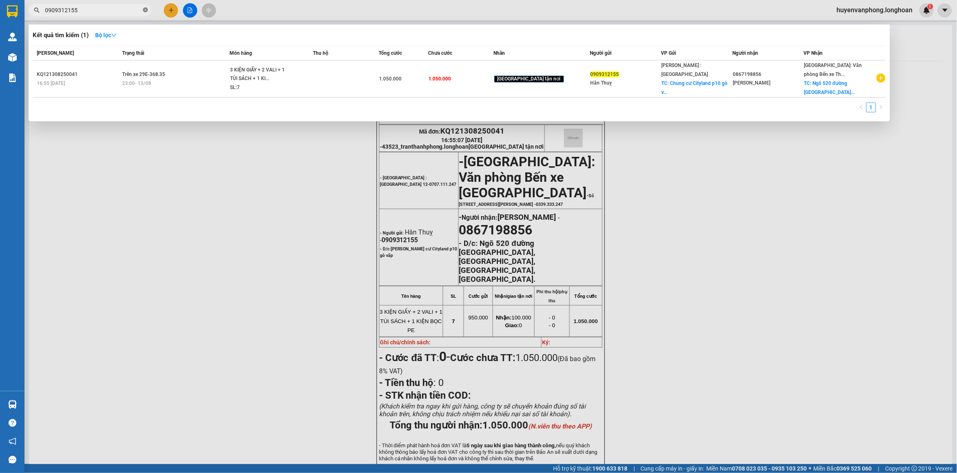
click at [146, 11] on icon "close-circle" at bounding box center [145, 9] width 5 height 5
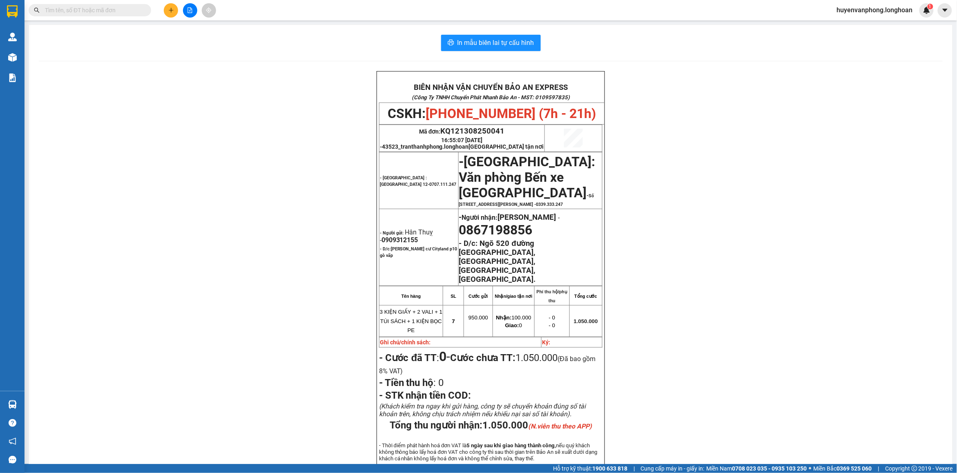
click at [107, 11] on input "text" at bounding box center [93, 10] width 96 height 9
paste input "0378480112"
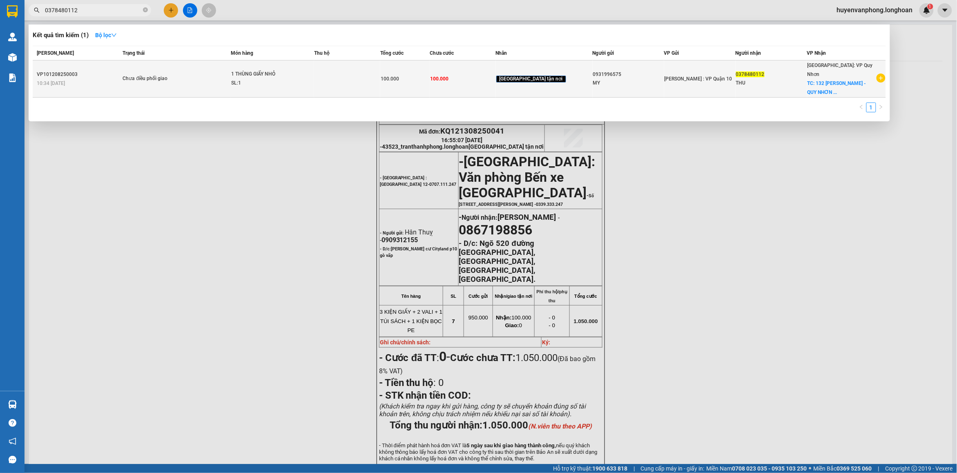
type input "0378480112"
click at [194, 66] on td "Chưa điều phối giao" at bounding box center [175, 78] width 110 height 37
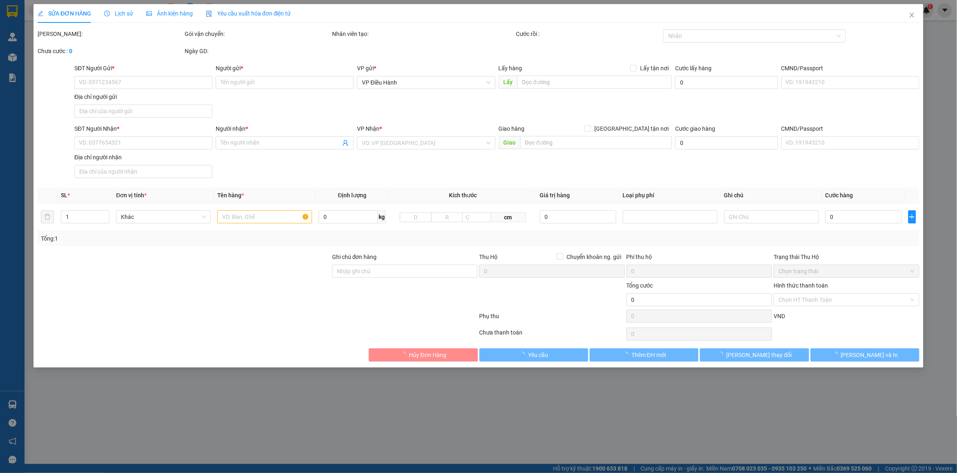
click at [118, 11] on span "Lịch sử" at bounding box center [118, 13] width 29 height 7
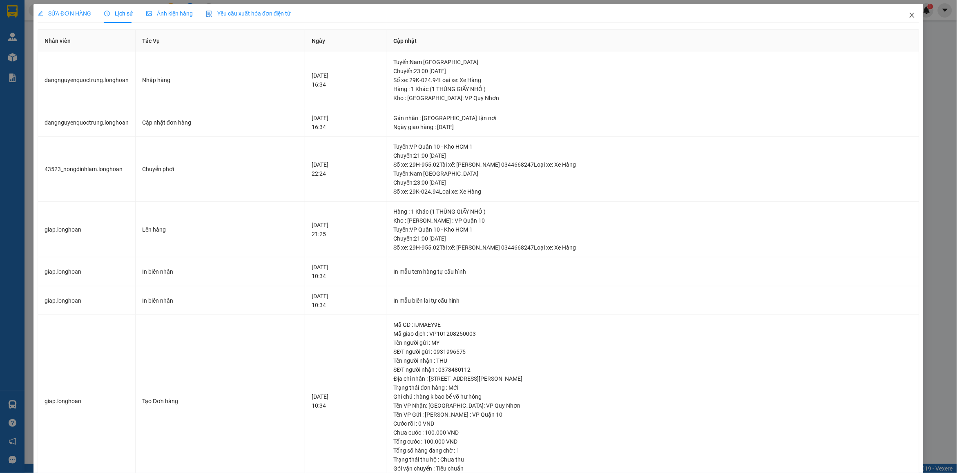
click at [909, 15] on icon "close" at bounding box center [912, 15] width 7 height 7
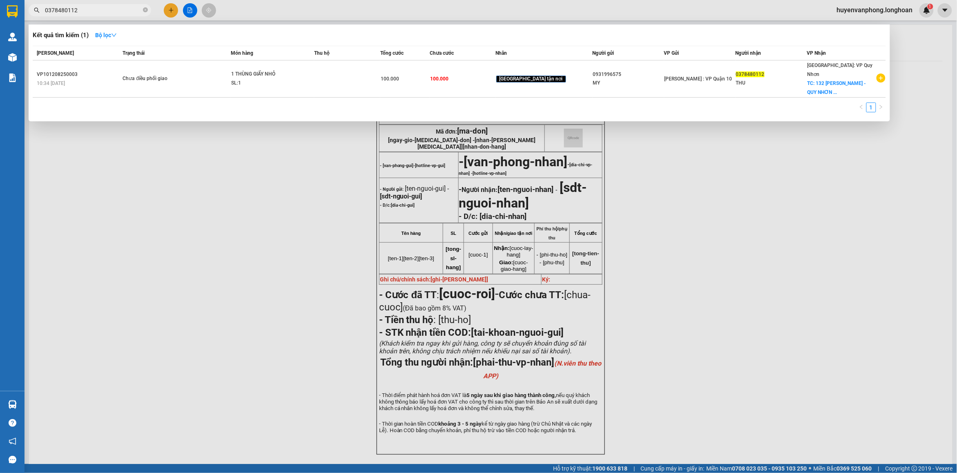
drag, startPoint x: 144, startPoint y: 10, endPoint x: 62, endPoint y: 10, distance: 82.5
click at [142, 10] on span "0378480112" at bounding box center [90, 10] width 123 height 12
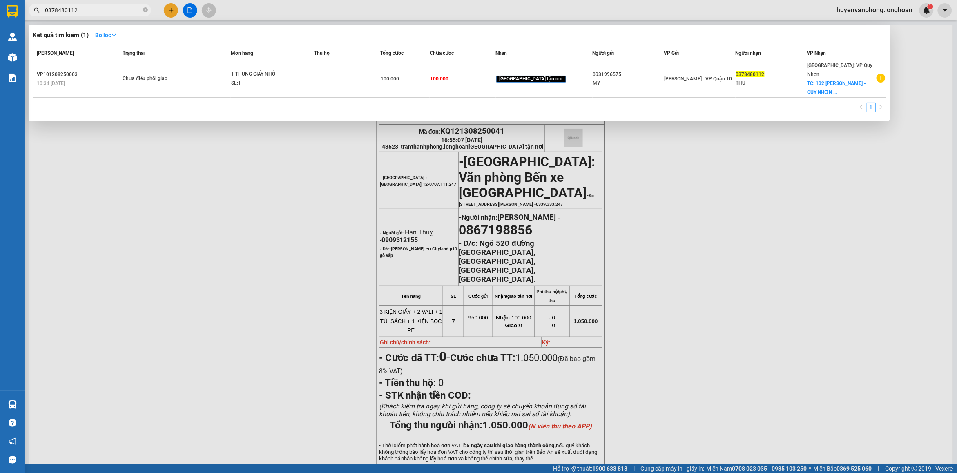
click at [62, 10] on input "0378480112" at bounding box center [93, 10] width 96 height 9
click at [86, 10] on input "0378480112" at bounding box center [93, 10] width 96 height 9
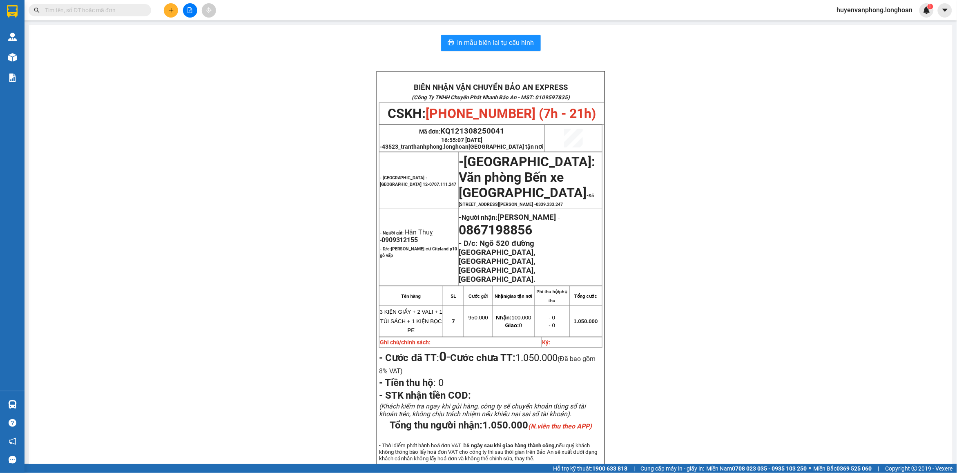
paste input "0932409809"
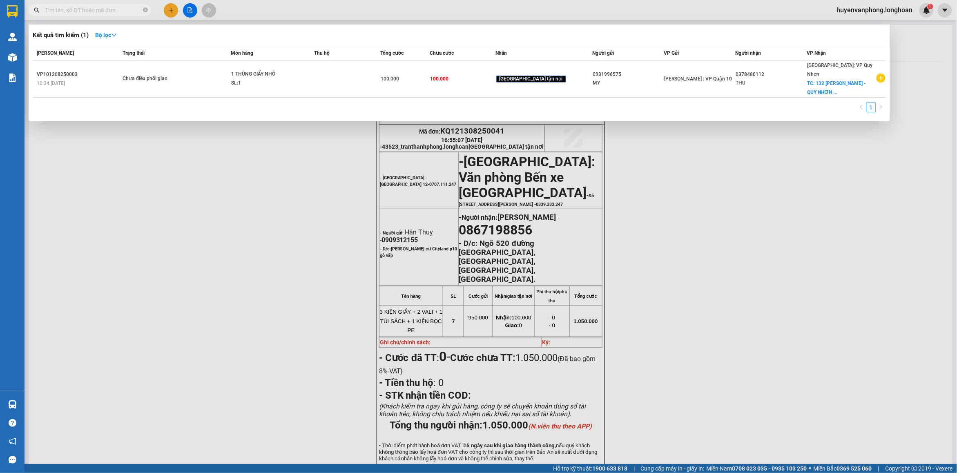
type input "0932409809"
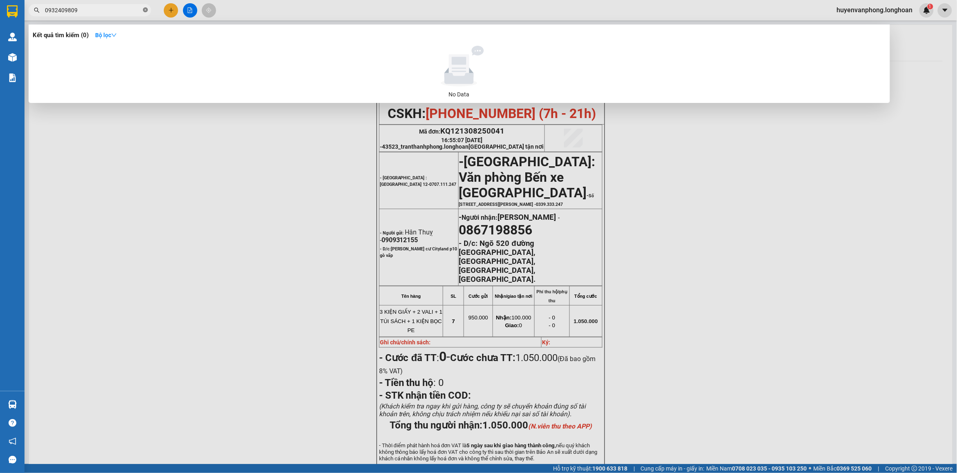
click at [144, 9] on icon "close-circle" at bounding box center [145, 9] width 5 height 5
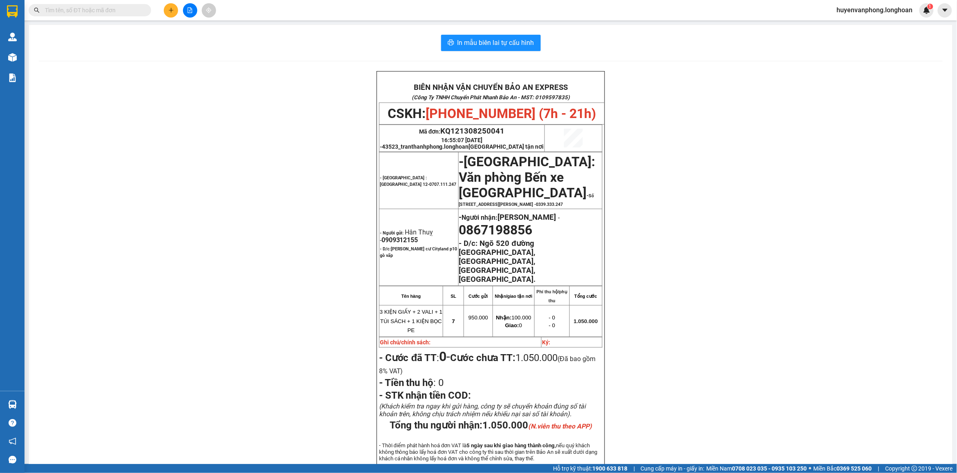
click at [98, 13] on input "text" at bounding box center [93, 10] width 96 height 9
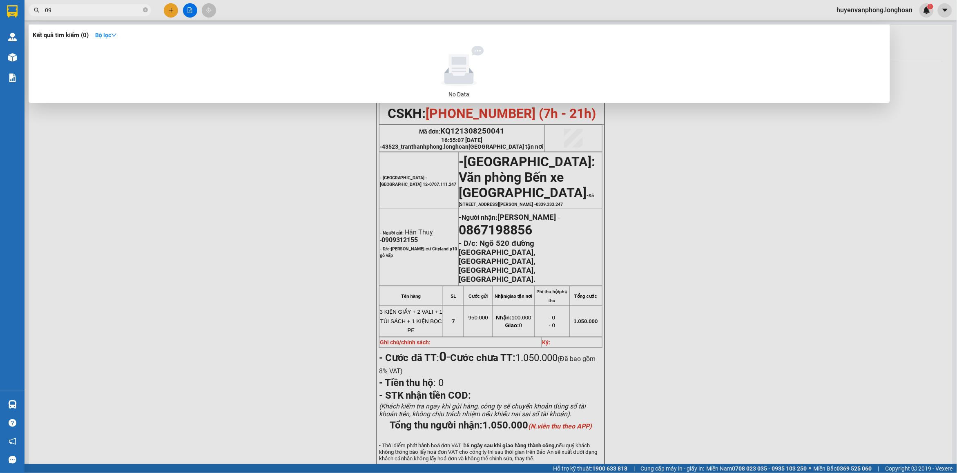
type input "0"
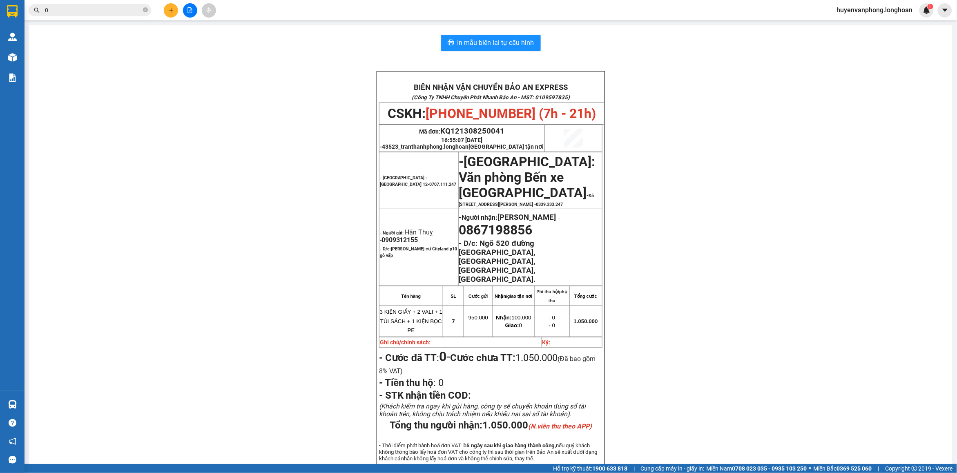
type input "0"
drag, startPoint x: 143, startPoint y: 9, endPoint x: 85, endPoint y: 18, distance: 59.5
click at [141, 11] on span "0" at bounding box center [90, 10] width 123 height 12
click at [83, 9] on input "0" at bounding box center [93, 10] width 96 height 9
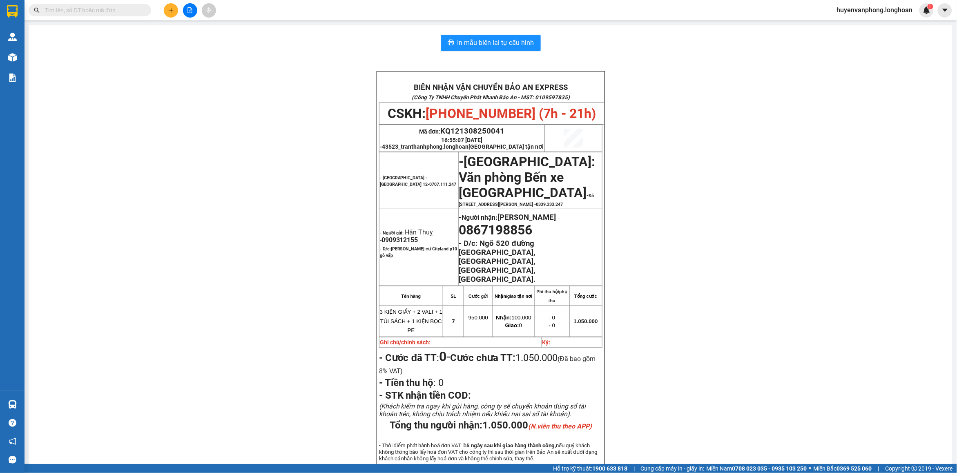
paste input "0932409809"
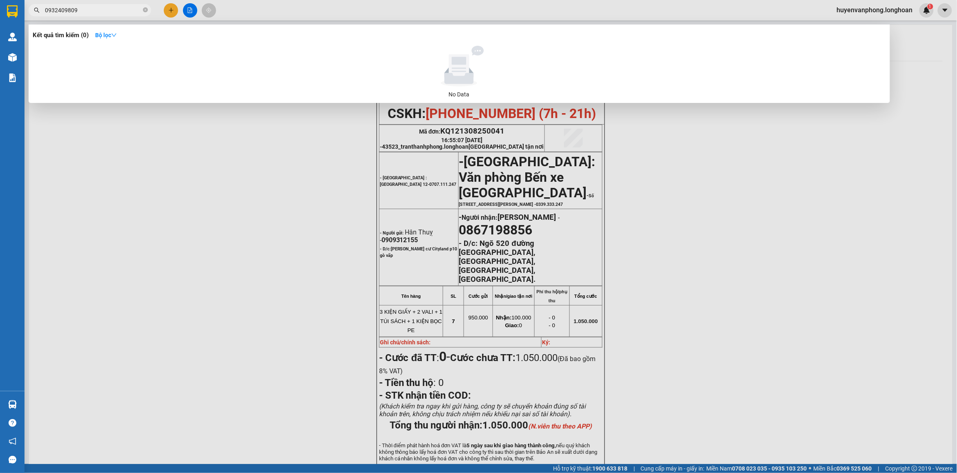
type input "0932409809"
